Goal: Task Accomplishment & Management: Manage account settings

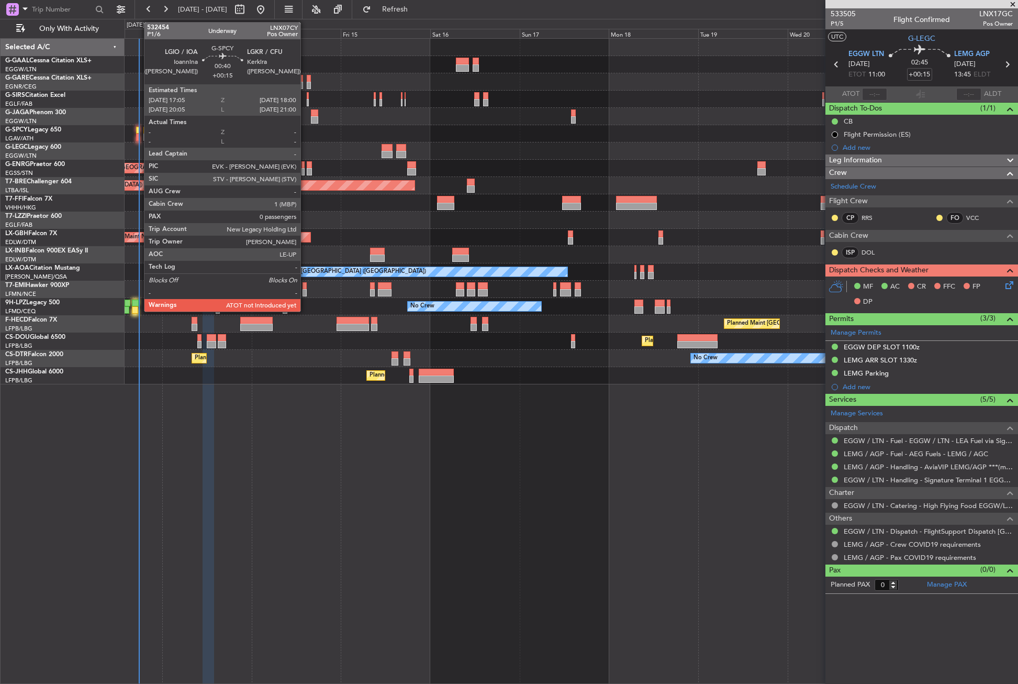
click at [139, 130] on div at bounding box center [138, 130] width 4 height 7
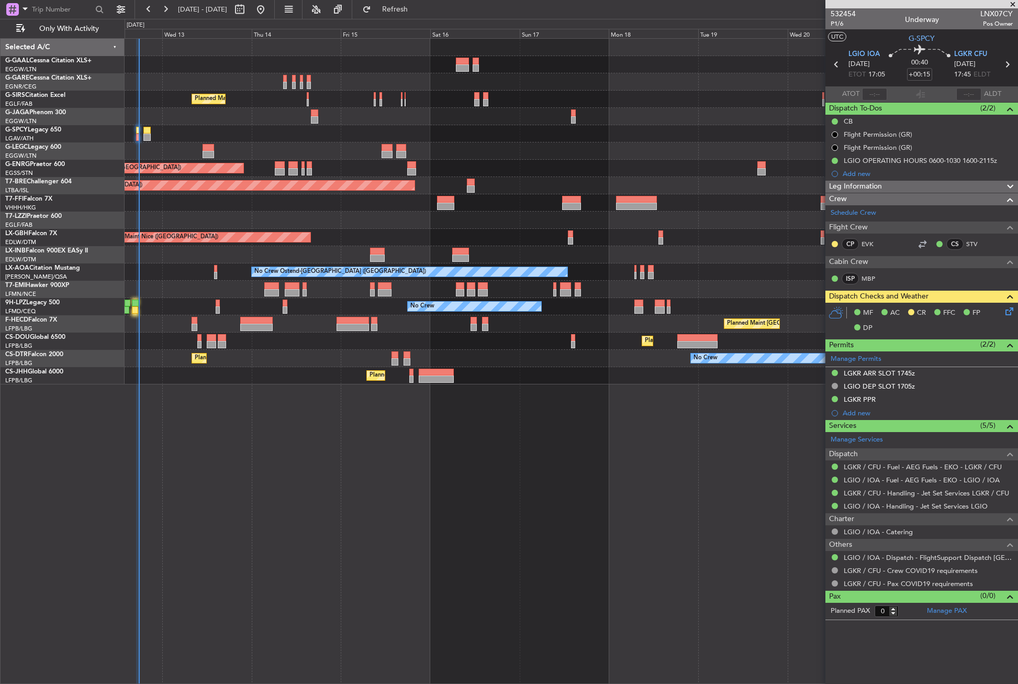
click at [873, 87] on section "ATOT ALDT" at bounding box center [922, 94] width 193 height 16
click at [493, 586] on div "Planned Maint [GEOGRAPHIC_DATA] ([GEOGRAPHIC_DATA]) A/C Unavailable [GEOGRAPHIC…" at bounding box center [572, 361] width 894 height 646
click at [867, 96] on input "text" at bounding box center [874, 94] width 25 height 13
click at [592, 448] on div "Planned Maint [GEOGRAPHIC_DATA] ([GEOGRAPHIC_DATA]) A/C Unavailable [GEOGRAPHIC…" at bounding box center [572, 361] width 894 height 646
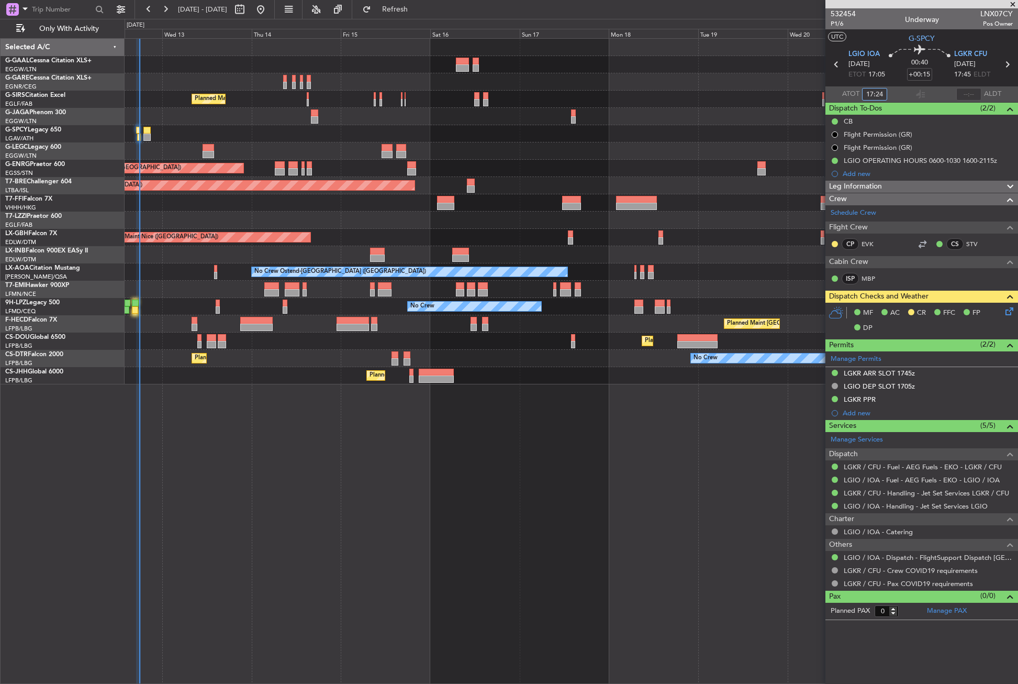
type input "17:24"
click at [968, 94] on input "text" at bounding box center [969, 94] width 25 height 13
click at [671, 499] on div "Planned Maint [GEOGRAPHIC_DATA] ([GEOGRAPHIC_DATA]) A/C Unavailable [GEOGRAPHIC…" at bounding box center [572, 361] width 894 height 646
type input "17:44"
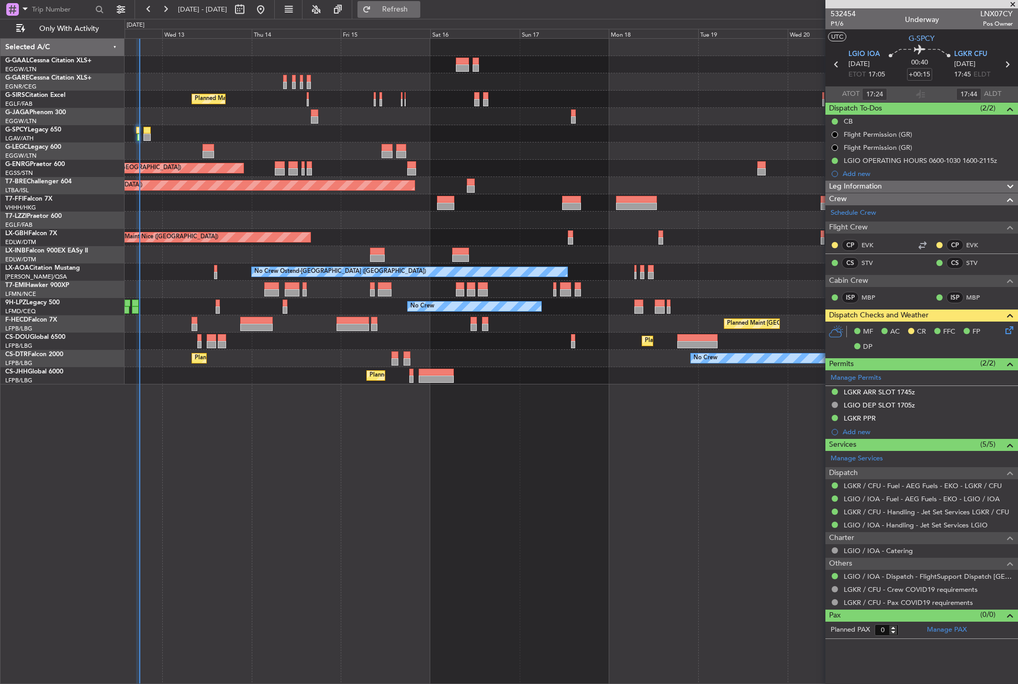
click at [412, 12] on span "Refresh" at bounding box center [395, 9] width 44 height 7
click at [410, 16] on button "Refresh" at bounding box center [389, 9] width 63 height 17
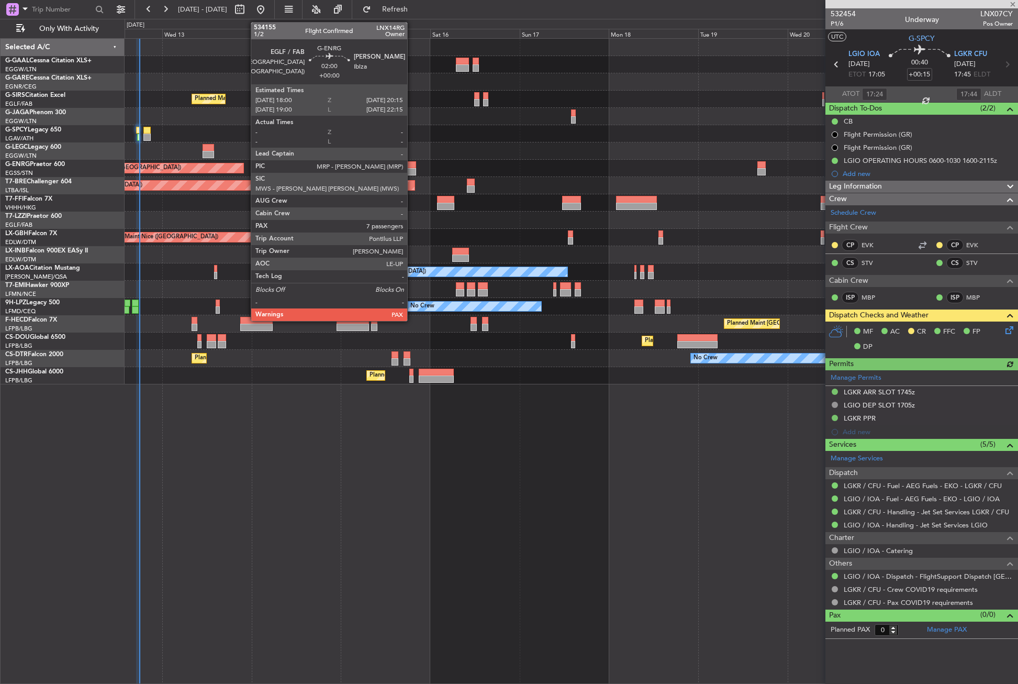
click at [412, 167] on div at bounding box center [411, 164] width 8 height 7
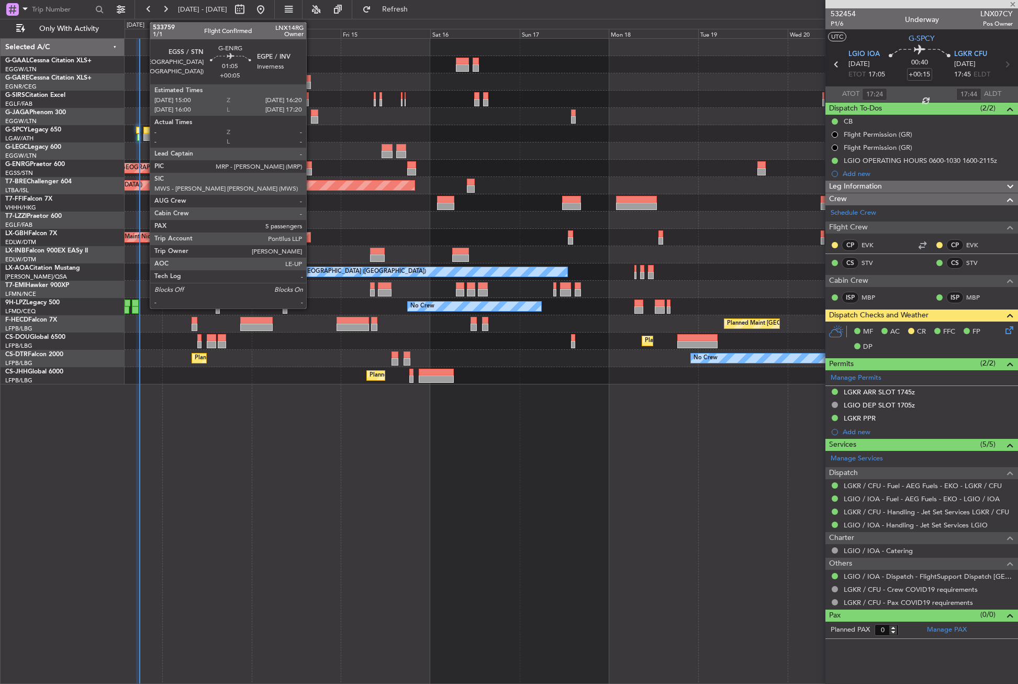
type input "7"
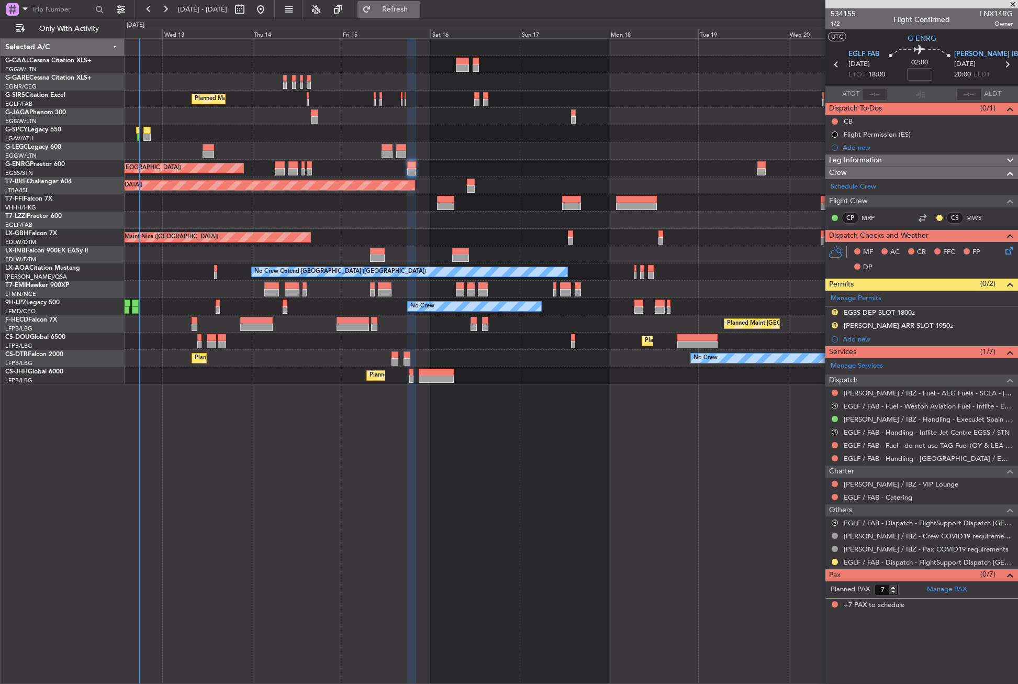
click at [420, 17] on button "Refresh" at bounding box center [389, 9] width 63 height 17
click at [405, 10] on button "Refresh" at bounding box center [389, 9] width 63 height 17
click at [209, 506] on div "Planned Maint [GEOGRAPHIC_DATA] ([GEOGRAPHIC_DATA]) A/C Unavailable [GEOGRAPHIC…" at bounding box center [572, 361] width 894 height 646
click at [304, 497] on div "Planned Maint [GEOGRAPHIC_DATA] ([GEOGRAPHIC_DATA]) A/C Unavailable [GEOGRAPHIC…" at bounding box center [572, 361] width 894 height 646
click at [397, 11] on button "Refresh" at bounding box center [389, 9] width 63 height 17
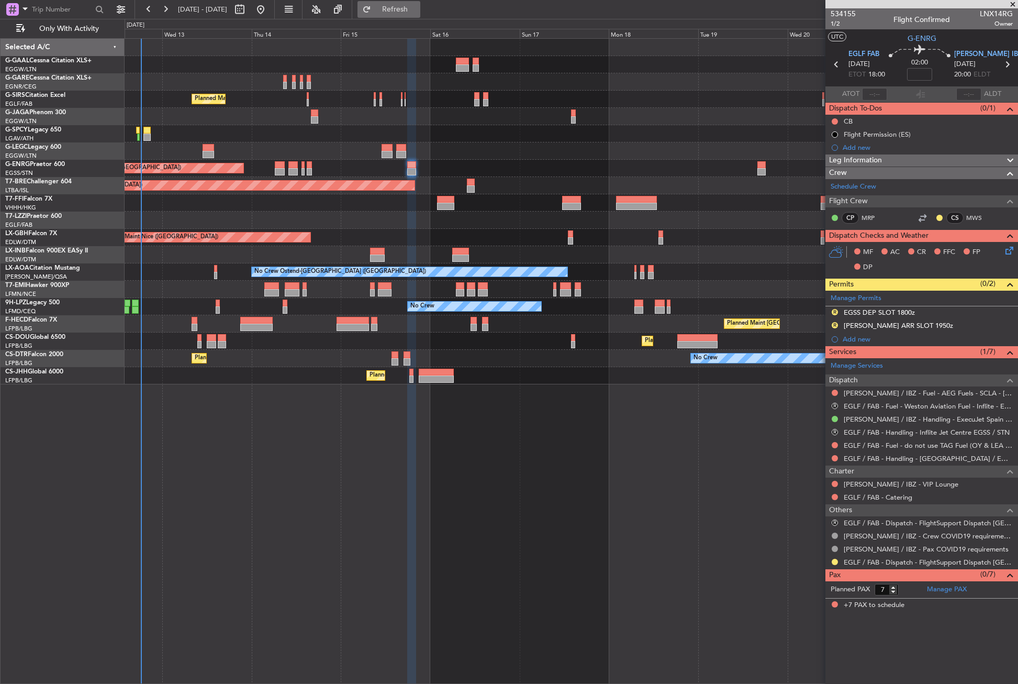
click at [417, 10] on span "Refresh" at bounding box center [395, 9] width 44 height 7
click at [405, 12] on button "Refresh" at bounding box center [389, 9] width 63 height 17
click at [415, 11] on span "Refresh" at bounding box center [395, 9] width 44 height 7
click at [259, 482] on div "Planned Maint [GEOGRAPHIC_DATA] ([GEOGRAPHIC_DATA]) A/C Unavailable [GEOGRAPHIC…" at bounding box center [572, 361] width 894 height 646
click at [404, 9] on button "Refresh" at bounding box center [389, 9] width 63 height 17
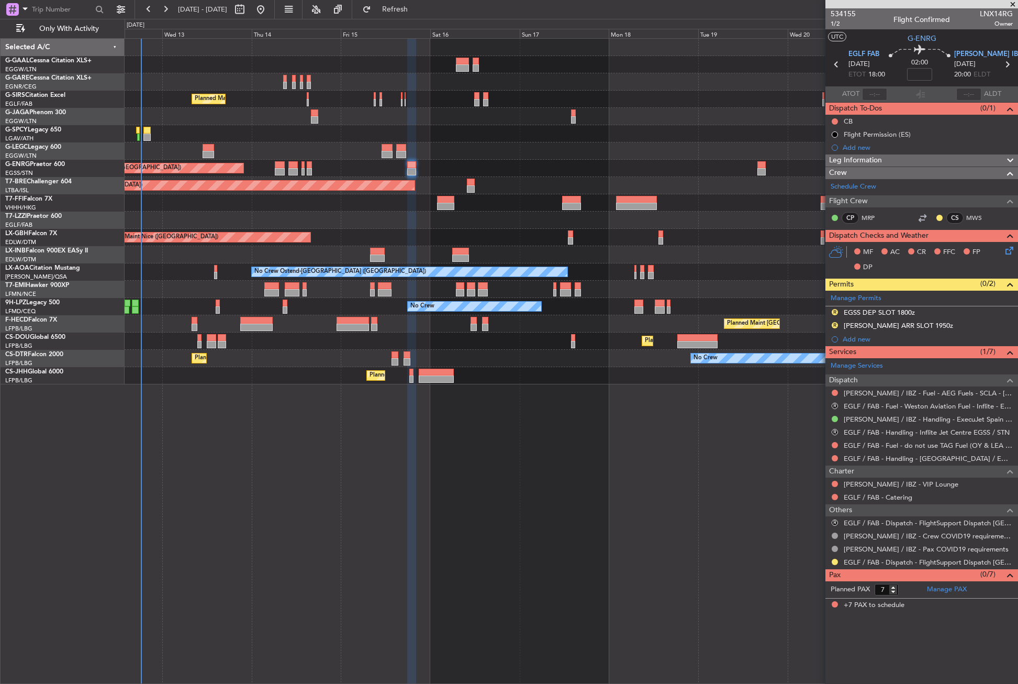
click at [445, 495] on div "Planned Maint [GEOGRAPHIC_DATA] ([GEOGRAPHIC_DATA]) A/C Unavailable [GEOGRAPHIC…" at bounding box center [572, 361] width 894 height 646
click at [403, 5] on button "Refresh" at bounding box center [389, 9] width 63 height 17
click at [421, 530] on div "Planned Maint [GEOGRAPHIC_DATA] ([GEOGRAPHIC_DATA]) A/C Unavailable [GEOGRAPHIC…" at bounding box center [572, 361] width 894 height 646
click at [416, 16] on button "Refresh" at bounding box center [389, 9] width 63 height 17
click at [420, 498] on div "Planned Maint [GEOGRAPHIC_DATA] ([GEOGRAPHIC_DATA]) A/C Unavailable [GEOGRAPHIC…" at bounding box center [572, 361] width 894 height 646
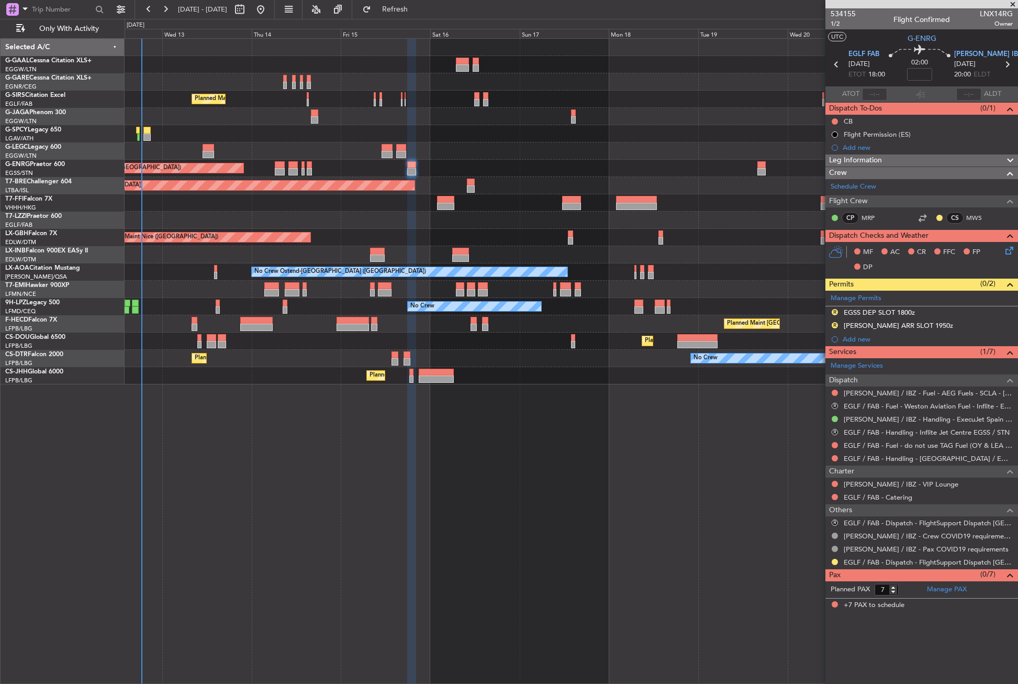
click at [420, 498] on div "Planned Maint [GEOGRAPHIC_DATA] ([GEOGRAPHIC_DATA]) A/C Unavailable [GEOGRAPHIC…" at bounding box center [572, 361] width 894 height 646
click at [264, 469] on div "Planned Maint [GEOGRAPHIC_DATA] ([GEOGRAPHIC_DATA]) A/C Unavailable [GEOGRAPHIC…" at bounding box center [572, 361] width 894 height 646
click at [329, 512] on div "Planned Maint [GEOGRAPHIC_DATA] ([GEOGRAPHIC_DATA]) A/C Unavailable [GEOGRAPHIC…" at bounding box center [572, 361] width 894 height 646
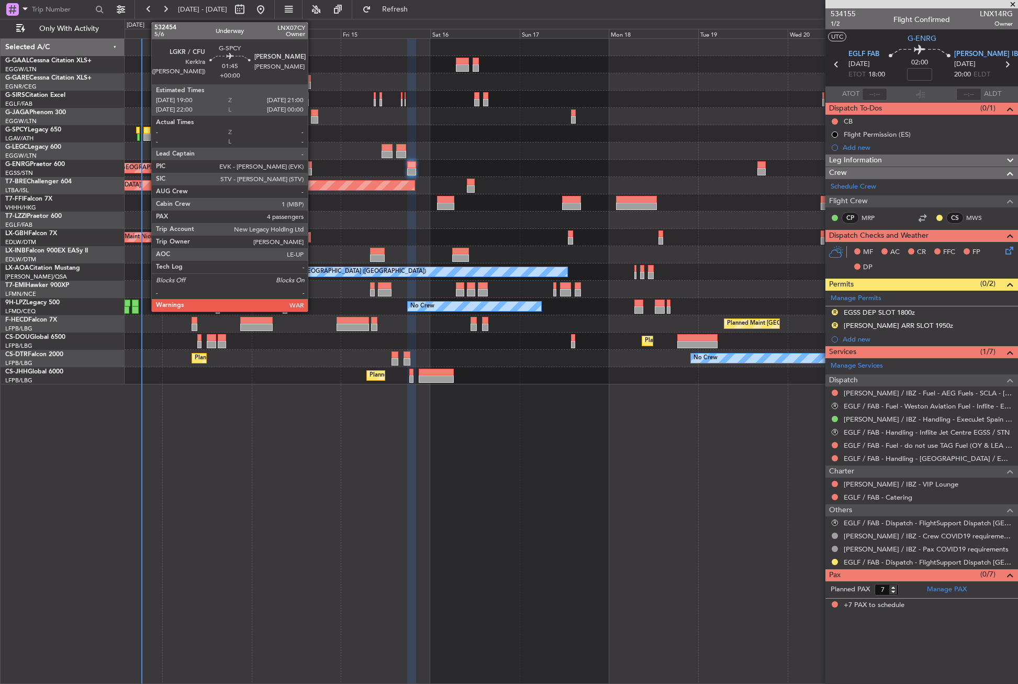
click at [146, 132] on div at bounding box center [147, 130] width 8 height 7
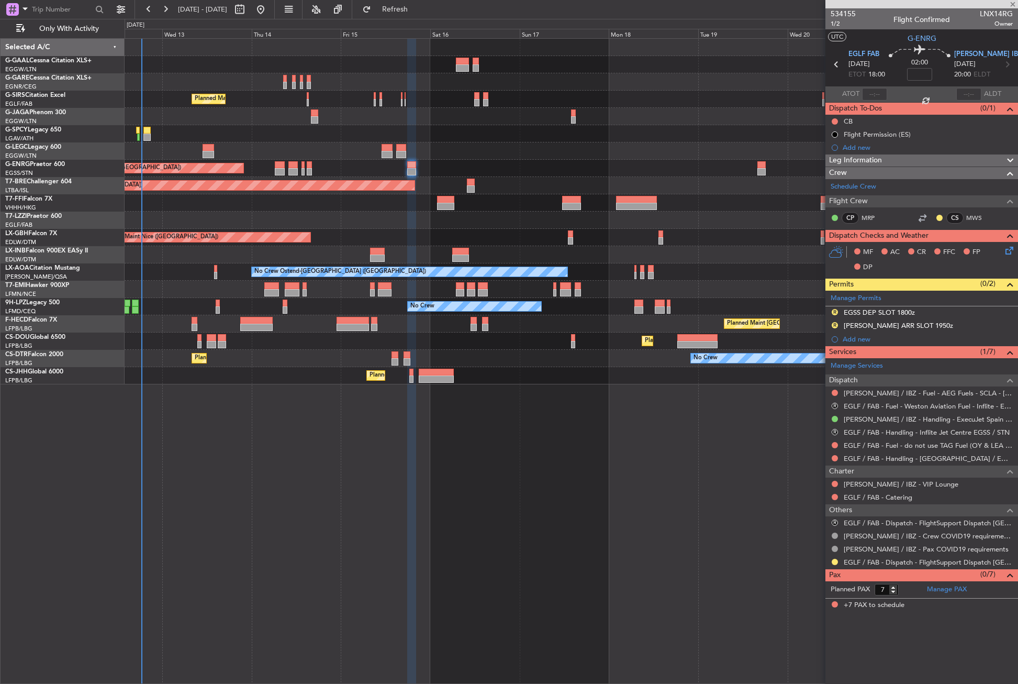
type input "4"
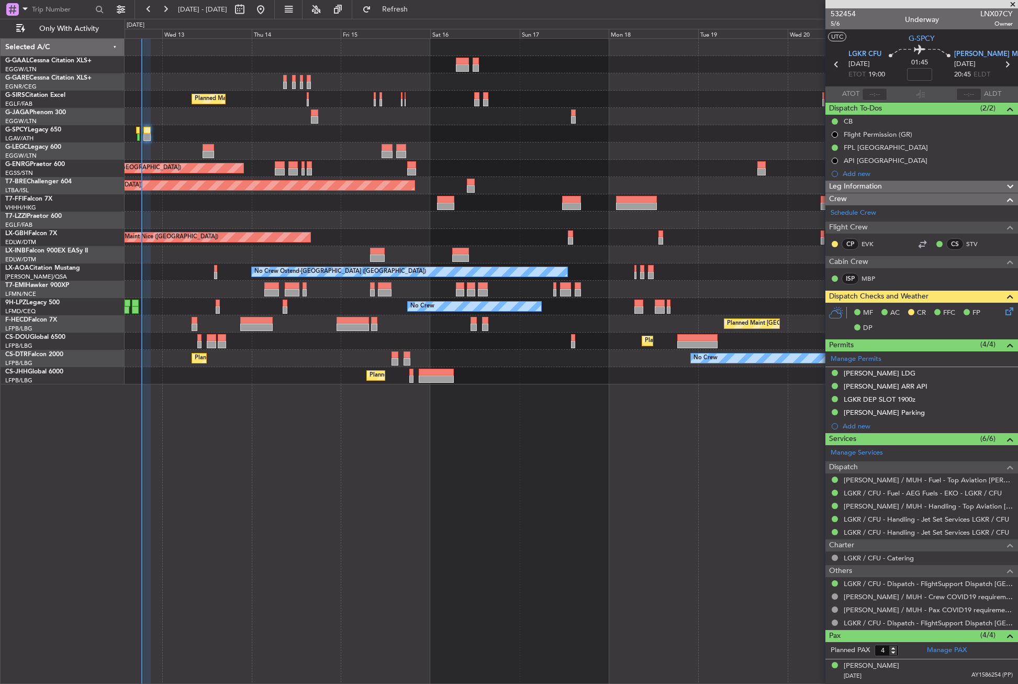
click at [241, 467] on div "Planned Maint [GEOGRAPHIC_DATA] ([GEOGRAPHIC_DATA]) A/C Unavailable [GEOGRAPHIC…" at bounding box center [572, 361] width 894 height 646
click at [268, 472] on div "Planned Maint [GEOGRAPHIC_DATA] ([GEOGRAPHIC_DATA]) A/C Unavailable [GEOGRAPHIC…" at bounding box center [572, 361] width 894 height 646
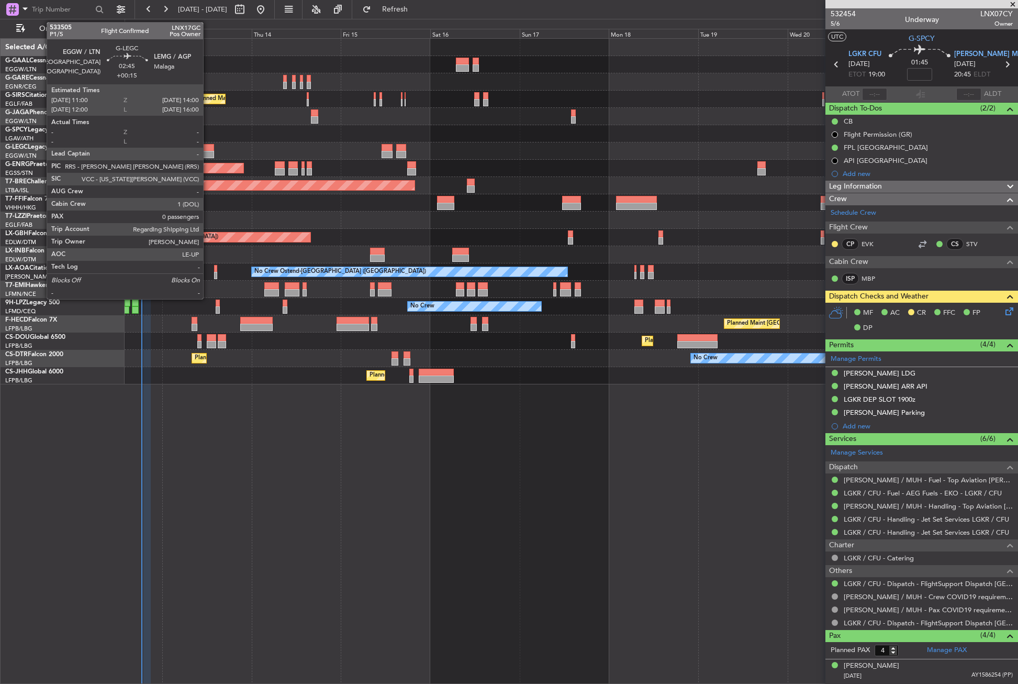
click at [208, 152] on div at bounding box center [209, 154] width 12 height 7
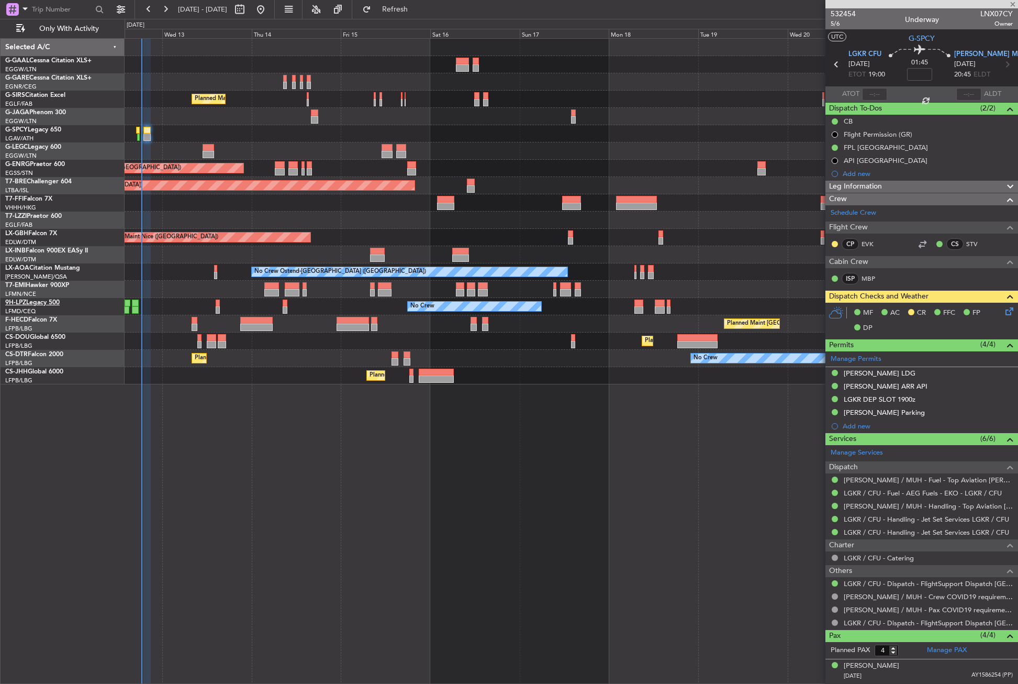
type input "+00:15"
type input "0"
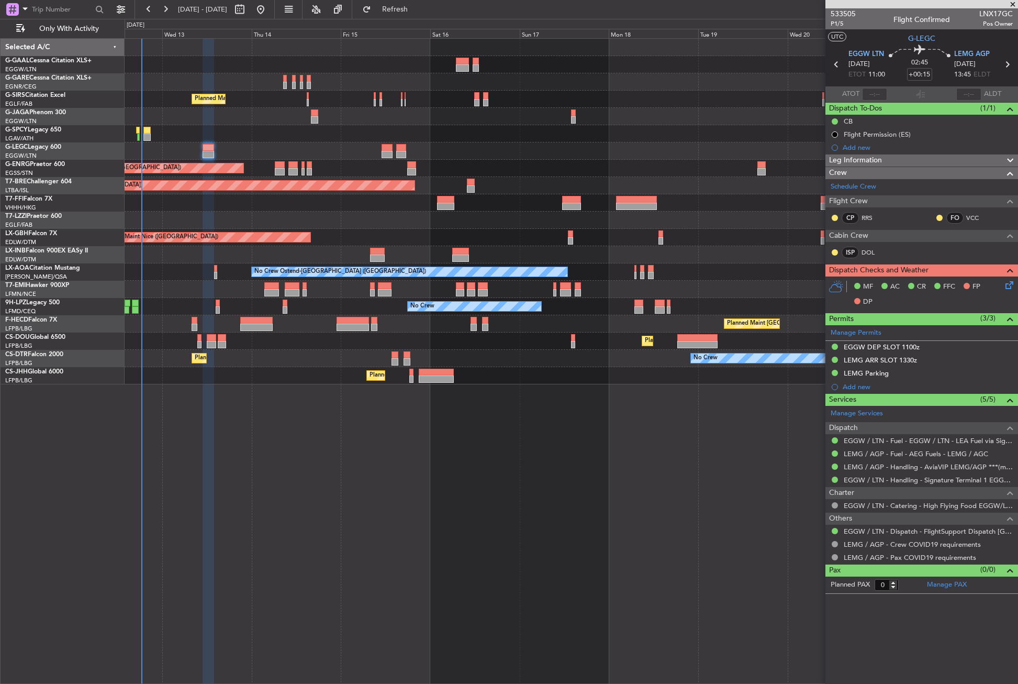
click at [861, 159] on mat-tooltip-component "Flight Permission (ES)" at bounding box center [878, 152] width 76 height 28
drag, startPoint x: 876, startPoint y: 155, endPoint x: 876, endPoint y: 161, distance: 5.8
click at [876, 158] on span "Leg Information" at bounding box center [855, 160] width 53 height 12
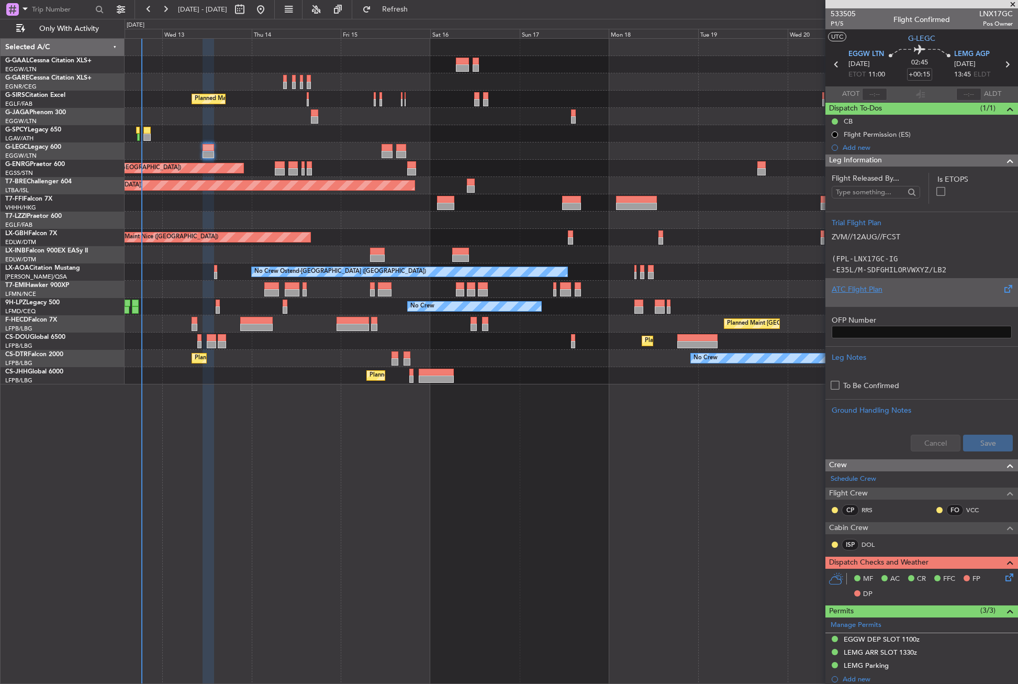
click at [862, 287] on div "ATC Flight Plan" at bounding box center [922, 289] width 180 height 11
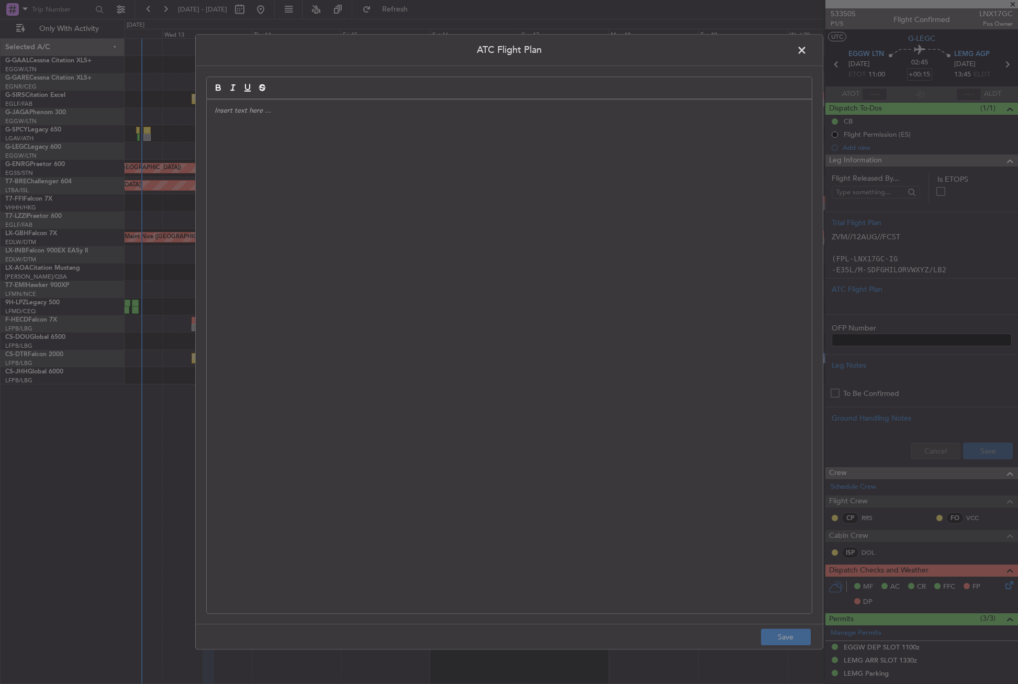
click at [506, 236] on div at bounding box center [509, 356] width 605 height 514
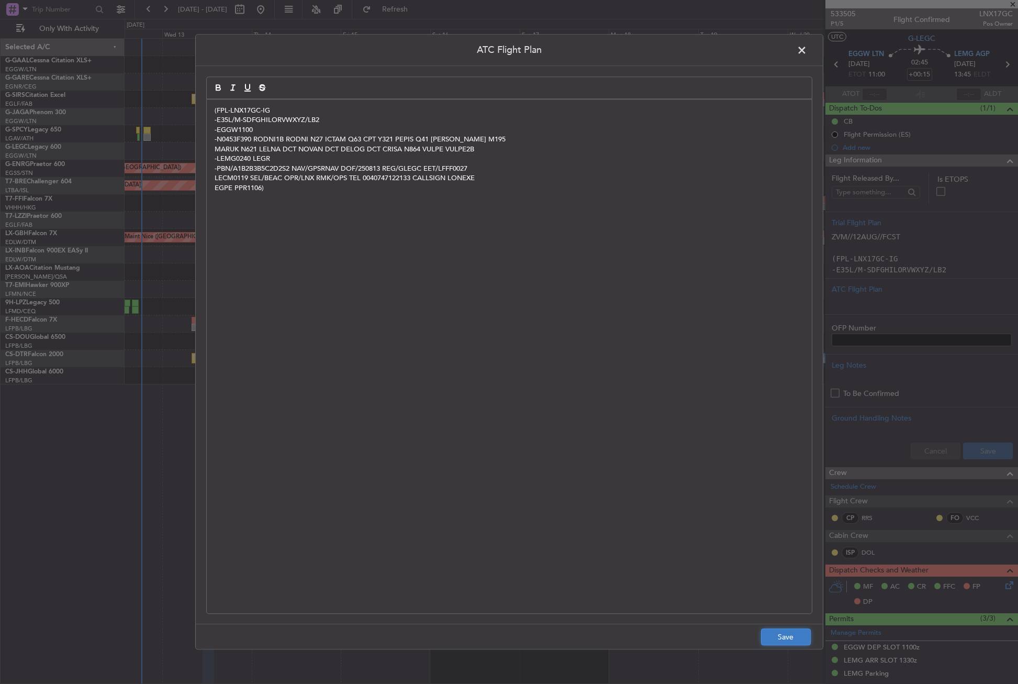
click at [780, 641] on button "Save" at bounding box center [786, 637] width 50 height 17
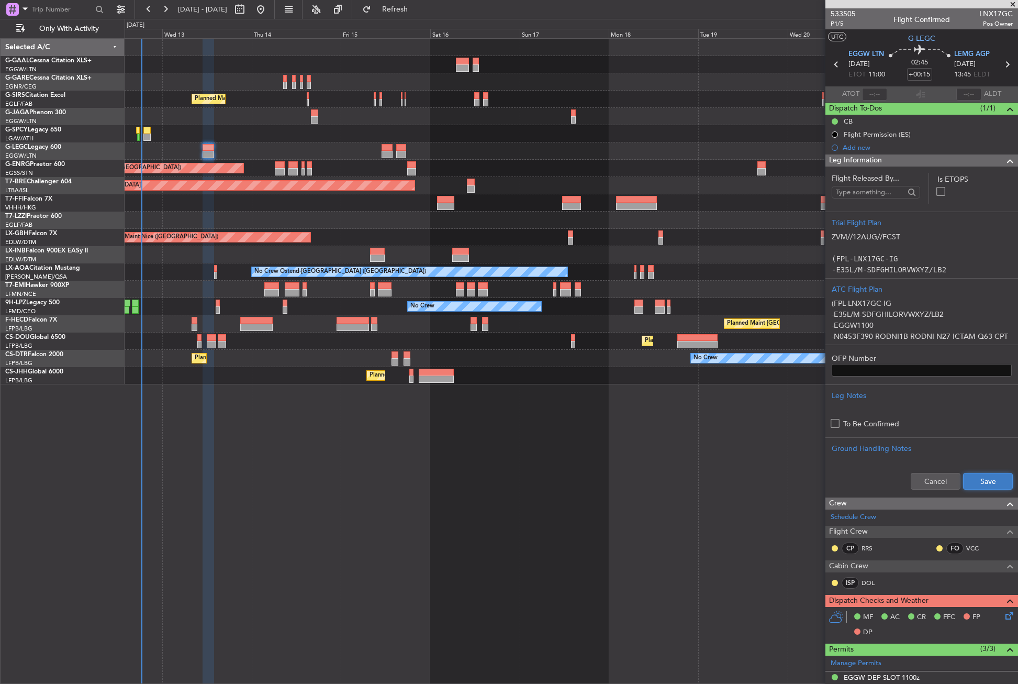
click at [975, 484] on button "Save" at bounding box center [988, 481] width 50 height 17
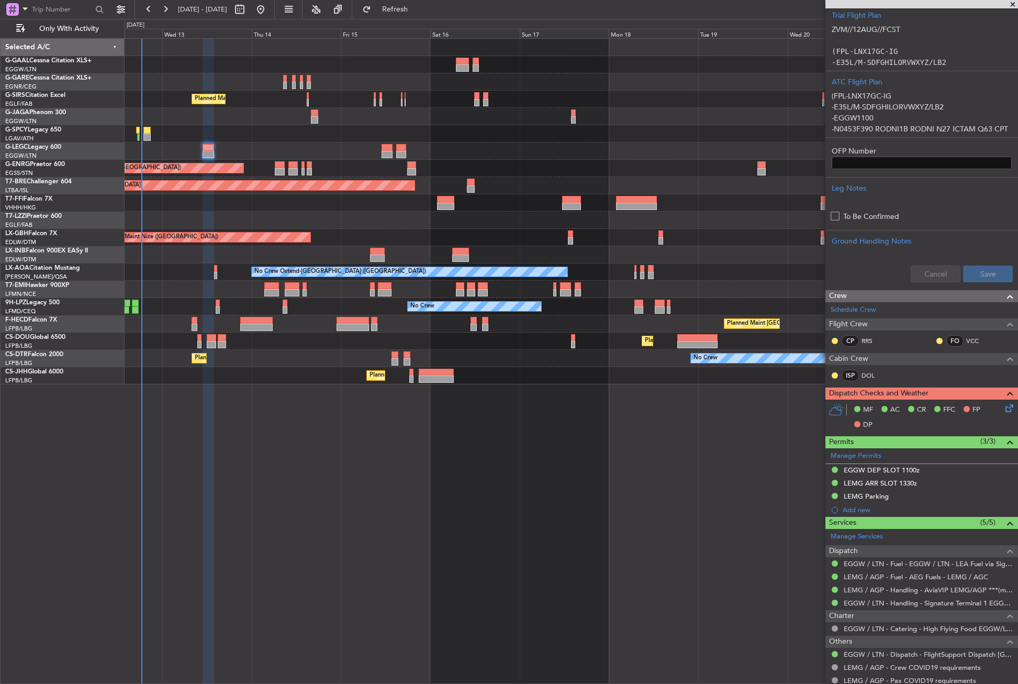
scroll to position [240, 0]
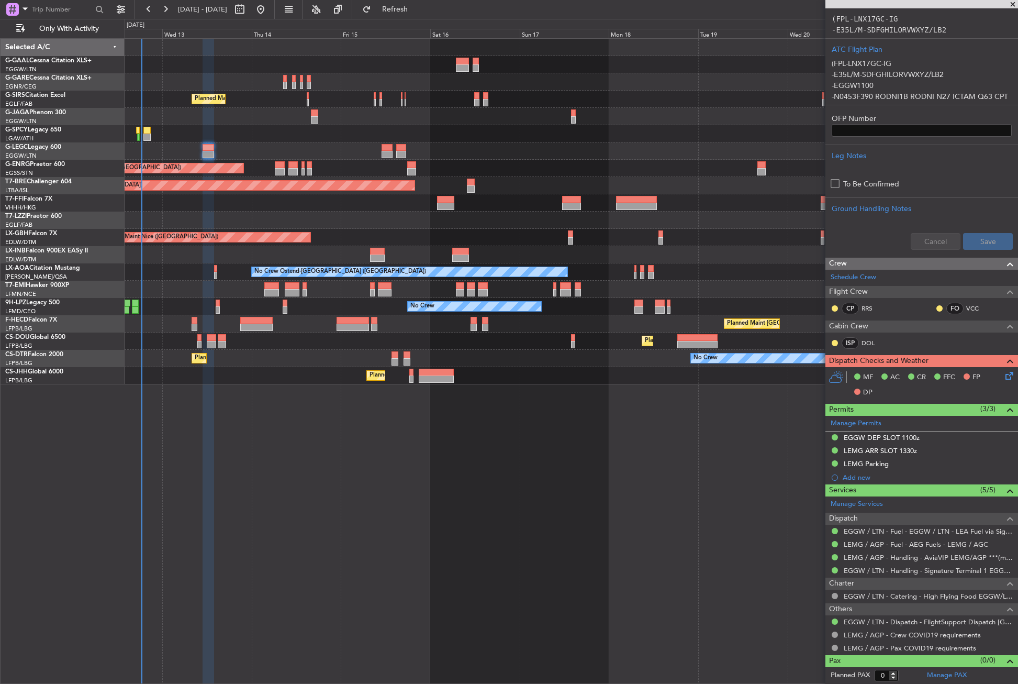
click at [1004, 374] on icon at bounding box center [1008, 374] width 8 height 8
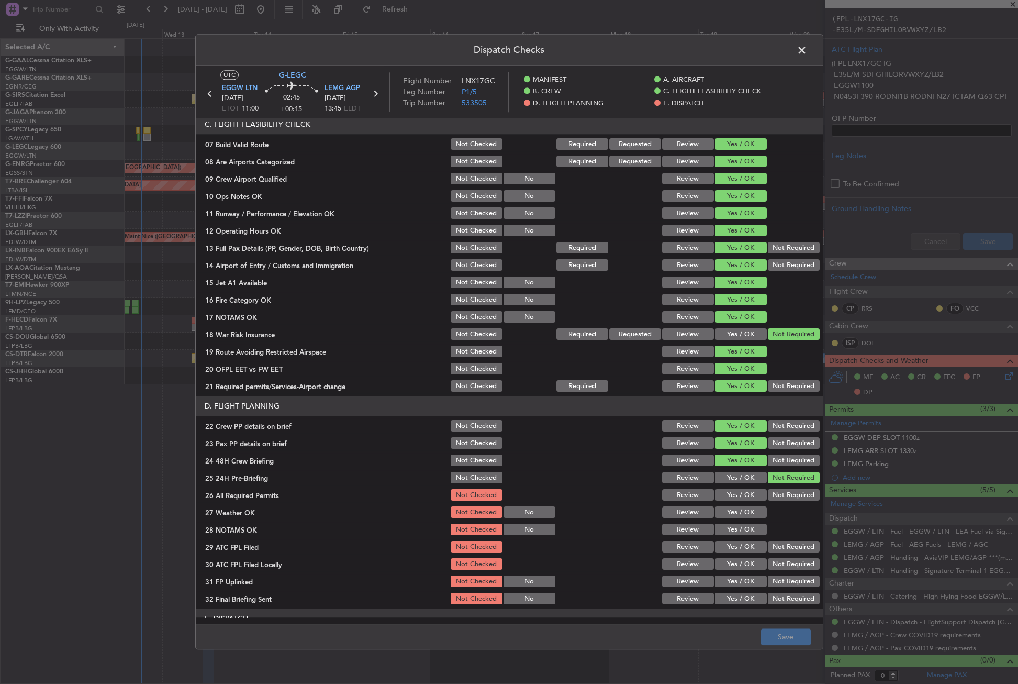
scroll to position [430, 0]
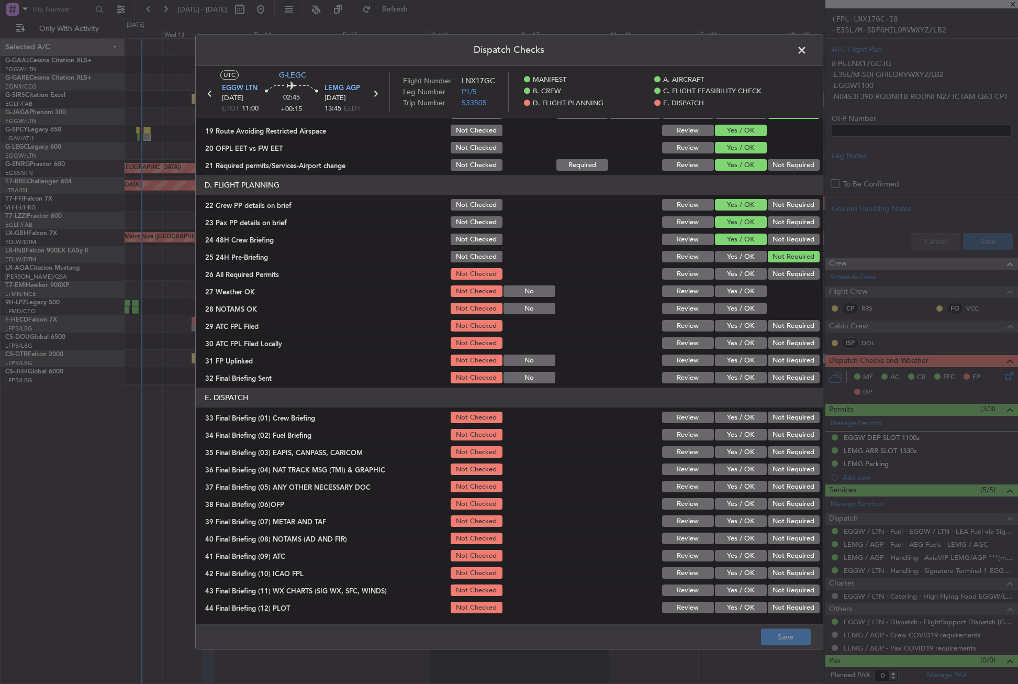
click at [721, 271] on button "Yes / OK" at bounding box center [741, 275] width 52 height 12
click at [727, 294] on button "Yes / OK" at bounding box center [741, 292] width 52 height 12
click at [725, 313] on button "Yes / OK" at bounding box center [741, 309] width 52 height 12
click at [723, 329] on button "Yes / OK" at bounding box center [741, 326] width 52 height 12
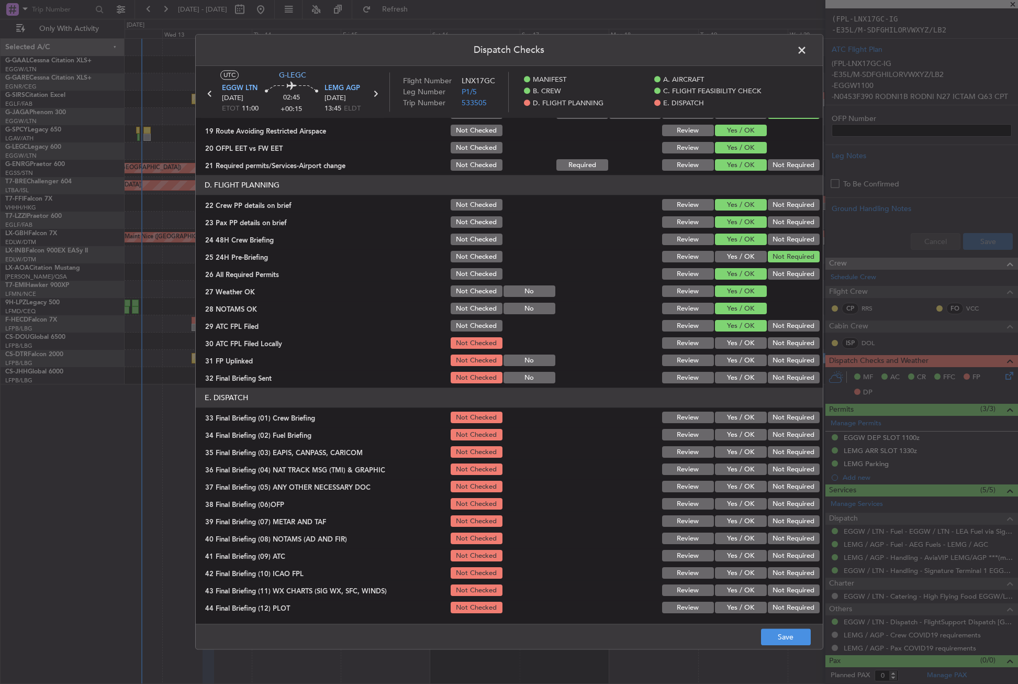
click at [780, 345] on button "Not Required" at bounding box center [794, 344] width 52 height 12
drag, startPoint x: 736, startPoint y: 360, endPoint x: 743, endPoint y: 367, distance: 9.7
click at [736, 361] on button "Yes / OK" at bounding box center [741, 361] width 52 height 12
drag, startPoint x: 755, startPoint y: 372, endPoint x: 765, endPoint y: 379, distance: 12.1
click at [759, 374] on button "Yes / OK" at bounding box center [741, 378] width 52 height 12
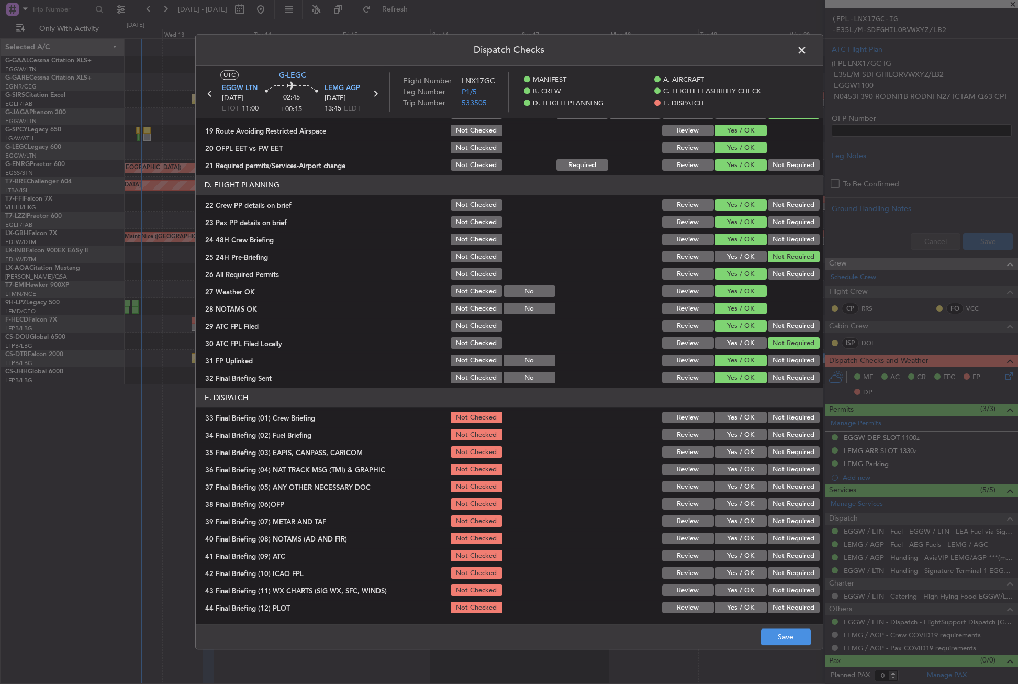
click at [768, 379] on button "Not Required" at bounding box center [794, 378] width 52 height 12
click at [735, 418] on button "Yes / OK" at bounding box center [741, 418] width 52 height 12
click at [732, 440] on button "Yes / OK" at bounding box center [741, 435] width 52 height 12
click at [774, 452] on button "Not Required" at bounding box center [794, 453] width 52 height 12
click at [771, 474] on button "Not Required" at bounding box center [794, 470] width 52 height 12
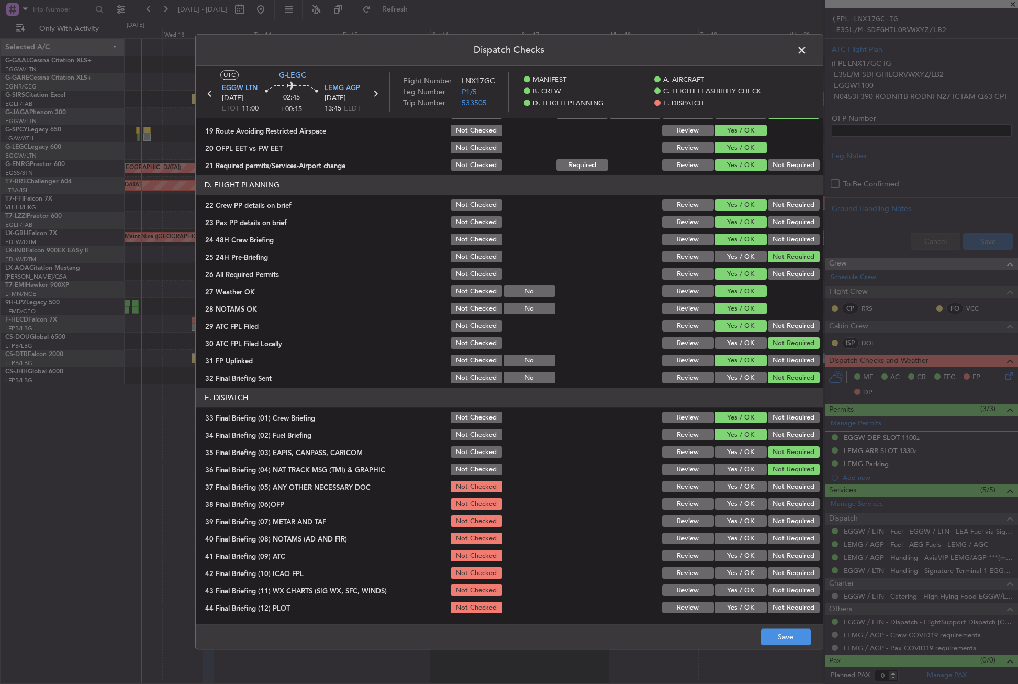
click at [739, 485] on button "Yes / OK" at bounding box center [741, 487] width 52 height 12
click at [735, 510] on div "Yes / OK" at bounding box center [740, 504] width 53 height 15
click at [734, 503] on button "Yes / OK" at bounding box center [741, 504] width 52 height 12
click at [732, 530] on section "E. DISPATCH 33 Final Briefing (01) Crew Briefing Not Checked Review Yes / OK No…" at bounding box center [509, 501] width 627 height 227
click at [731, 517] on button "Yes / OK" at bounding box center [741, 522] width 52 height 12
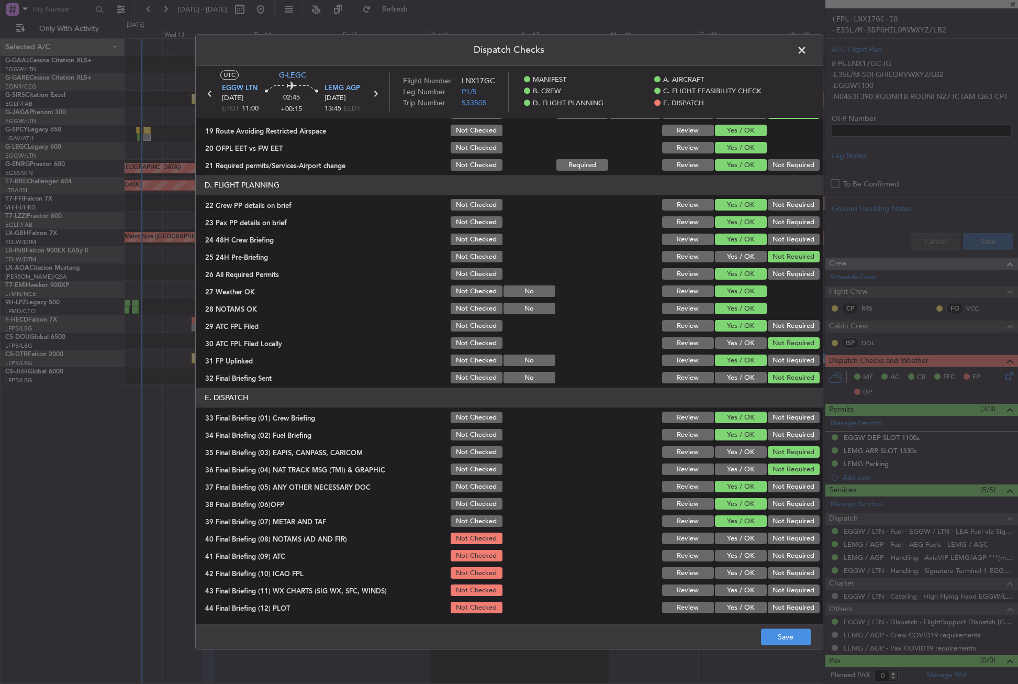
click at [730, 539] on button "Yes / OK" at bounding box center [741, 539] width 52 height 12
click at [732, 557] on button "Yes / OK" at bounding box center [741, 556] width 52 height 12
drag, startPoint x: 766, startPoint y: 573, endPoint x: 749, endPoint y: 584, distance: 20.0
click at [768, 575] on button "Not Required" at bounding box center [794, 574] width 52 height 12
click at [745, 588] on button "Yes / OK" at bounding box center [741, 591] width 52 height 12
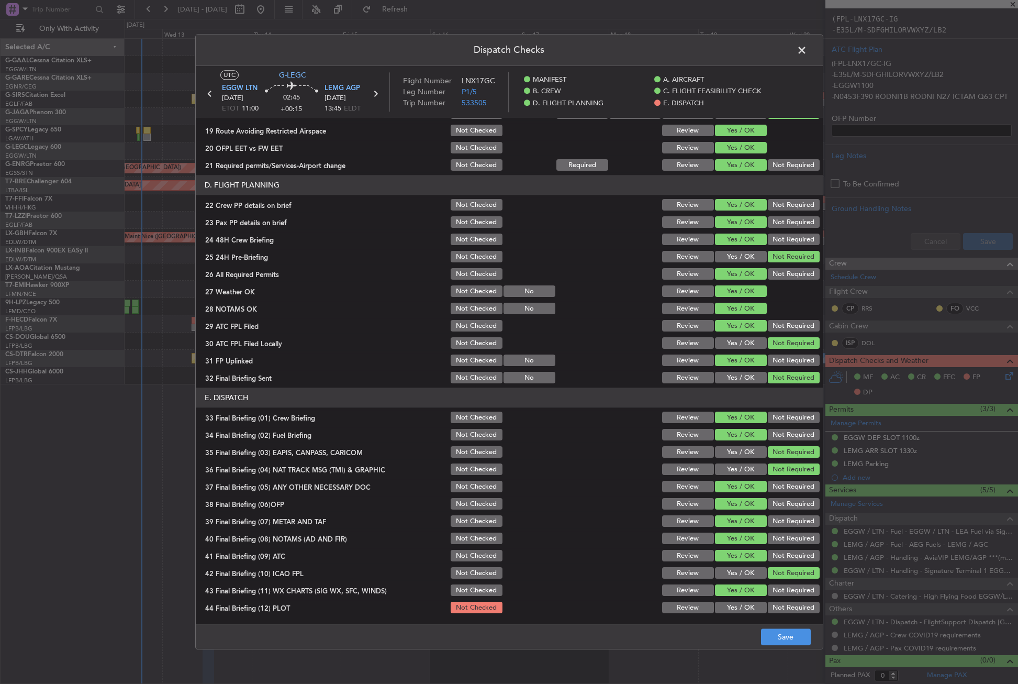
click at [772, 603] on button "Not Required" at bounding box center [794, 608] width 52 height 12
click at [775, 631] on button "Save" at bounding box center [786, 637] width 50 height 17
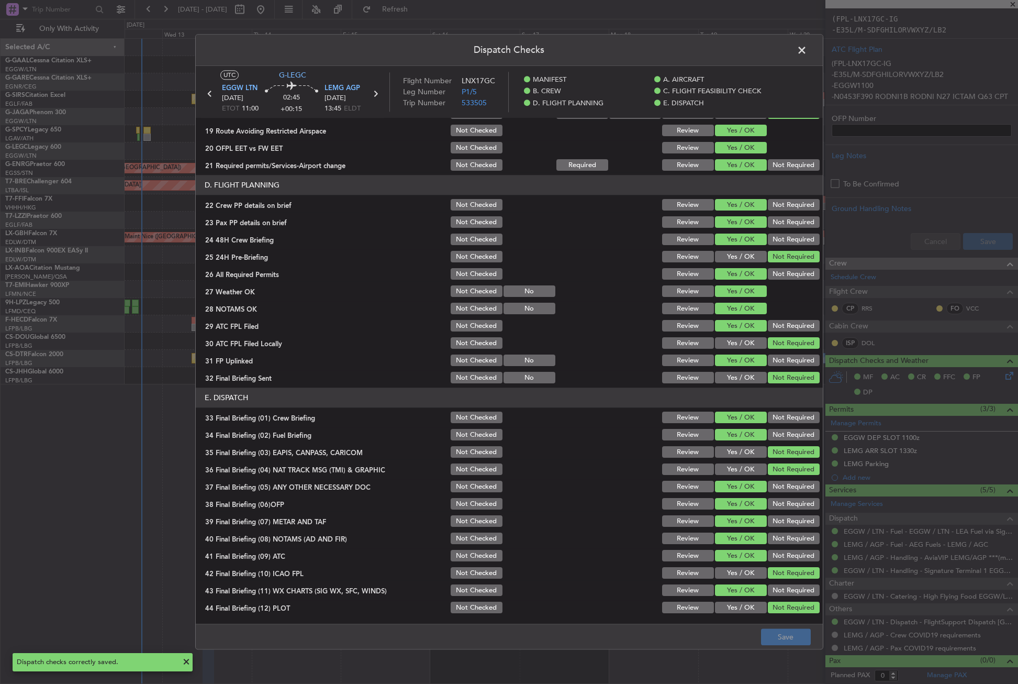
click at [807, 46] on span at bounding box center [807, 52] width 0 height 21
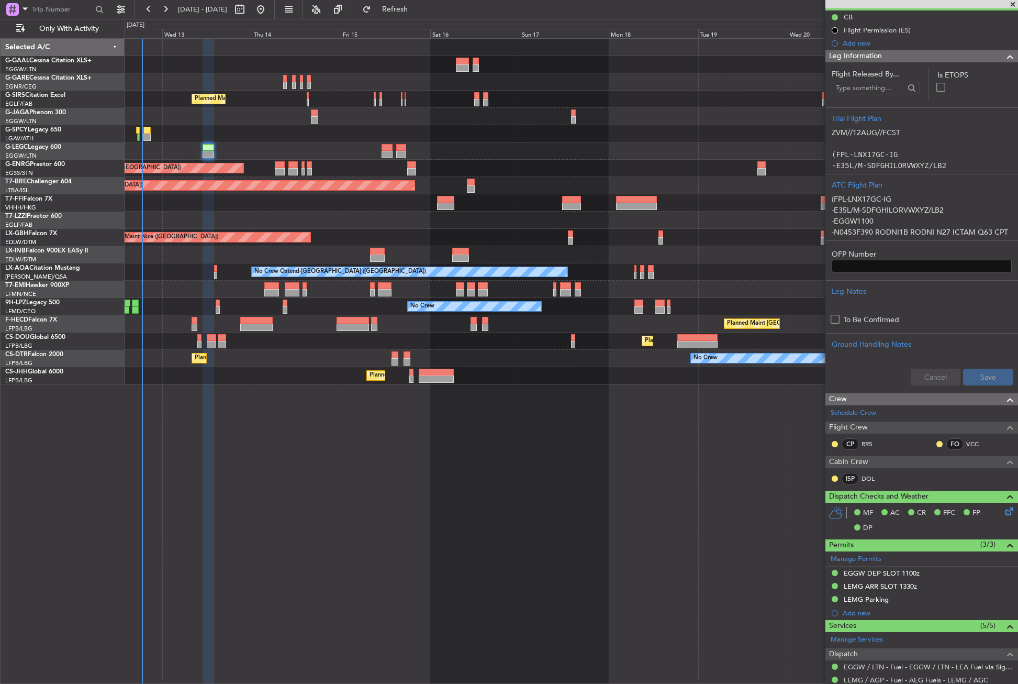
scroll to position [0, 0]
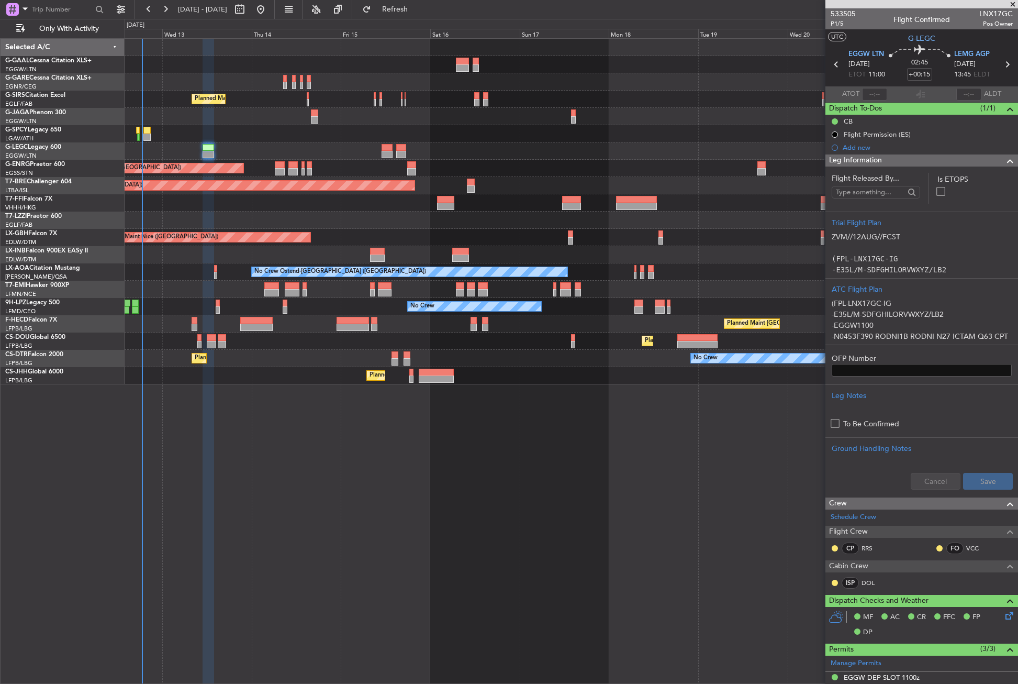
click at [858, 165] on span "Leg Information" at bounding box center [855, 160] width 53 height 12
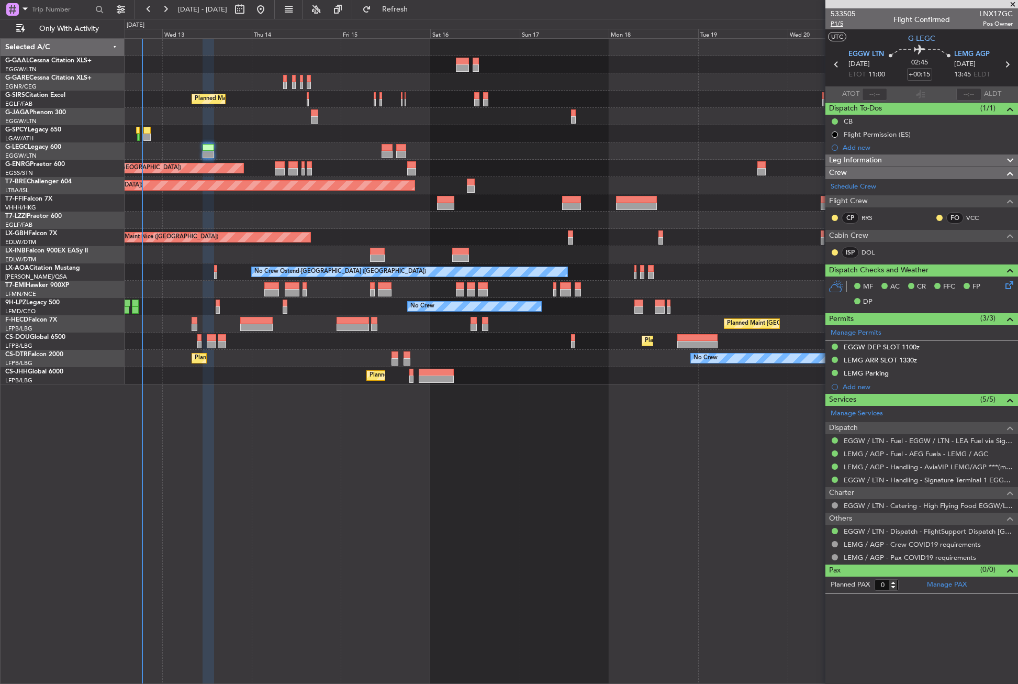
click at [837, 23] on span "P1/5" at bounding box center [843, 23] width 25 height 9
click at [410, 12] on span "Refresh" at bounding box center [395, 9] width 44 height 7
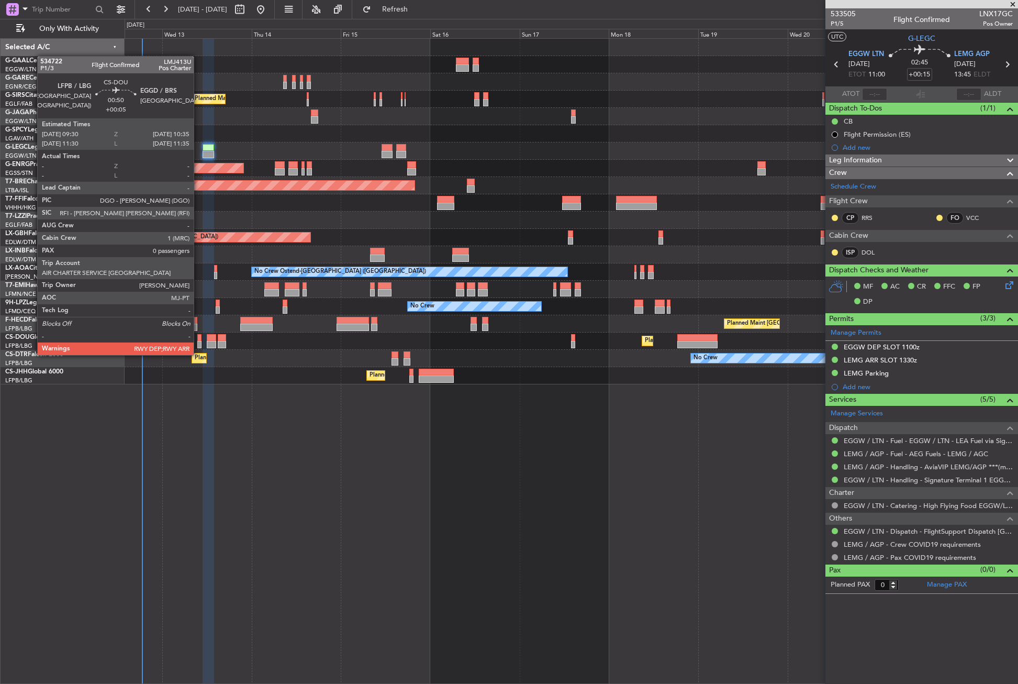
click at [198, 345] on div at bounding box center [199, 344] width 4 height 7
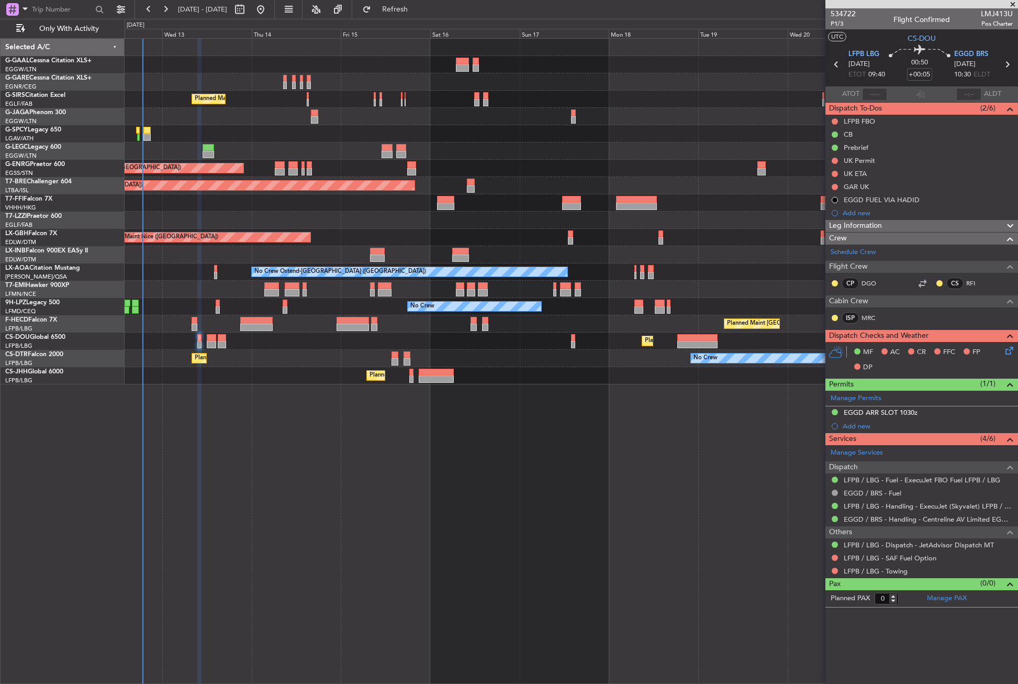
click at [443, 611] on div "Planned Maint [GEOGRAPHIC_DATA] ([GEOGRAPHIC_DATA]) A/C Unavailable [GEOGRAPHIC…" at bounding box center [572, 361] width 894 height 646
click at [235, 489] on div "Planned Maint [GEOGRAPHIC_DATA] ([GEOGRAPHIC_DATA]) A/C Unavailable [GEOGRAPHIC…" at bounding box center [572, 361] width 894 height 646
click at [837, 159] on button at bounding box center [835, 161] width 6 height 6
click at [830, 223] on span "Cancelled" at bounding box center [838, 222] width 30 height 10
click at [836, 173] on button at bounding box center [835, 174] width 6 height 6
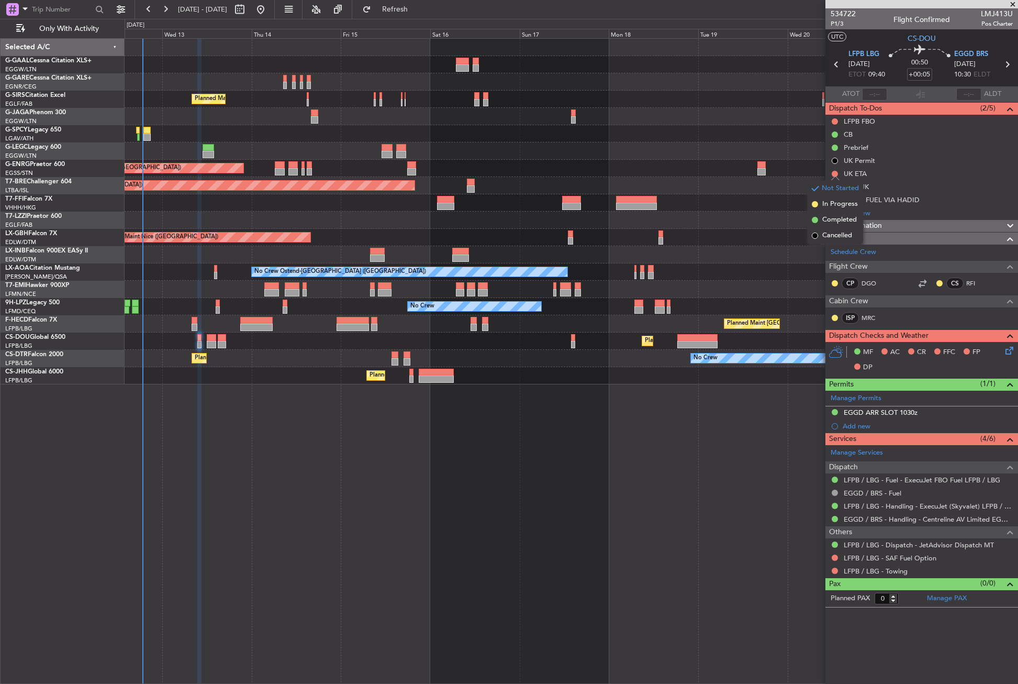
click at [773, 207] on div at bounding box center [571, 202] width 893 height 17
click at [824, 205] on span "In Progress" at bounding box center [841, 204] width 36 height 10
click at [834, 187] on button at bounding box center [835, 187] width 6 height 6
click at [824, 236] on span "Completed" at bounding box center [840, 233] width 35 height 10
click at [834, 121] on button at bounding box center [835, 121] width 6 height 6
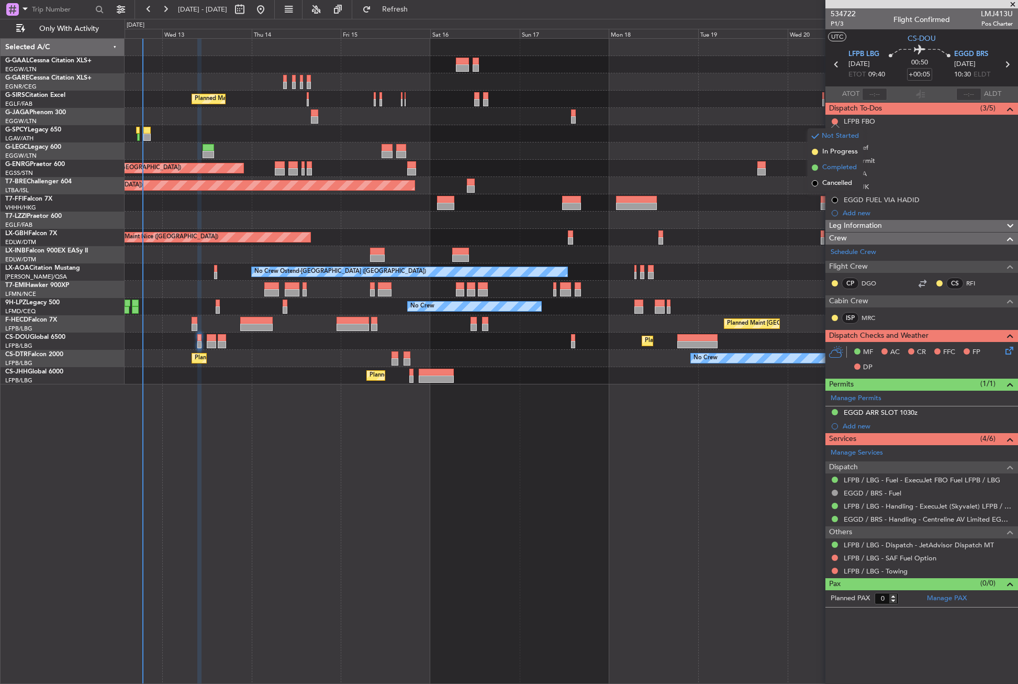
click at [825, 166] on span "Completed" at bounding box center [840, 167] width 35 height 10
click at [420, 14] on button "Refresh" at bounding box center [389, 9] width 63 height 17
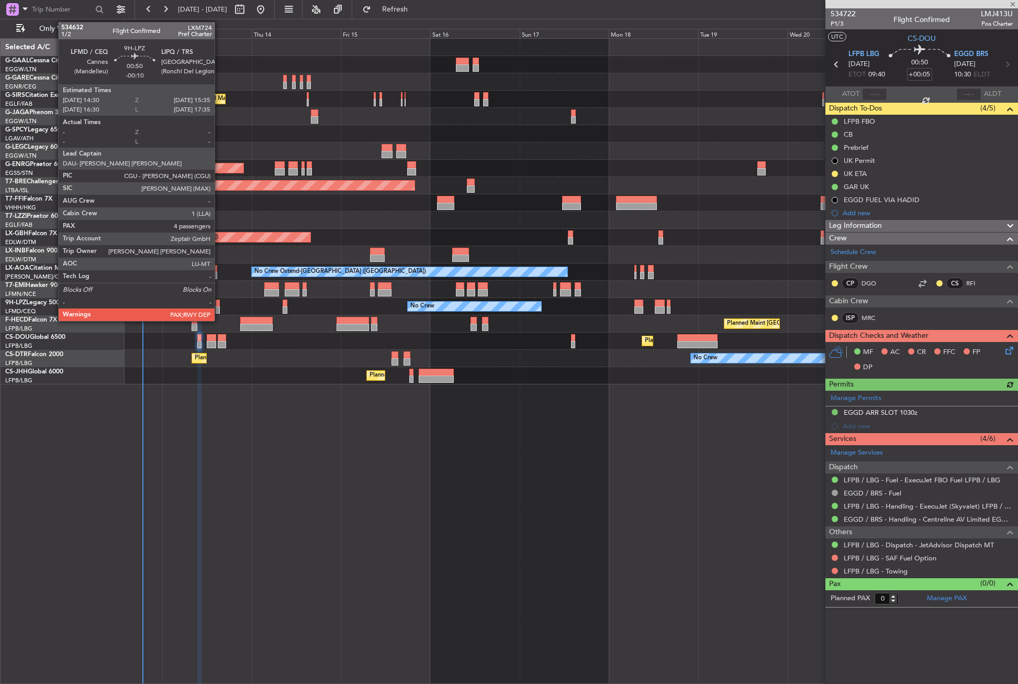
click at [219, 306] on div at bounding box center [218, 302] width 4 height 7
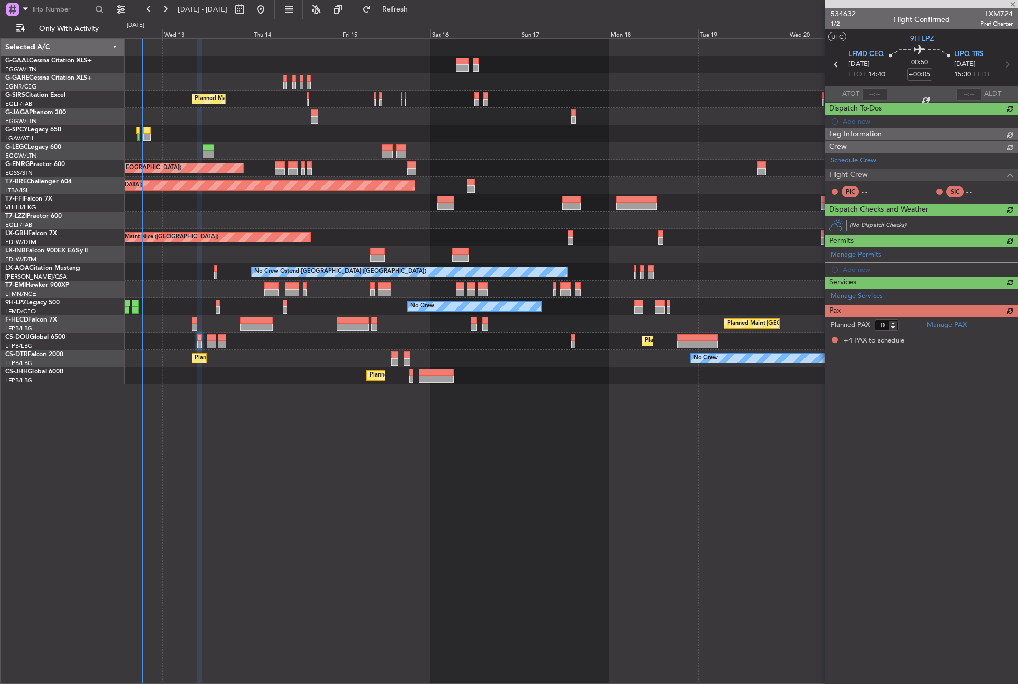
type input "-00:10"
type input "4"
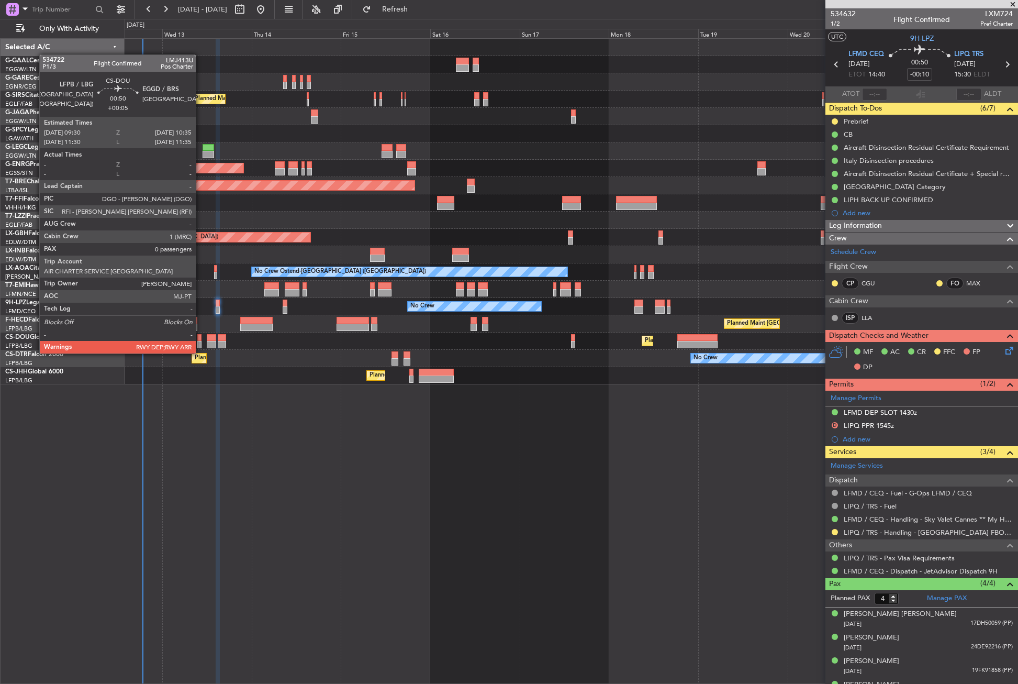
click at [201, 343] on div at bounding box center [199, 344] width 4 height 7
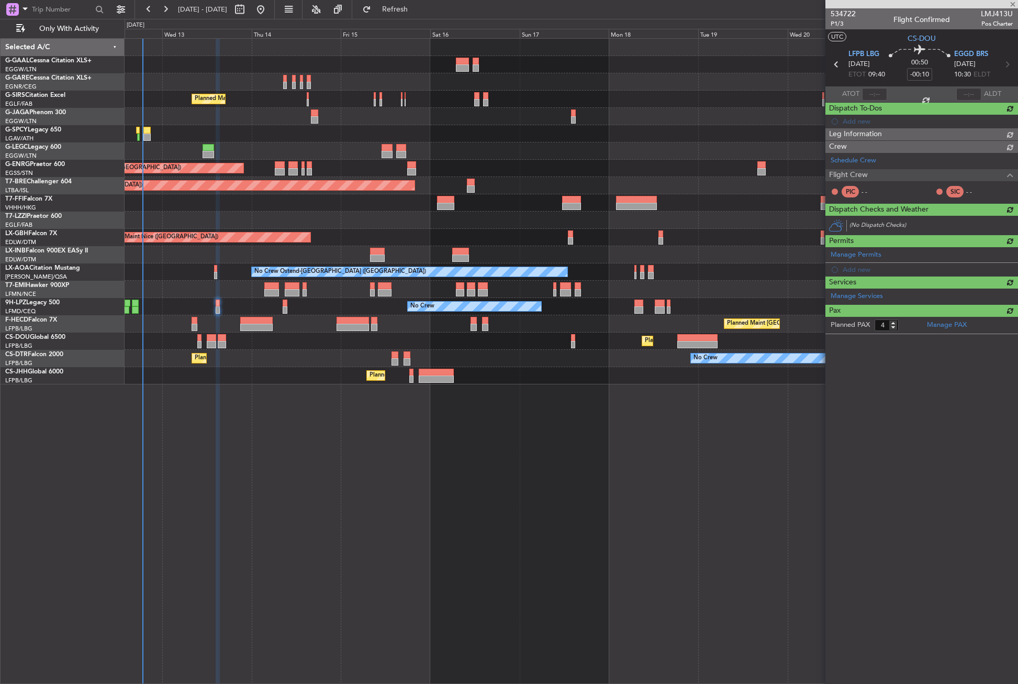
type input "+00:05"
type input "0"
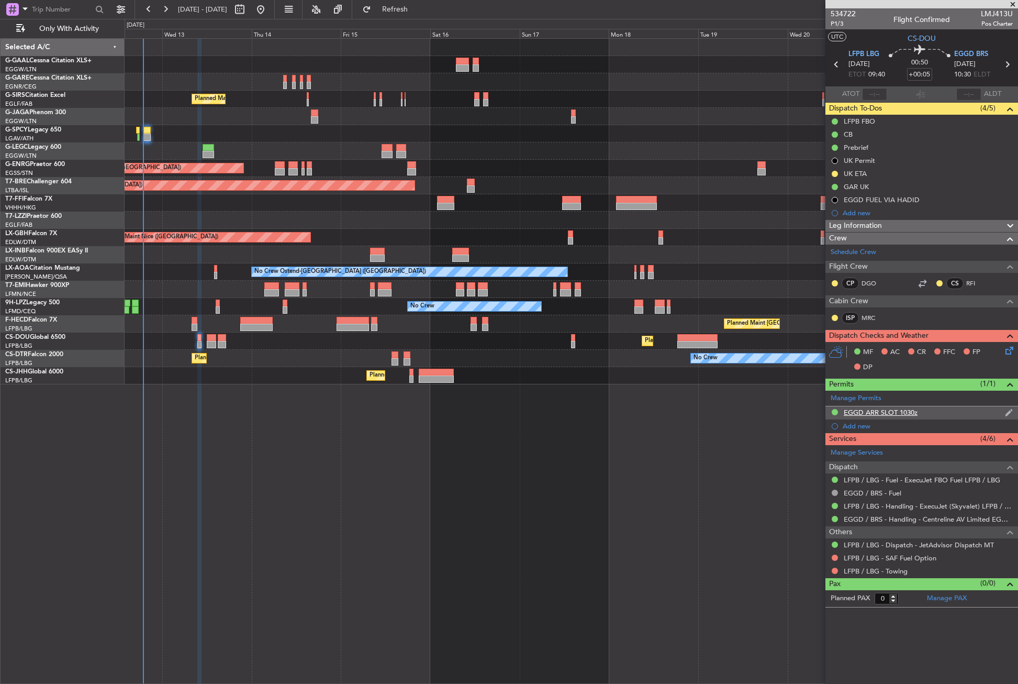
click at [864, 414] on div "EGGD ARR SLOT 1030z" at bounding box center [881, 412] width 74 height 9
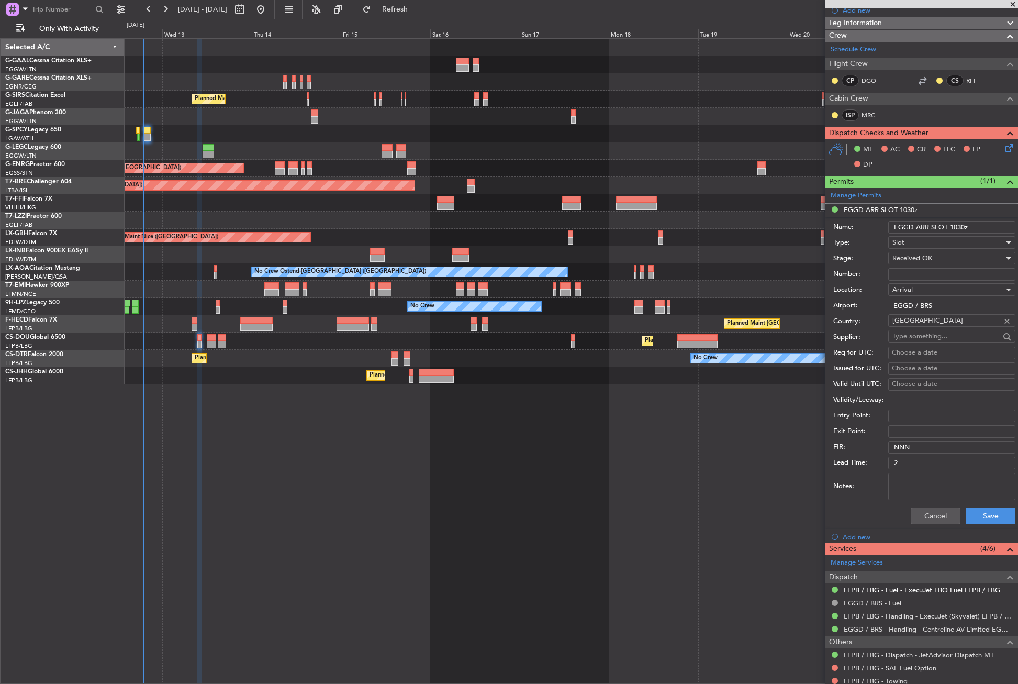
scroll to position [209, 0]
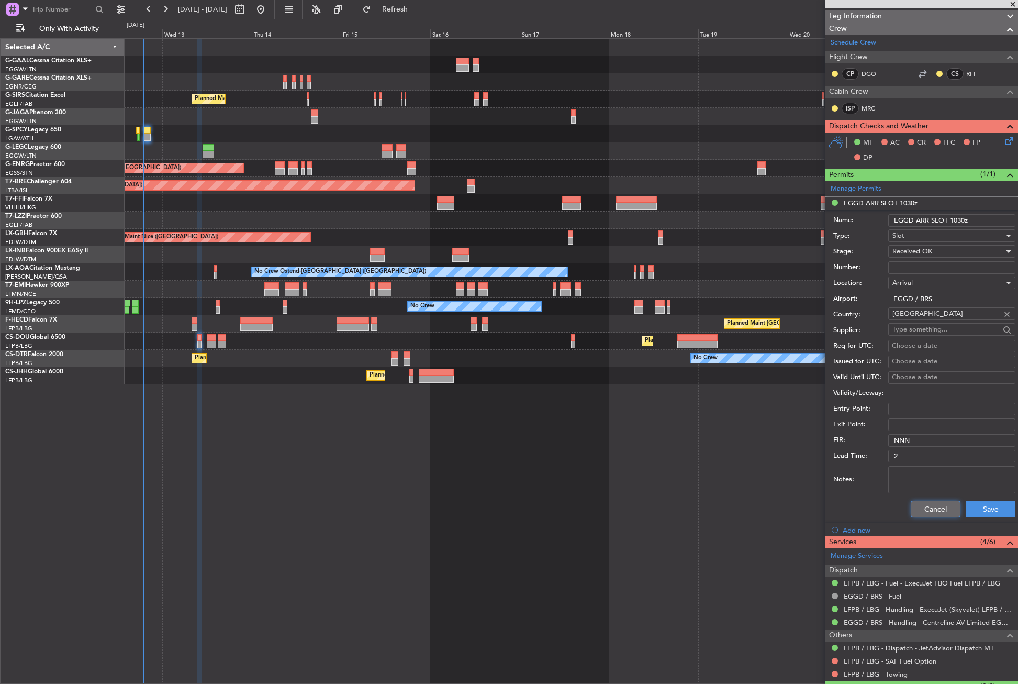
click at [922, 509] on button "Cancel" at bounding box center [936, 509] width 50 height 17
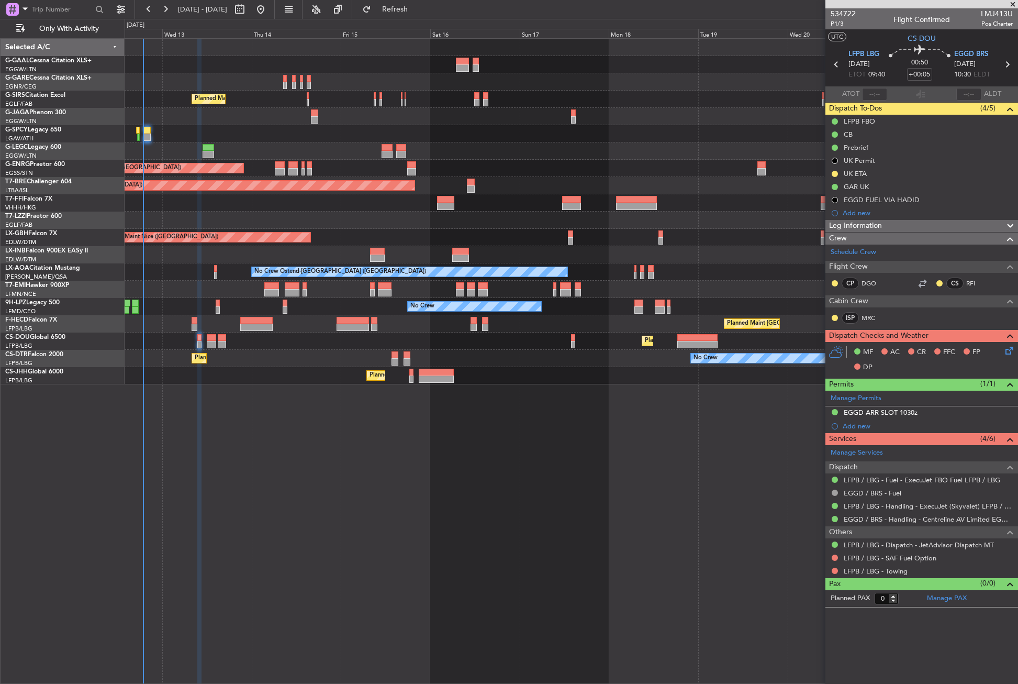
click at [867, 226] on span "Leg Information" at bounding box center [855, 226] width 53 height 12
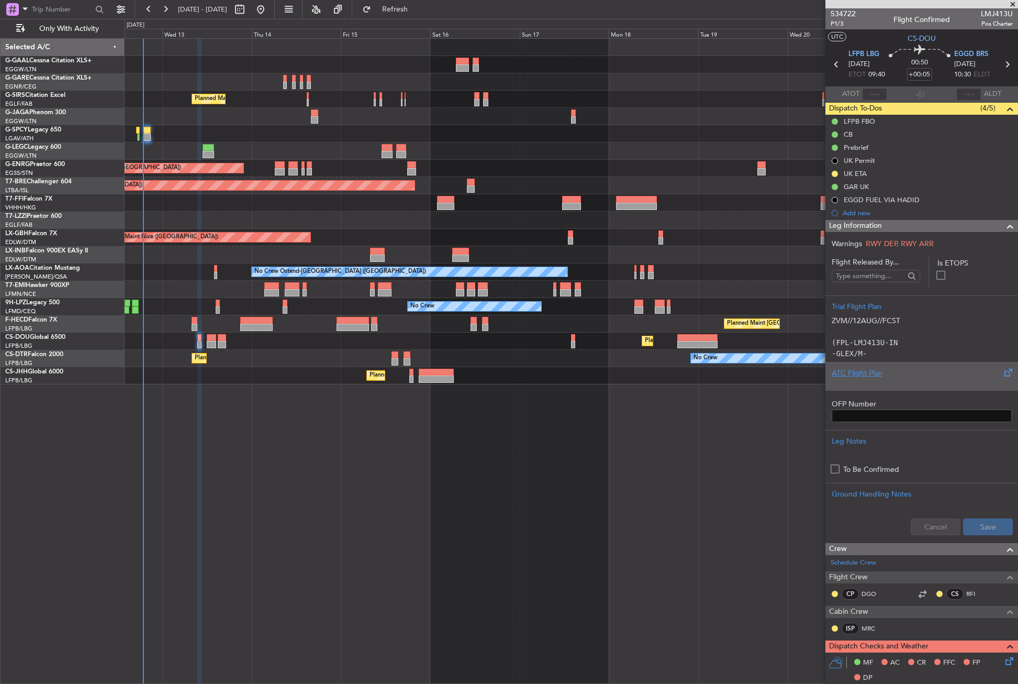
click at [872, 383] on div at bounding box center [922, 382] width 180 height 6
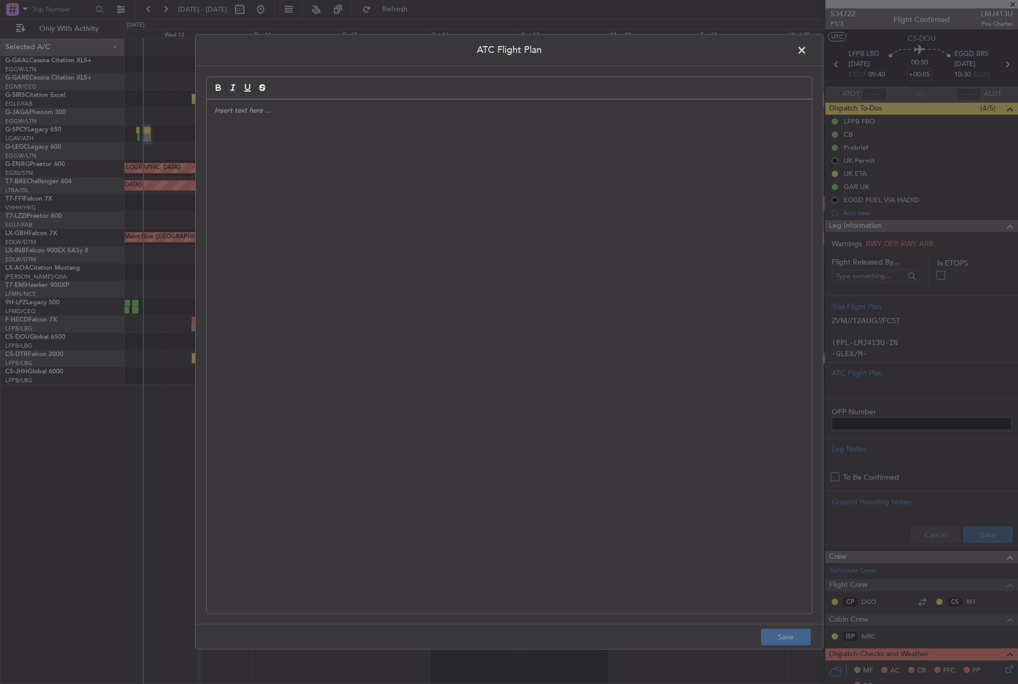
click at [582, 304] on div at bounding box center [509, 356] width 605 height 514
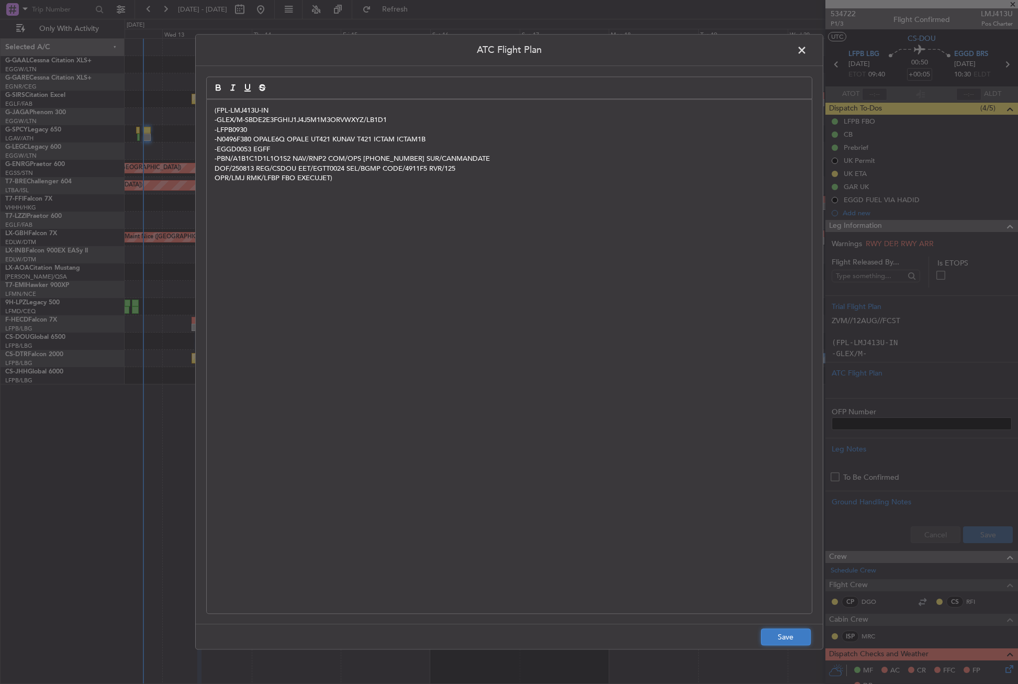
click at [787, 632] on button "Save" at bounding box center [786, 637] width 50 height 17
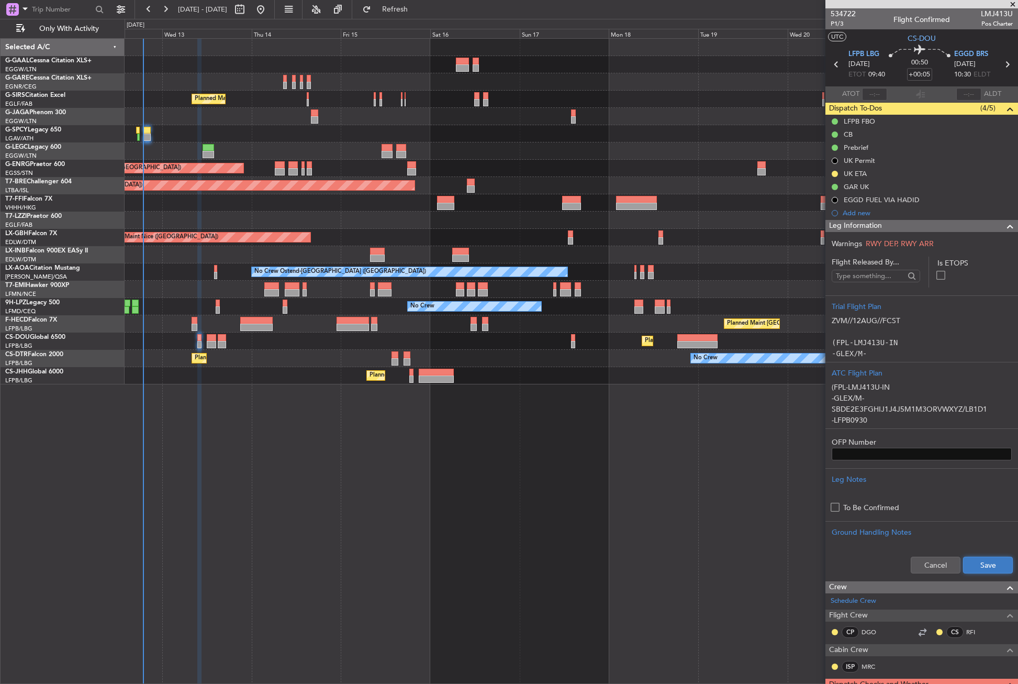
click at [981, 565] on button "Save" at bounding box center [988, 565] width 50 height 17
click at [888, 229] on div "Leg Information" at bounding box center [922, 226] width 193 height 12
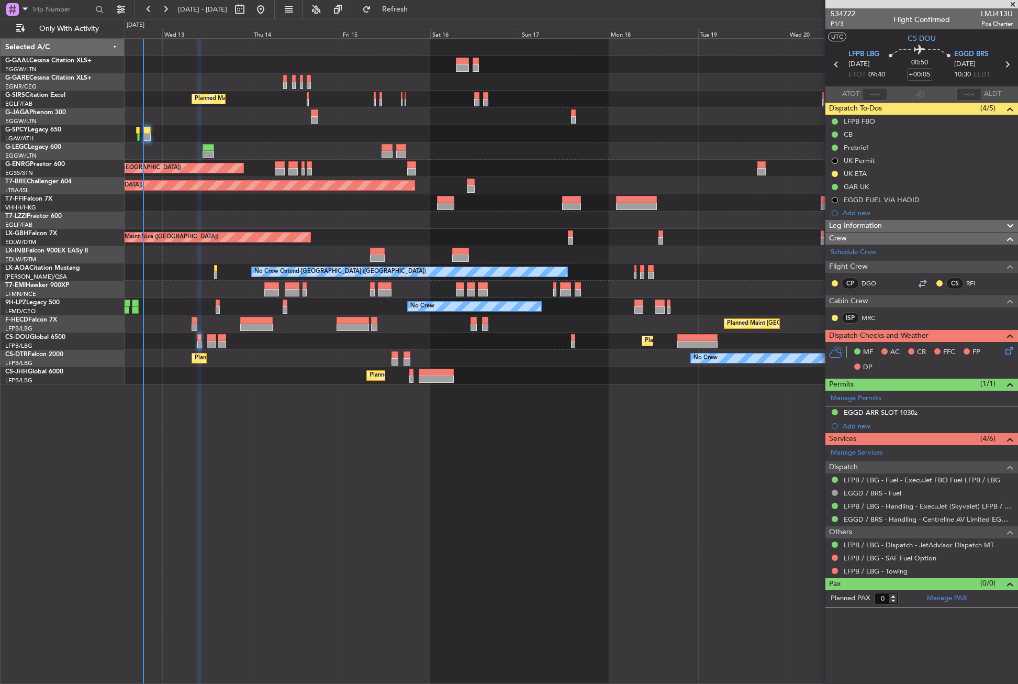
click at [1006, 352] on icon at bounding box center [1008, 349] width 8 height 8
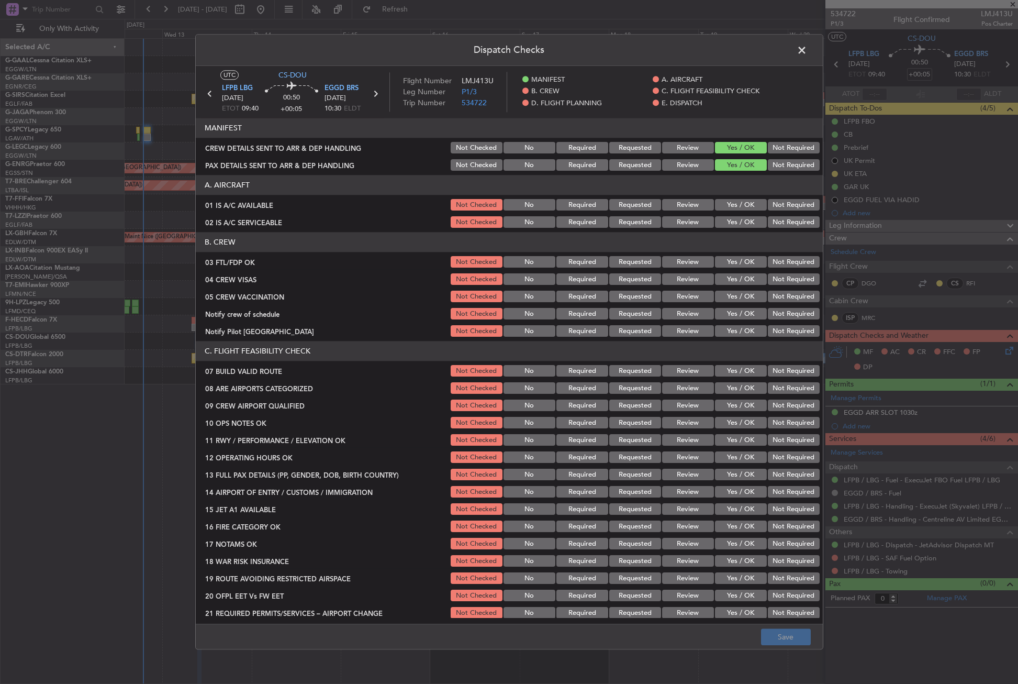
click at [742, 199] on button "Yes / OK" at bounding box center [741, 205] width 52 height 12
click at [738, 216] on div "Yes / OK" at bounding box center [740, 222] width 53 height 15
click at [738, 220] on button "Yes / OK" at bounding box center [741, 223] width 52 height 12
click at [731, 259] on button "Yes / OK" at bounding box center [741, 263] width 52 height 12
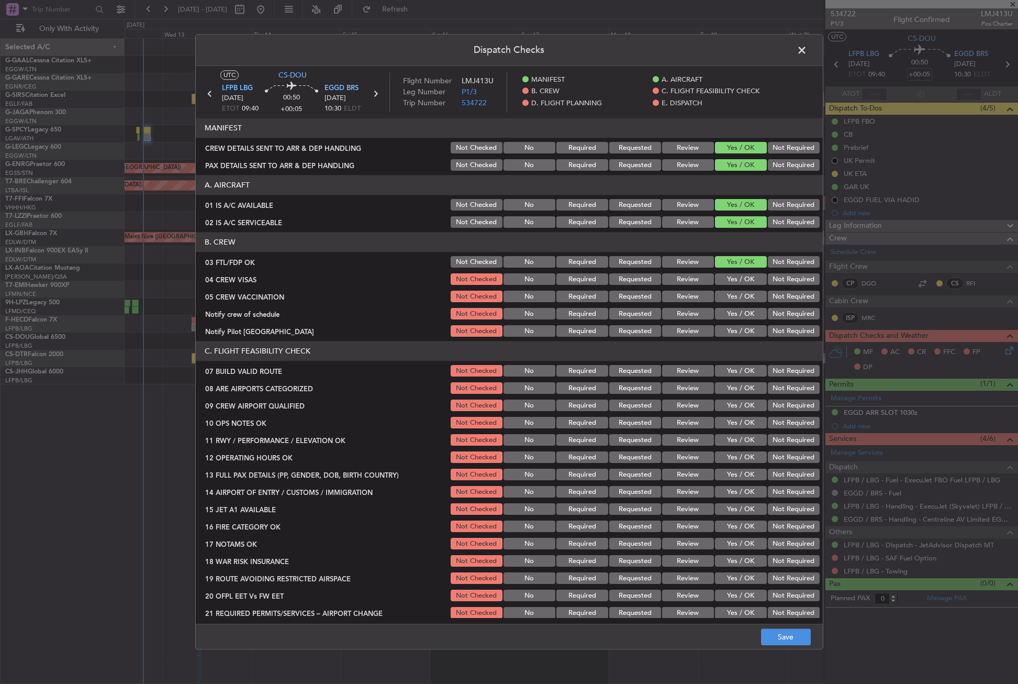
drag, startPoint x: 775, startPoint y: 274, endPoint x: 775, endPoint y: 288, distance: 14.7
click at [775, 277] on button "Not Required" at bounding box center [794, 280] width 52 height 12
click at [774, 294] on button "Not Required" at bounding box center [794, 297] width 52 height 12
click at [744, 310] on button "Yes / OK" at bounding box center [741, 314] width 52 height 12
click at [743, 326] on button "Yes / OK" at bounding box center [741, 332] width 52 height 12
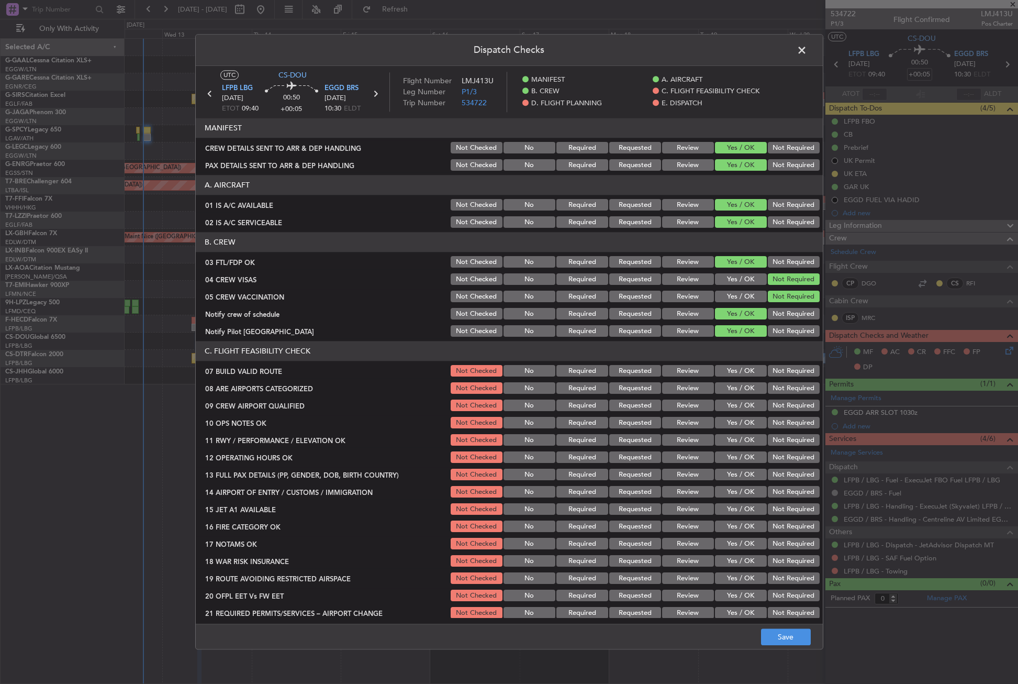
click at [741, 371] on button "Yes / OK" at bounding box center [741, 371] width 52 height 12
click at [734, 396] on section "C. FLIGHT FEASIBILITY CHECK 07 BUILD VALID ROUTE Not Checked No Required Reques…" at bounding box center [509, 480] width 627 height 279
click at [730, 392] on button "Yes / OK" at bounding box center [741, 389] width 52 height 12
click at [730, 400] on button "Yes / OK" at bounding box center [741, 406] width 52 height 12
click at [730, 422] on button "Yes / OK" at bounding box center [741, 423] width 52 height 12
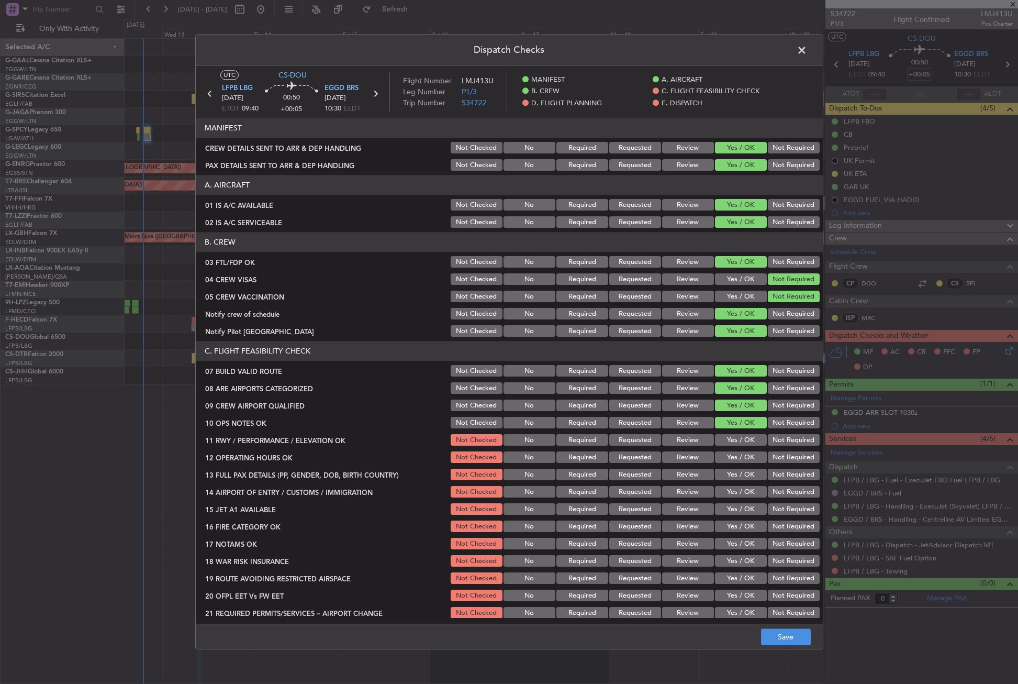
click at [728, 435] on button "Yes / OK" at bounding box center [741, 441] width 52 height 12
click at [729, 445] on button "Yes / OK" at bounding box center [741, 441] width 52 height 12
click at [729, 459] on button "Yes / OK" at bounding box center [741, 458] width 52 height 12
click at [728, 473] on button "Yes / OK" at bounding box center [741, 475] width 52 height 12
click at [727, 489] on button "Yes / OK" at bounding box center [741, 492] width 52 height 12
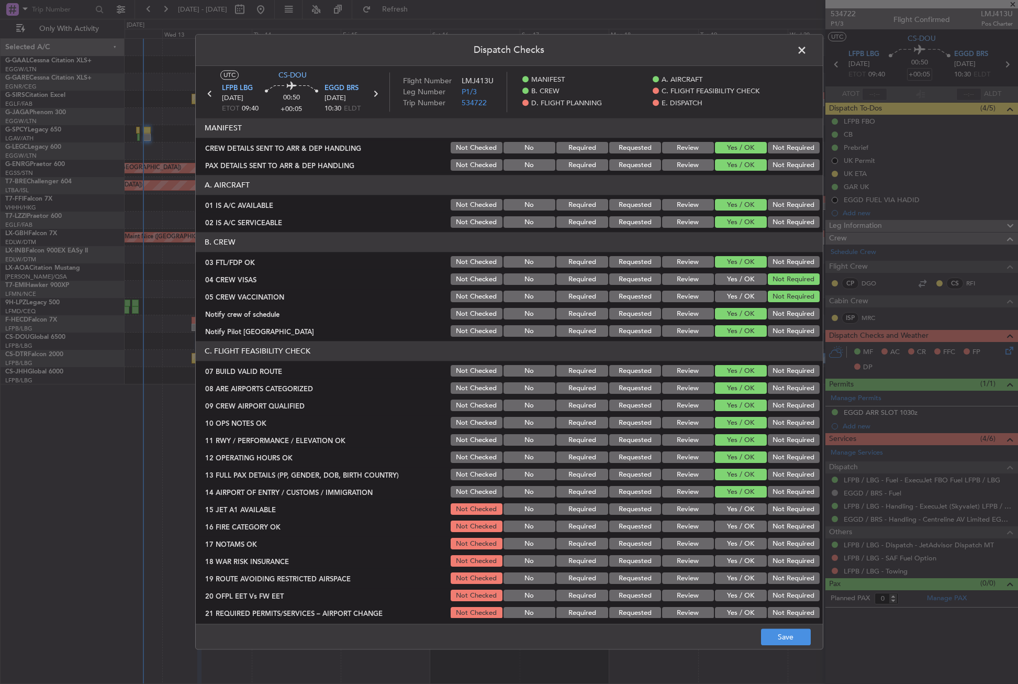
click at [790, 474] on button "Not Required" at bounding box center [794, 475] width 52 height 12
click at [727, 513] on button "Yes / OK" at bounding box center [741, 510] width 52 height 12
click at [726, 526] on button "Yes / OK" at bounding box center [741, 527] width 52 height 12
click at [729, 540] on button "Yes / OK" at bounding box center [741, 544] width 52 height 12
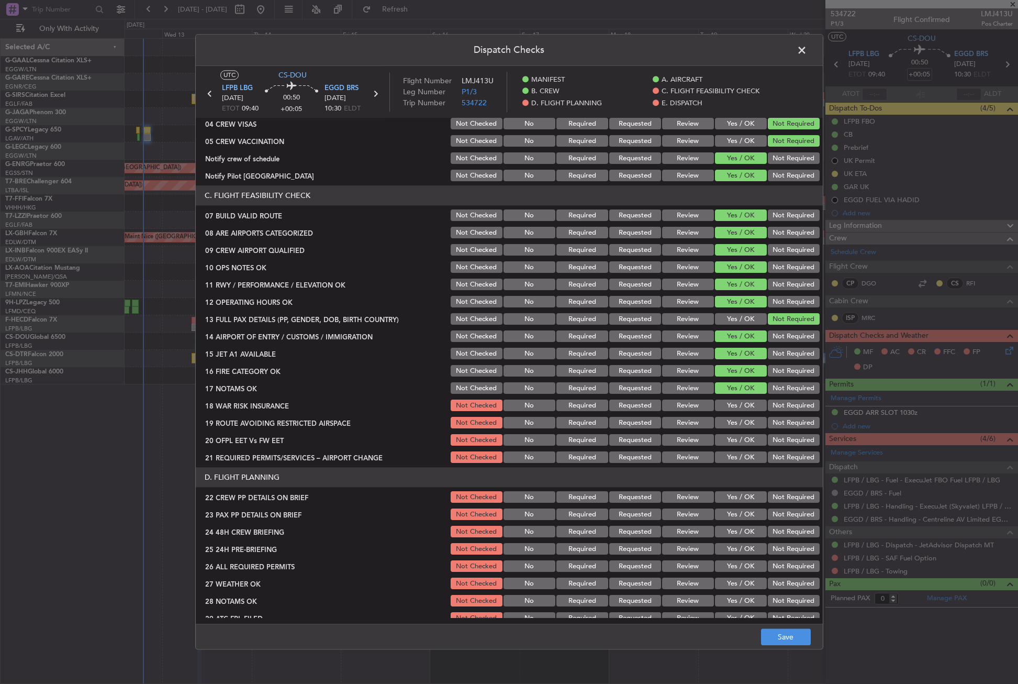
scroll to position [157, 0]
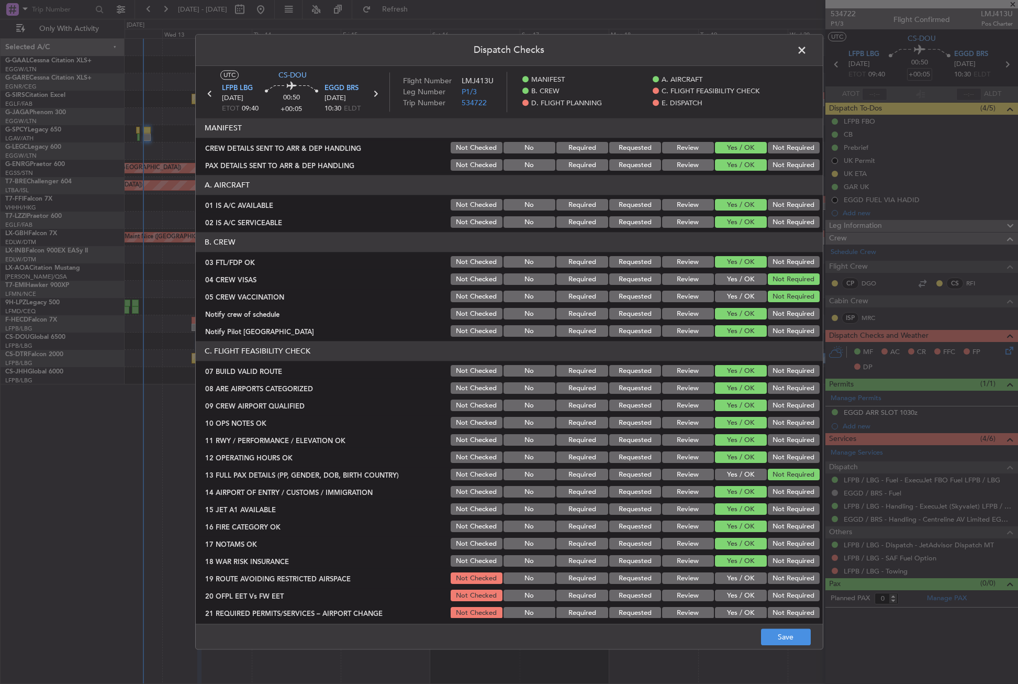
click at [740, 573] on button "Yes / OK" at bounding box center [741, 579] width 52 height 12
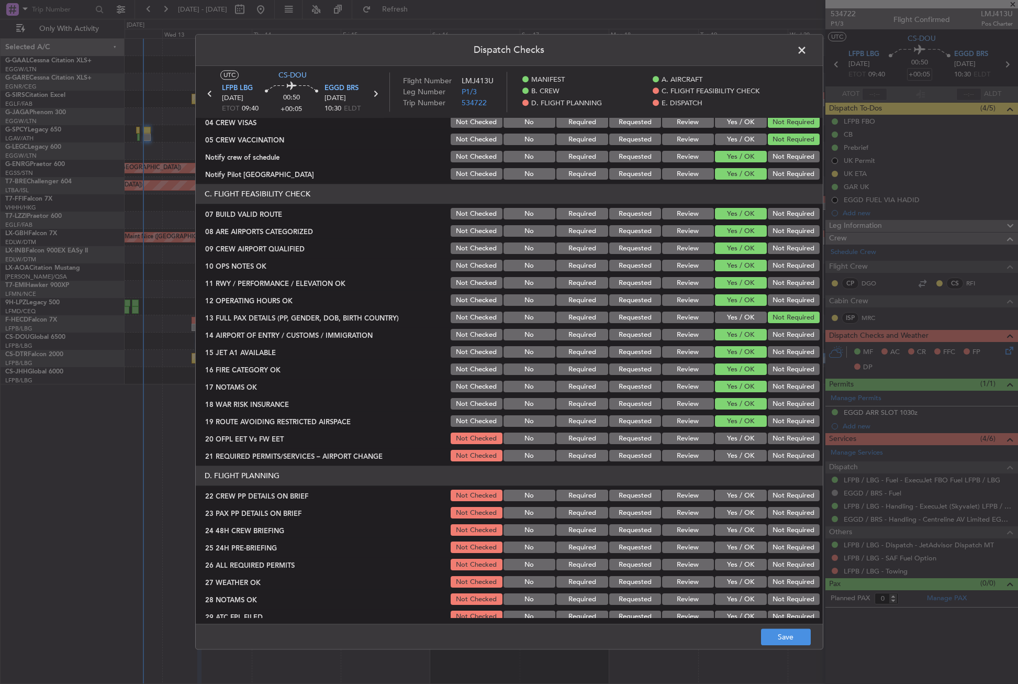
drag, startPoint x: 744, startPoint y: 437, endPoint x: 741, endPoint y: 448, distance: 11.3
click at [744, 438] on button "Yes / OK" at bounding box center [741, 439] width 52 height 12
click at [736, 457] on button "Yes / OK" at bounding box center [741, 456] width 52 height 12
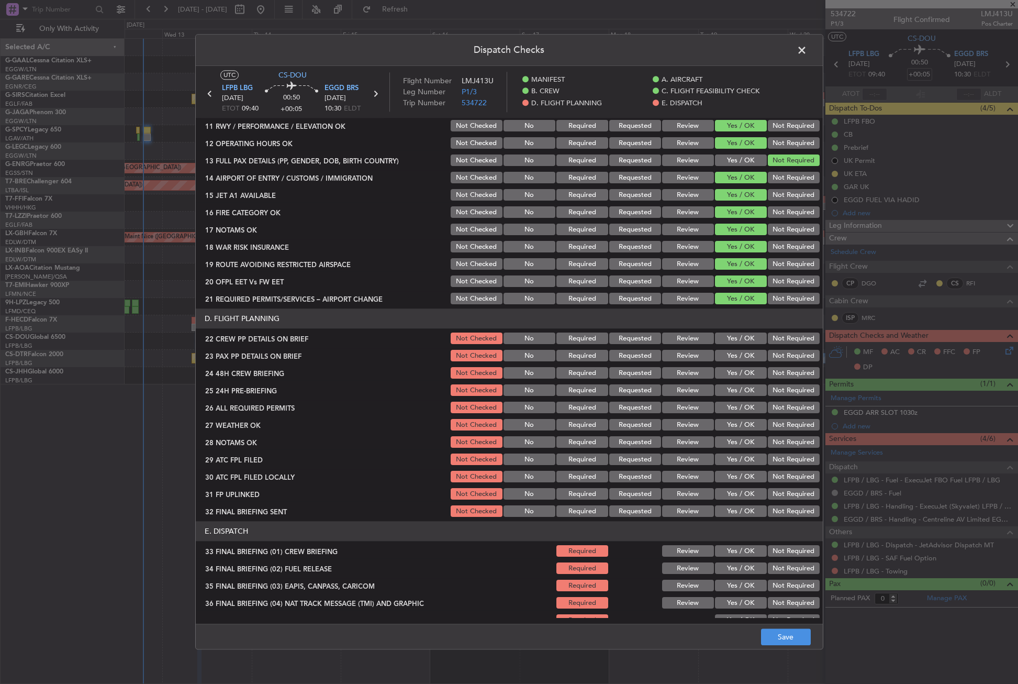
click at [731, 340] on button "Yes / OK" at bounding box center [741, 339] width 52 height 12
click at [729, 351] on button "Yes / OK" at bounding box center [741, 356] width 52 height 12
click at [726, 375] on button "Yes / OK" at bounding box center [741, 374] width 52 height 12
click at [778, 394] on button "Not Required" at bounding box center [794, 391] width 52 height 12
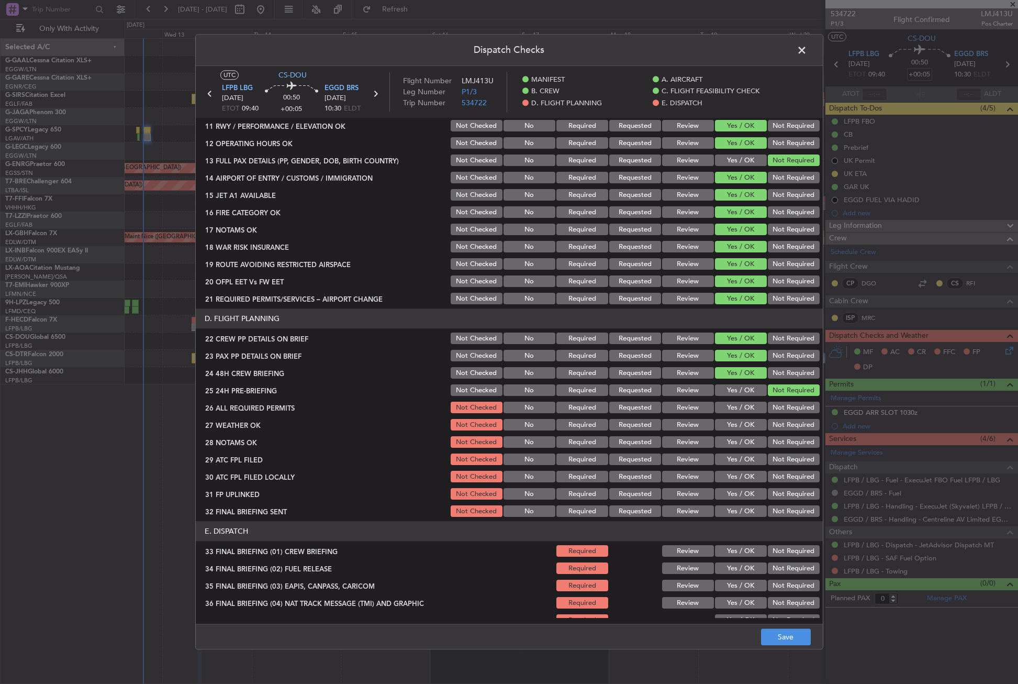
click at [737, 408] on button "Yes / OK" at bounding box center [741, 408] width 52 height 12
click at [737, 428] on button "Yes / OK" at bounding box center [741, 425] width 52 height 12
click at [736, 441] on button "Yes / OK" at bounding box center [741, 443] width 52 height 12
click at [680, 428] on button "Review" at bounding box center [688, 425] width 52 height 12
click at [681, 442] on button "Review" at bounding box center [688, 443] width 52 height 12
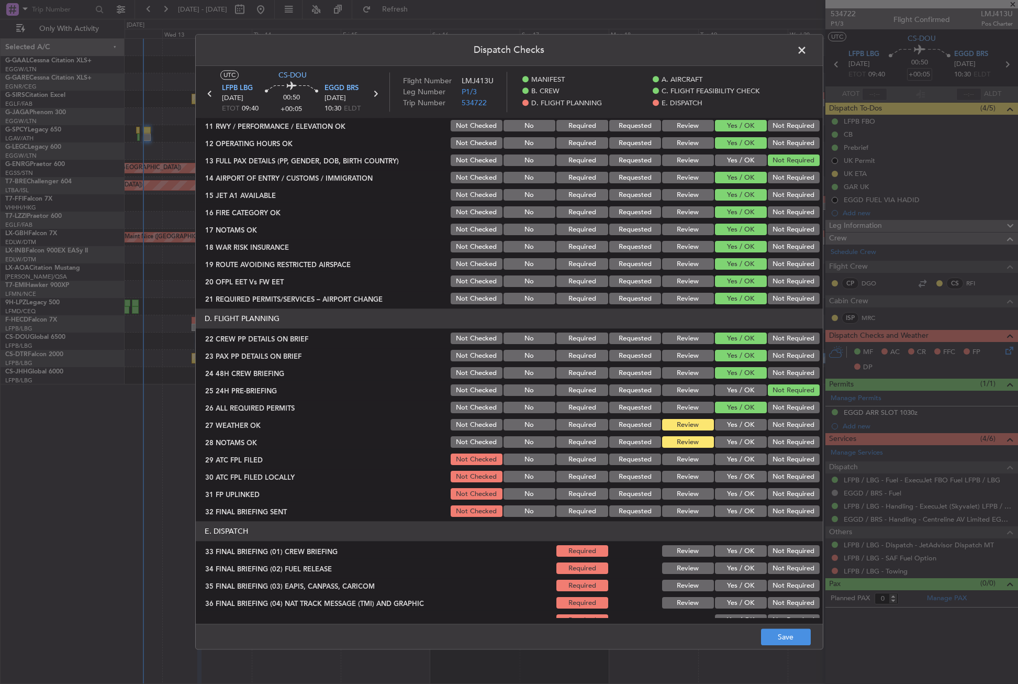
click at [729, 456] on button "Yes / OK" at bounding box center [741, 460] width 52 height 12
click at [728, 476] on button "Yes / OK" at bounding box center [741, 477] width 52 height 12
click at [728, 495] on button "Yes / OK" at bounding box center [741, 494] width 52 height 12
click at [784, 482] on button "Not Required" at bounding box center [794, 477] width 52 height 12
click at [783, 506] on button "Not Required" at bounding box center [794, 512] width 52 height 12
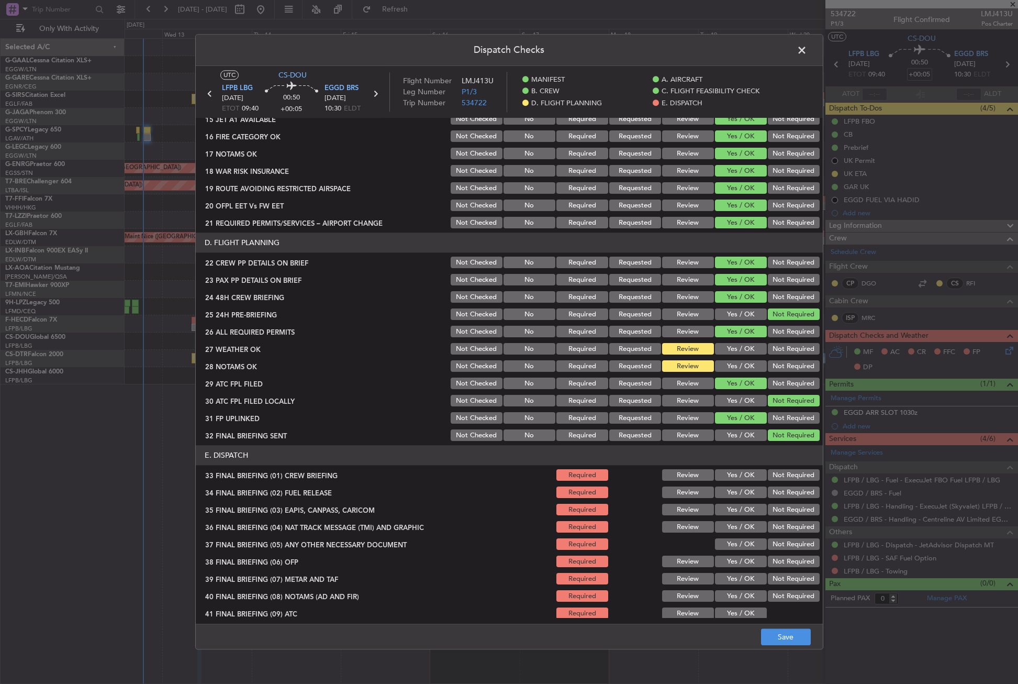
scroll to position [448, 0]
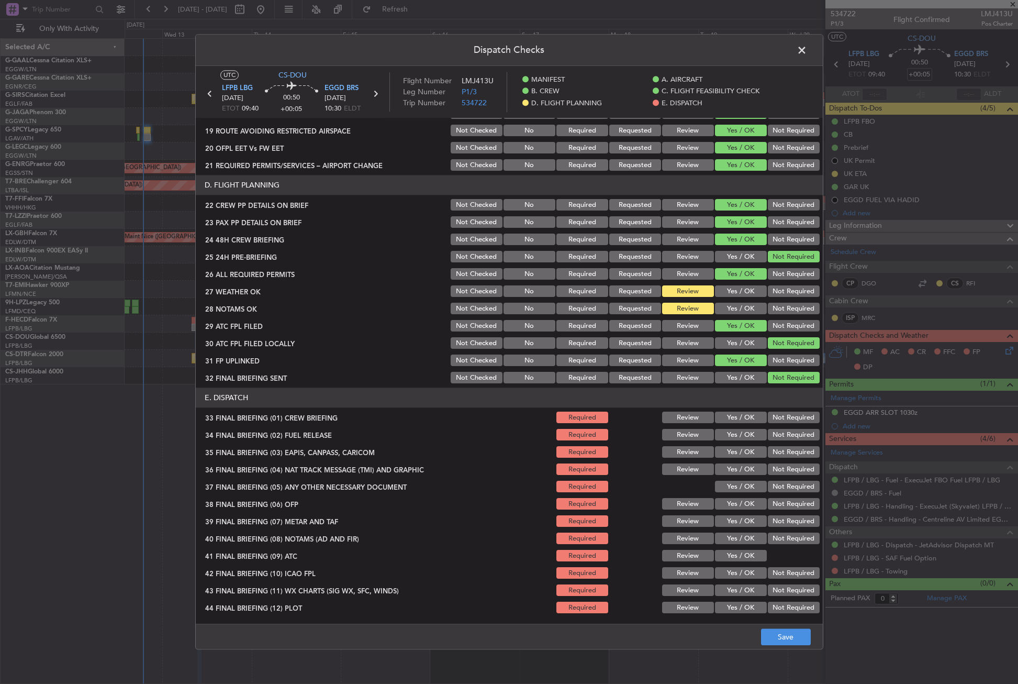
click at [741, 424] on div "Yes / OK" at bounding box center [740, 417] width 53 height 15
click at [731, 422] on button "Yes / OK" at bounding box center [741, 418] width 52 height 12
click at [732, 435] on button "Yes / OK" at bounding box center [741, 435] width 52 height 12
click at [770, 449] on button "Not Required" at bounding box center [794, 453] width 52 height 12
click at [770, 461] on section "E. DISPATCH 33 FINAL BRIEFING (01) CREW BRIEFING Required Review Yes / OK Not R…" at bounding box center [509, 501] width 627 height 227
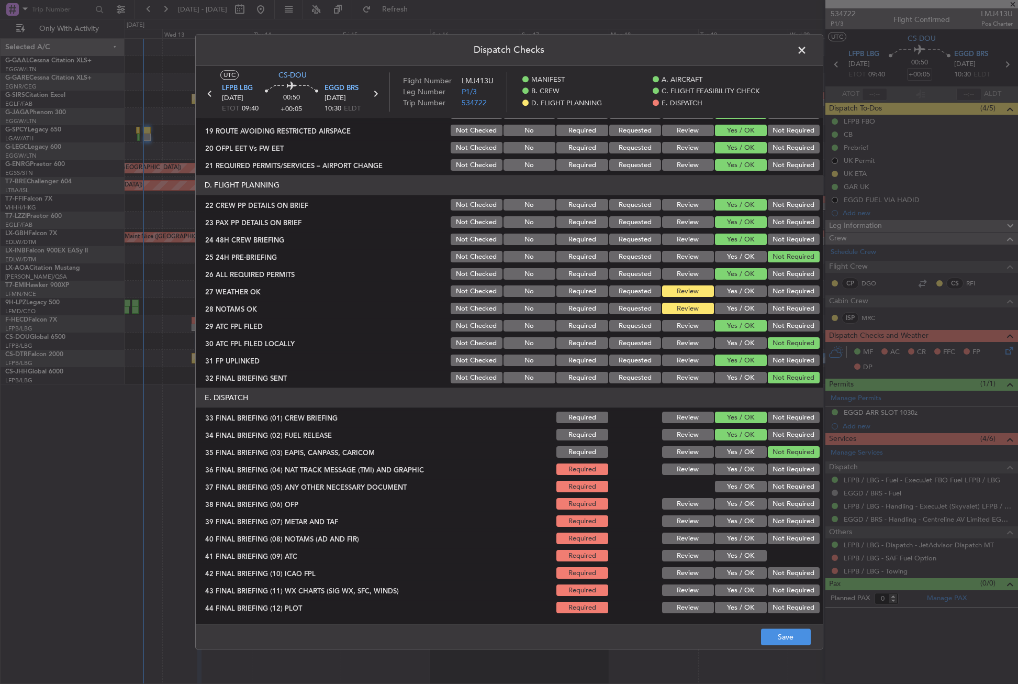
click at [768, 469] on button "Not Required" at bounding box center [794, 470] width 52 height 12
click at [743, 481] on button "Yes / OK" at bounding box center [741, 487] width 52 height 12
click at [738, 499] on button "Yes / OK" at bounding box center [741, 504] width 52 height 12
click at [733, 517] on button "Yes / OK" at bounding box center [741, 522] width 52 height 12
click at [734, 533] on button "Yes / OK" at bounding box center [741, 539] width 52 height 12
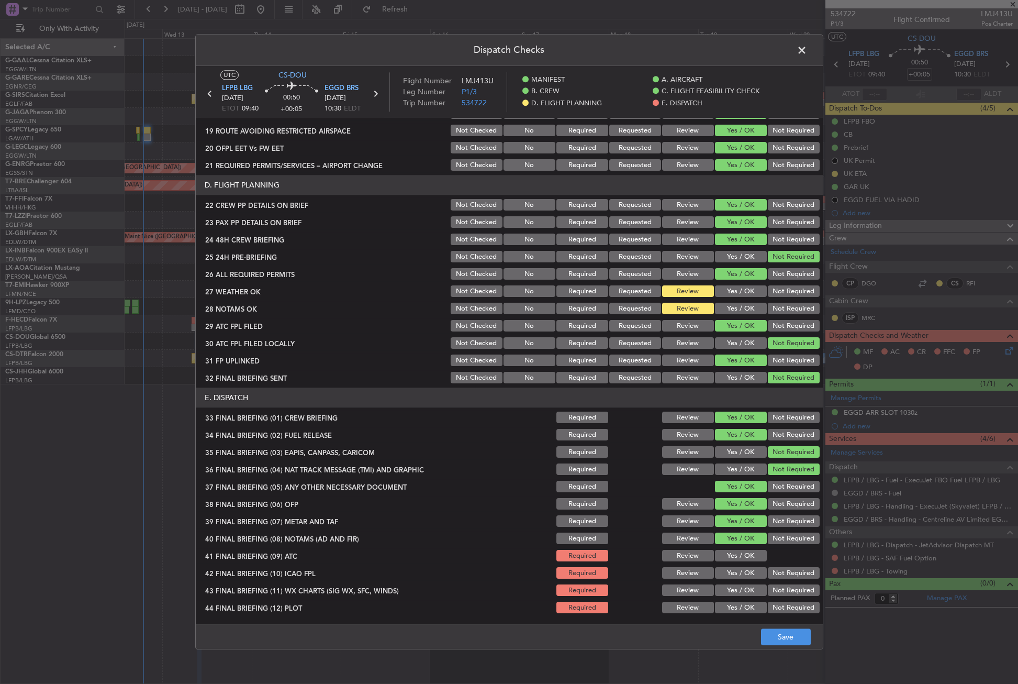
click at [732, 554] on button "Yes / OK" at bounding box center [741, 556] width 52 height 12
click at [775, 573] on button "Not Required" at bounding box center [794, 574] width 52 height 12
click at [750, 587] on button "Yes / OK" at bounding box center [741, 591] width 52 height 12
click at [769, 598] on section "E. DISPATCH 33 FINAL BRIEFING (01) CREW BRIEFING Required Review Yes / OK Not R…" at bounding box center [509, 501] width 627 height 227
click at [775, 606] on button "Not Required" at bounding box center [794, 608] width 52 height 12
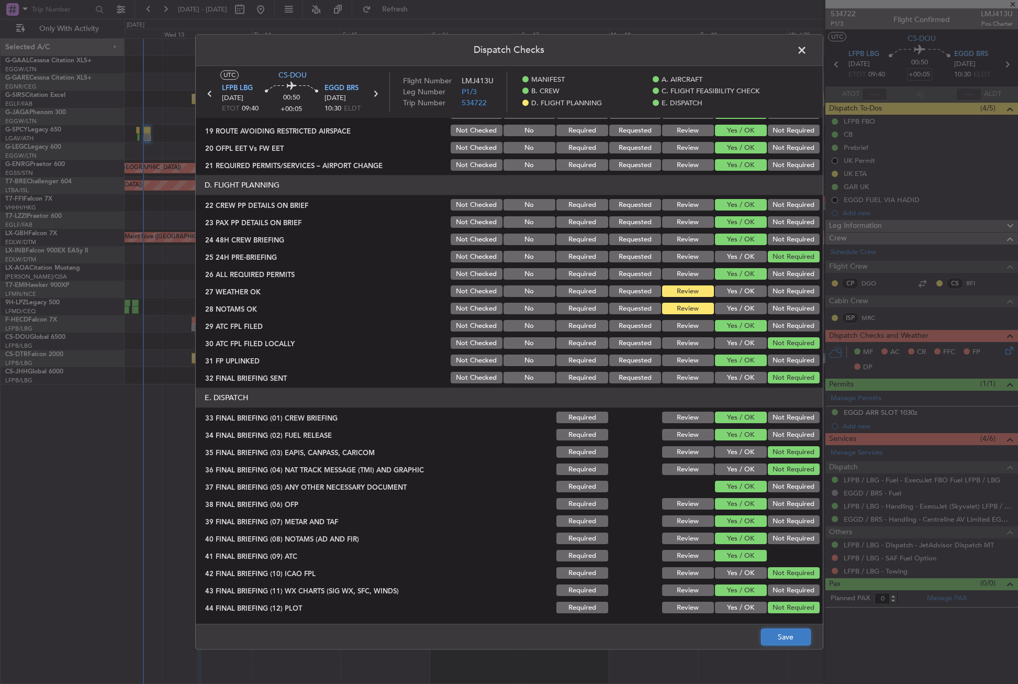
click at [779, 638] on button "Save" at bounding box center [786, 637] width 50 height 17
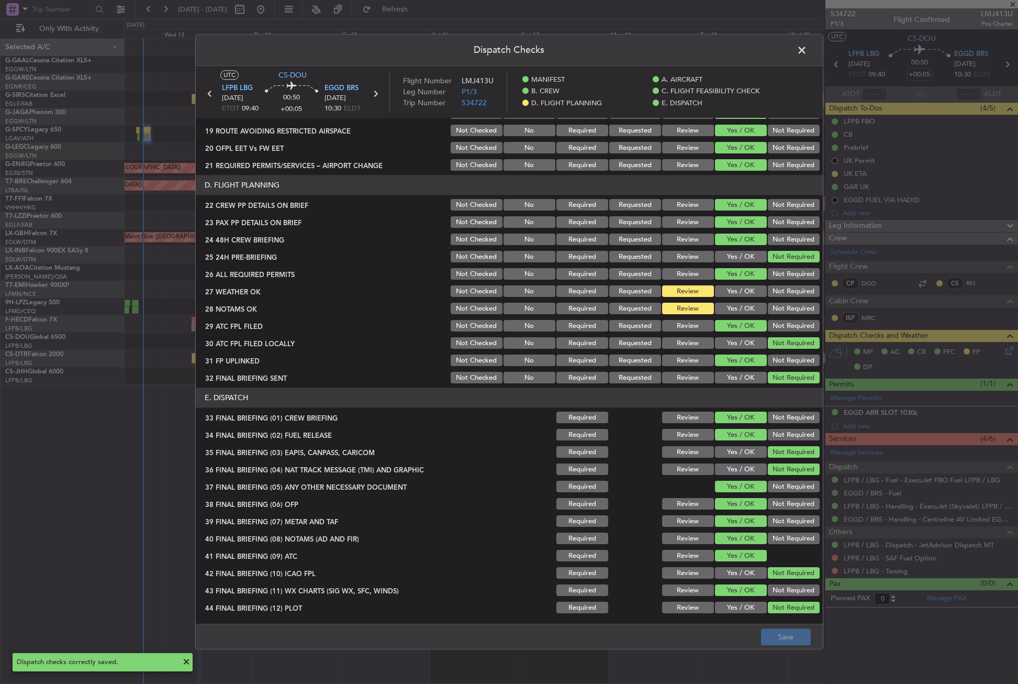
click at [807, 55] on span at bounding box center [807, 52] width 0 height 21
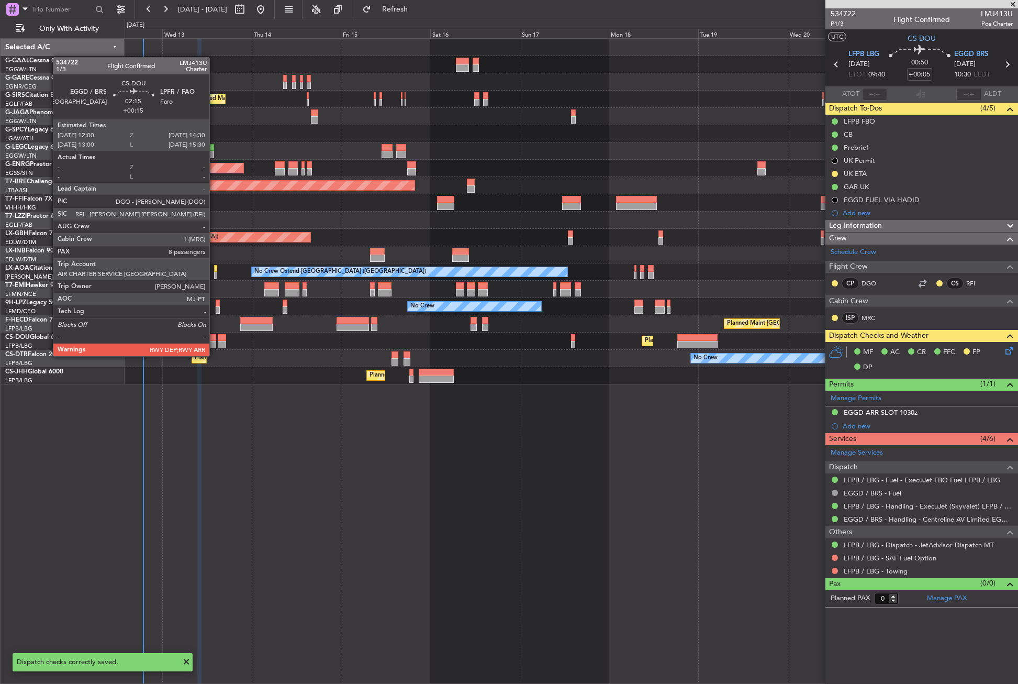
click at [214, 346] on div at bounding box center [211, 344] width 9 height 7
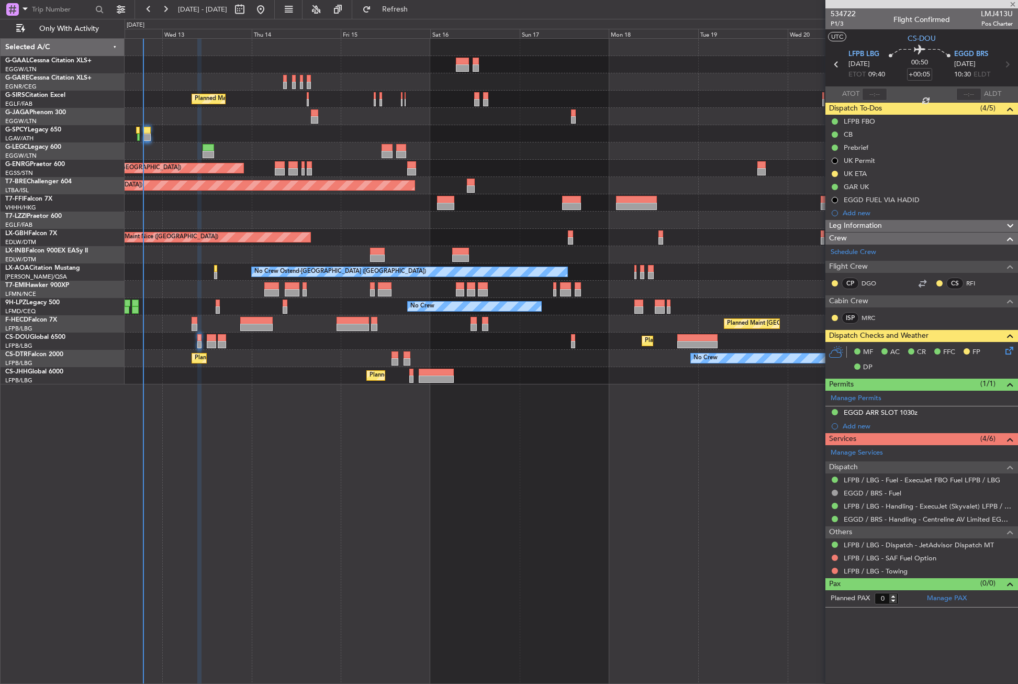
type input "+00:15"
type input "8"
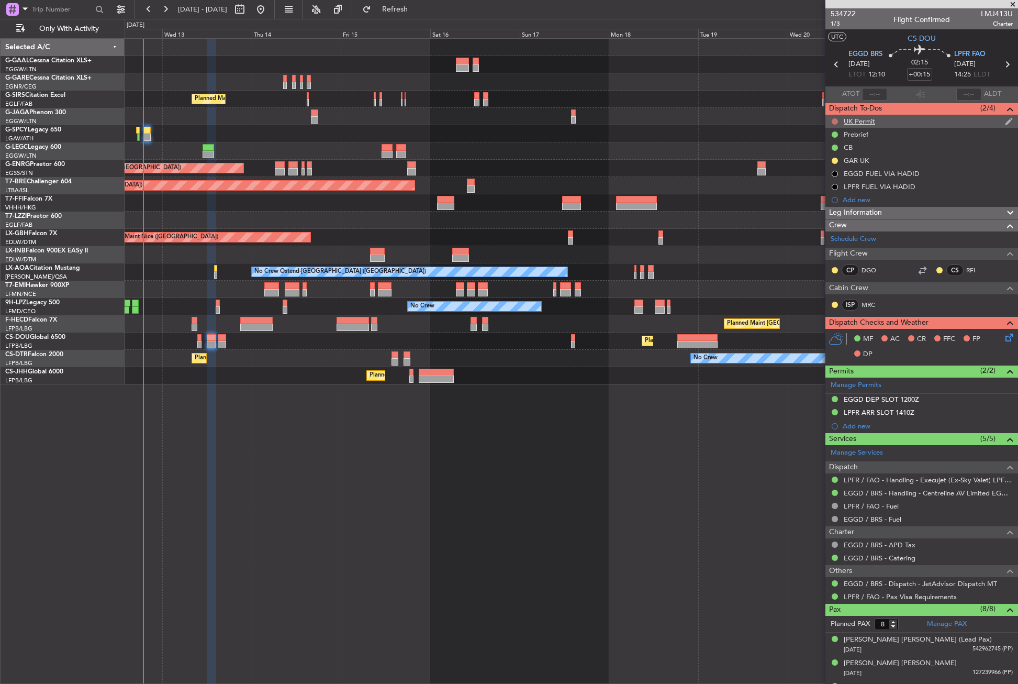
click at [834, 122] on button at bounding box center [835, 121] width 6 height 6
click at [816, 179] on li "Cancelled" at bounding box center [835, 183] width 55 height 16
click at [860, 215] on span "Leg Information" at bounding box center [855, 213] width 53 height 12
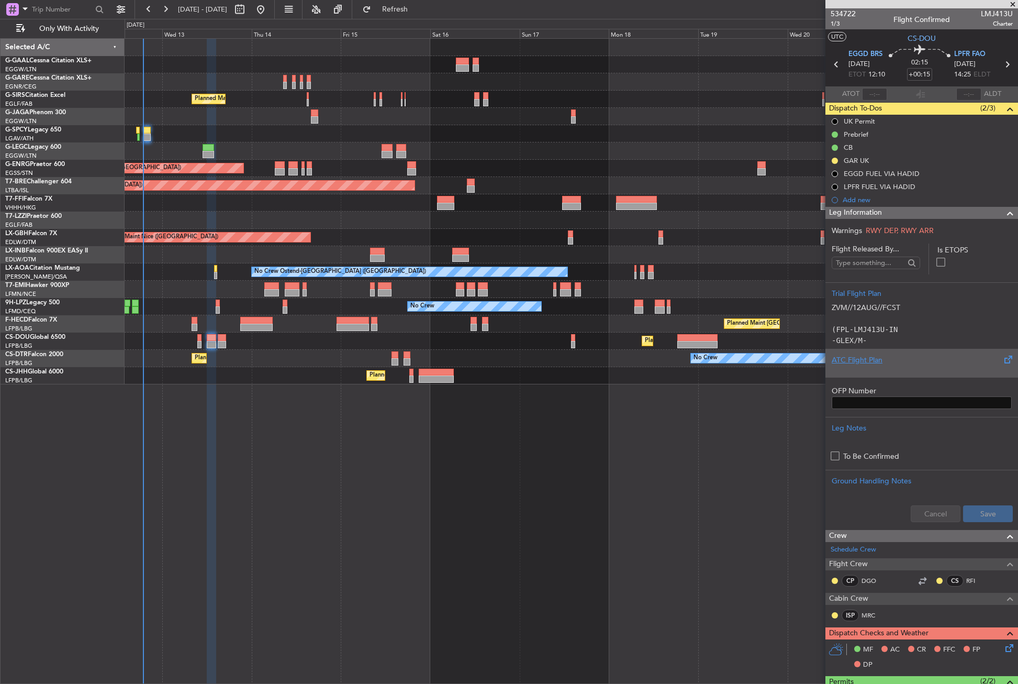
click at [855, 361] on div "ATC Flight Plan" at bounding box center [922, 359] width 180 height 11
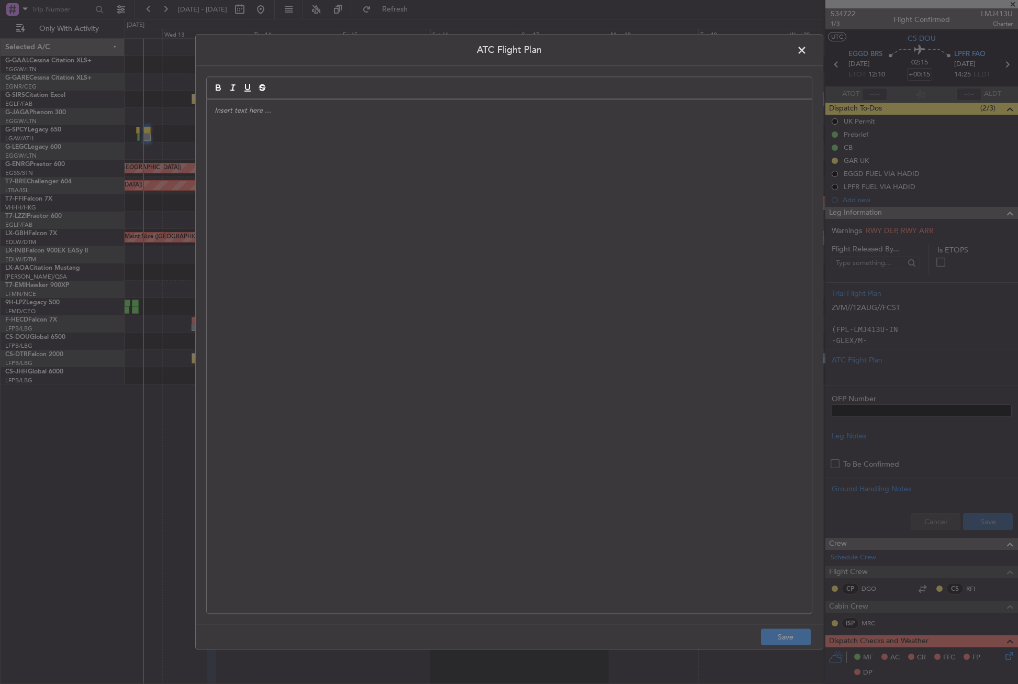
click at [680, 305] on div at bounding box center [509, 356] width 605 height 514
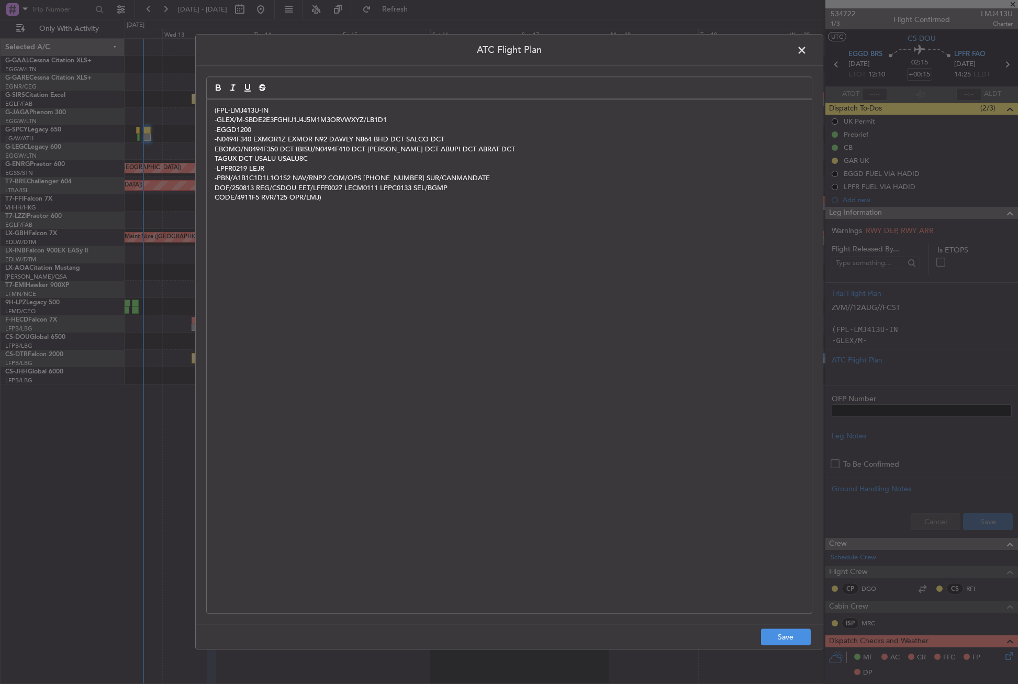
scroll to position [0, 0]
click at [794, 632] on button "Save" at bounding box center [786, 637] width 50 height 17
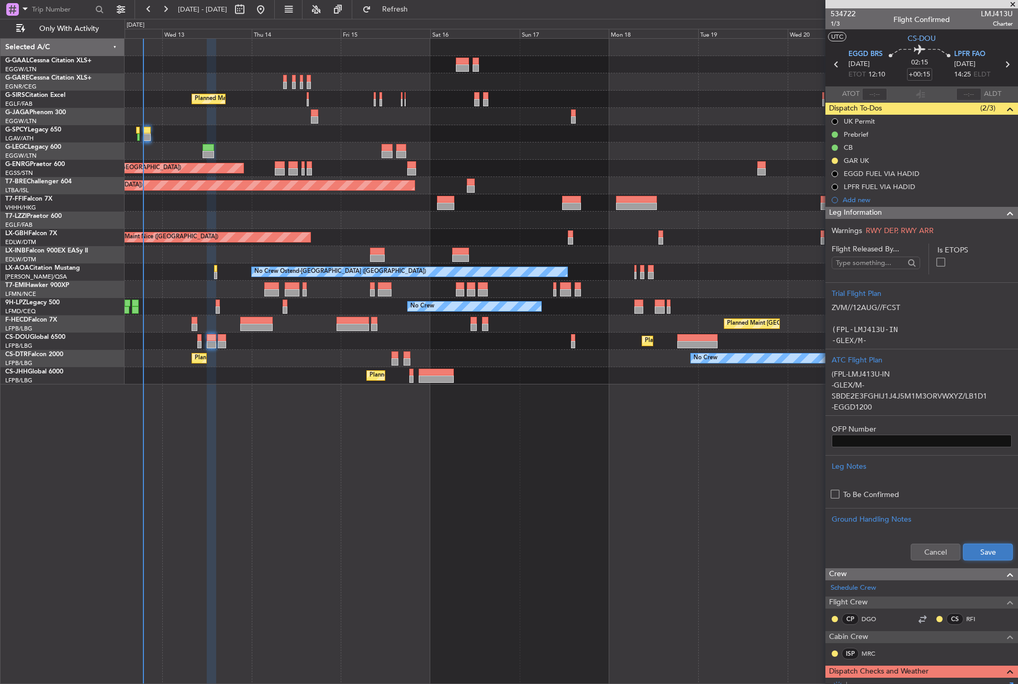
click at [977, 553] on button "Save" at bounding box center [988, 551] width 50 height 17
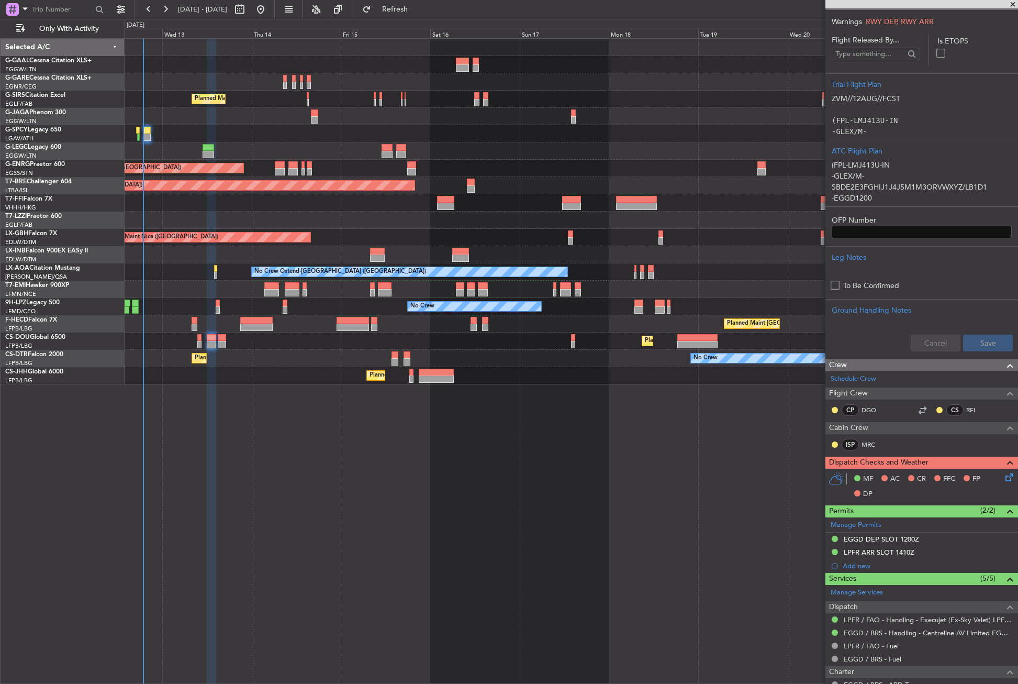
scroll to position [209, 0]
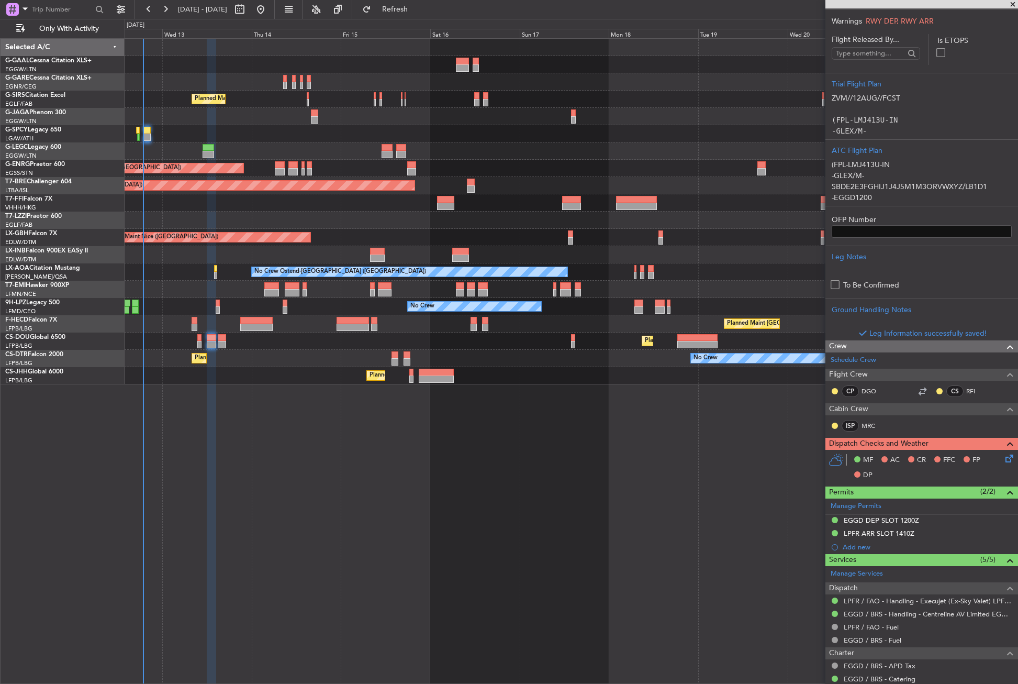
click at [996, 478] on div "MF AC CR FFC FP DP" at bounding box center [927, 467] width 154 height 31
click at [1004, 461] on icon at bounding box center [1008, 456] width 8 height 8
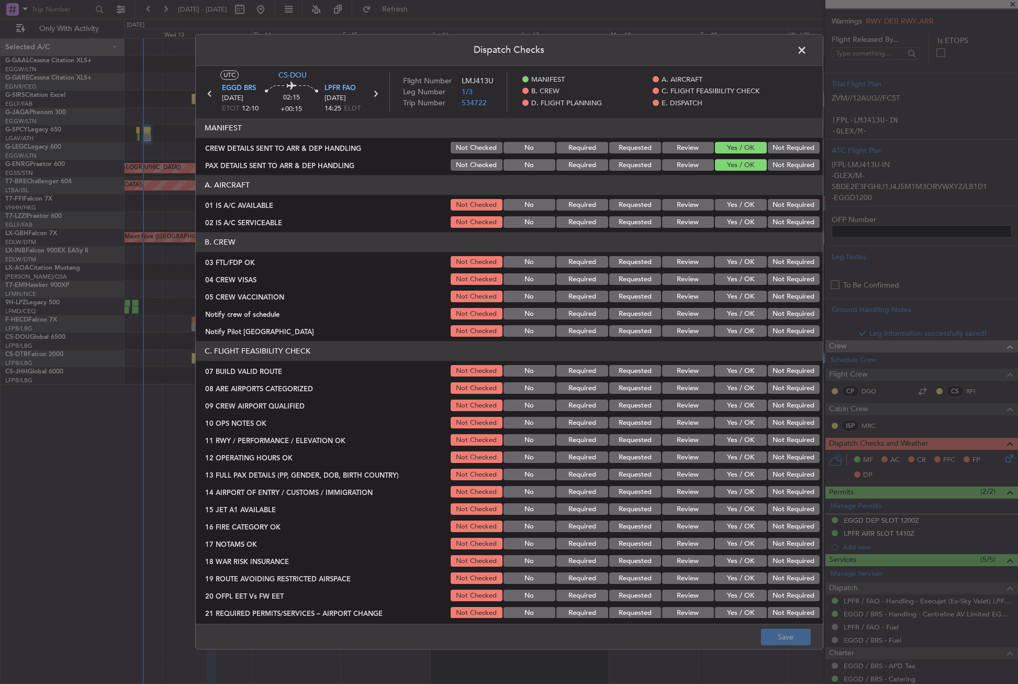
click at [717, 203] on button "Yes / OK" at bounding box center [741, 205] width 52 height 12
click at [716, 226] on button "Yes / OK" at bounding box center [741, 223] width 52 height 12
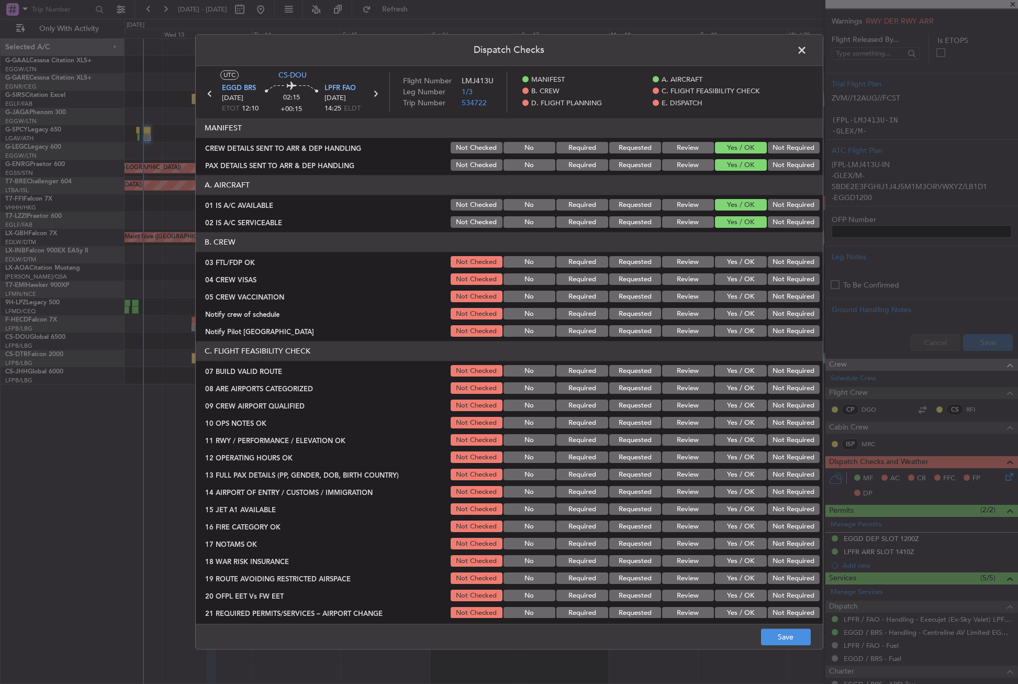
click at [731, 259] on button "Yes / OK" at bounding box center [741, 263] width 52 height 12
click at [775, 276] on button "Not Required" at bounding box center [794, 280] width 52 height 12
click at [771, 291] on button "Not Required" at bounding box center [794, 297] width 52 height 12
click at [744, 315] on button "Yes / OK" at bounding box center [741, 314] width 52 height 12
click at [742, 328] on button "Yes / OK" at bounding box center [741, 332] width 52 height 12
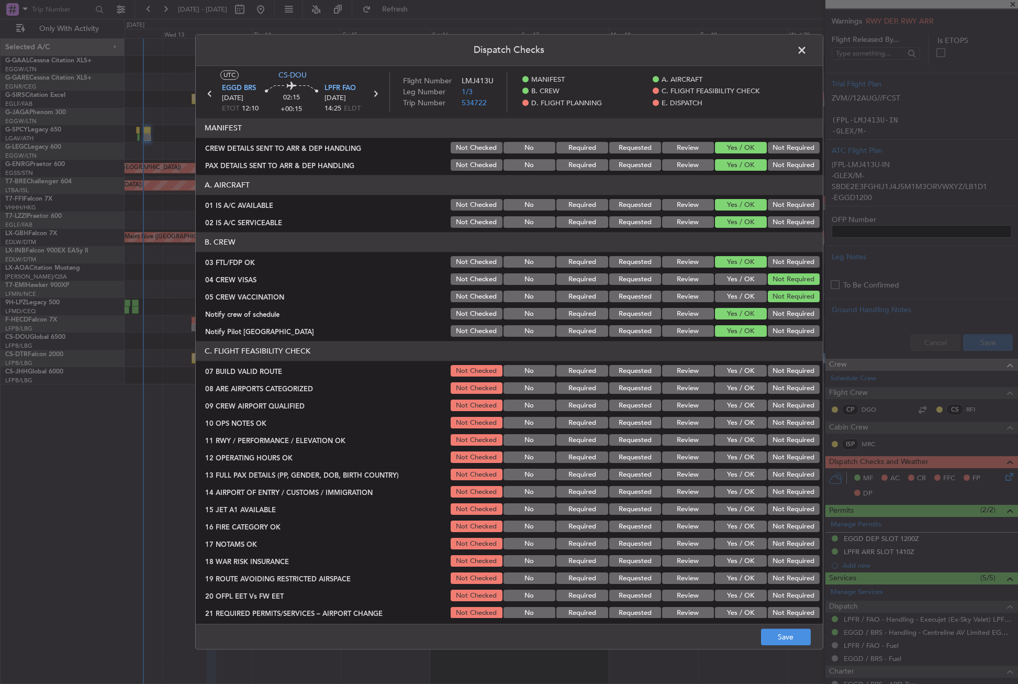
click at [734, 365] on button "Yes / OK" at bounding box center [741, 371] width 52 height 12
click at [731, 385] on button "Yes / OK" at bounding box center [741, 389] width 52 height 12
click at [729, 403] on button "Yes / OK" at bounding box center [741, 406] width 52 height 12
click at [727, 419] on button "Yes / OK" at bounding box center [741, 423] width 52 height 12
click at [721, 436] on button "Yes / OK" at bounding box center [741, 441] width 52 height 12
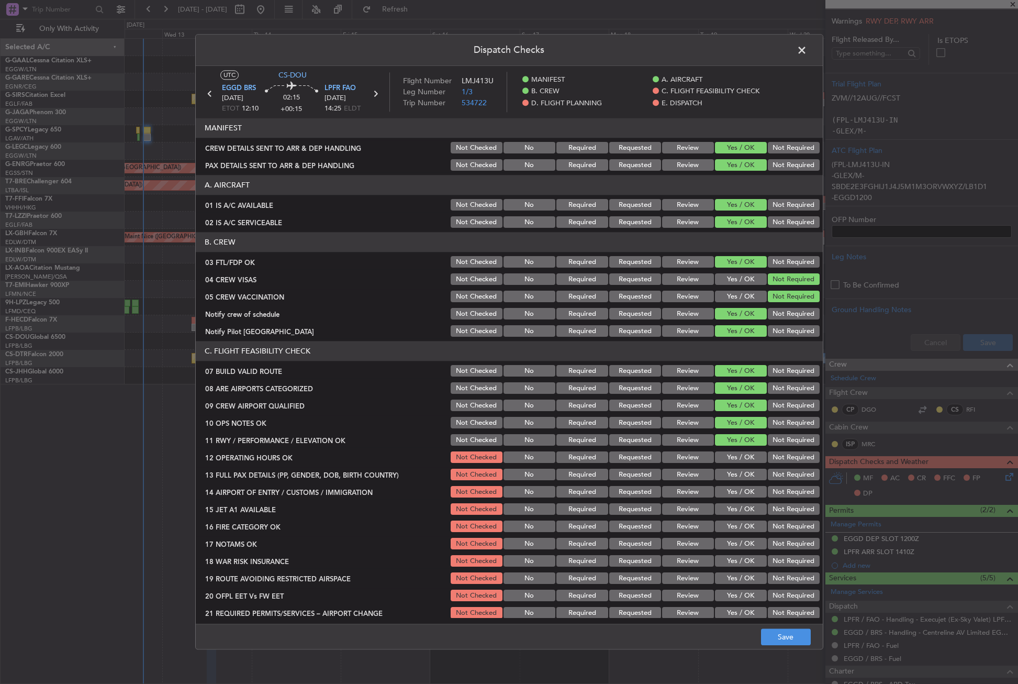
click at [721, 454] on button "Yes / OK" at bounding box center [741, 458] width 52 height 12
click at [723, 478] on button "Yes / OK" at bounding box center [741, 475] width 52 height 12
click at [770, 478] on button "Not Required" at bounding box center [794, 475] width 52 height 12
click at [740, 478] on button "Yes / OK" at bounding box center [741, 475] width 52 height 12
click at [740, 489] on button "Yes / OK" at bounding box center [741, 492] width 52 height 12
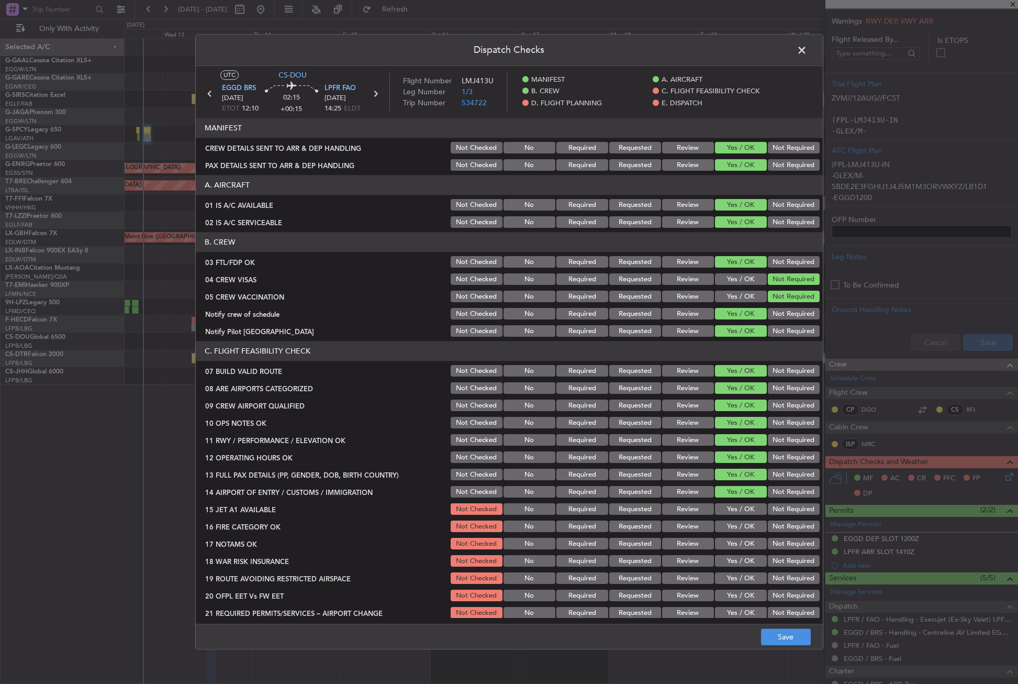
click at [733, 509] on button "Yes / OK" at bounding box center [741, 510] width 52 height 12
click at [731, 526] on button "Yes / OK" at bounding box center [741, 527] width 52 height 12
click at [729, 536] on section "C. FLIGHT FEASIBILITY CHECK 07 BUILD VALID ROUTE Not Checked No Required Reques…" at bounding box center [509, 480] width 627 height 279
click at [729, 546] on button "Yes / OK" at bounding box center [741, 544] width 52 height 12
click at [727, 564] on button "Yes / OK" at bounding box center [741, 562] width 52 height 12
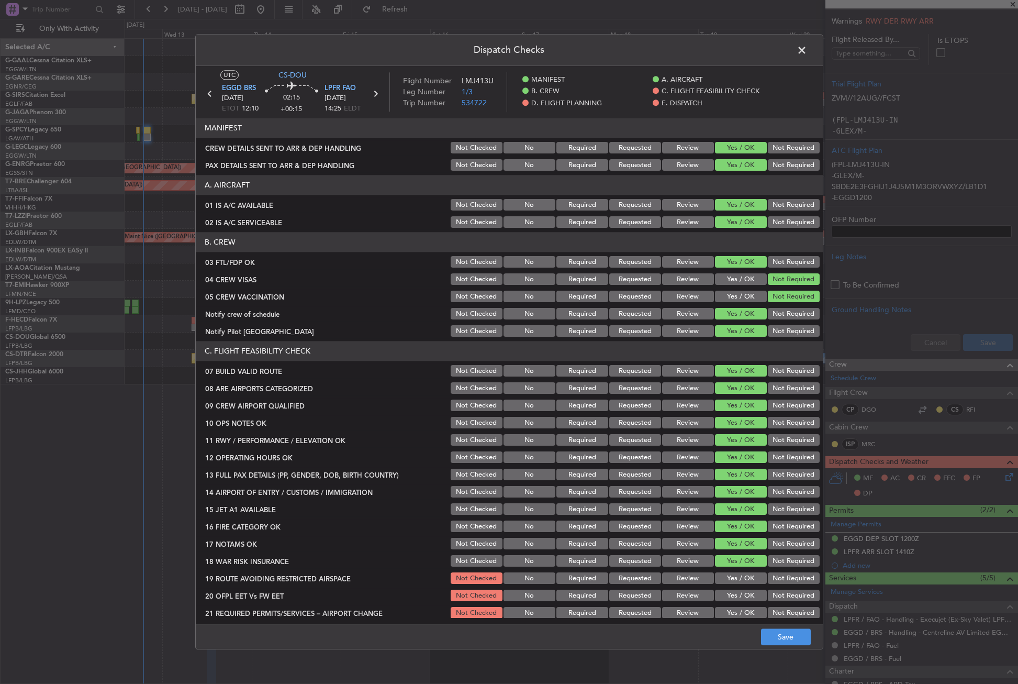
click at [772, 562] on button "Not Required" at bounding box center [794, 562] width 52 height 12
click at [736, 585] on div "Yes / OK" at bounding box center [740, 578] width 53 height 15
click at [735, 582] on button "Yes / OK" at bounding box center [741, 579] width 52 height 12
click at [735, 593] on button "Yes / OK" at bounding box center [741, 596] width 52 height 12
click at [731, 613] on button "Yes / OK" at bounding box center [741, 613] width 52 height 12
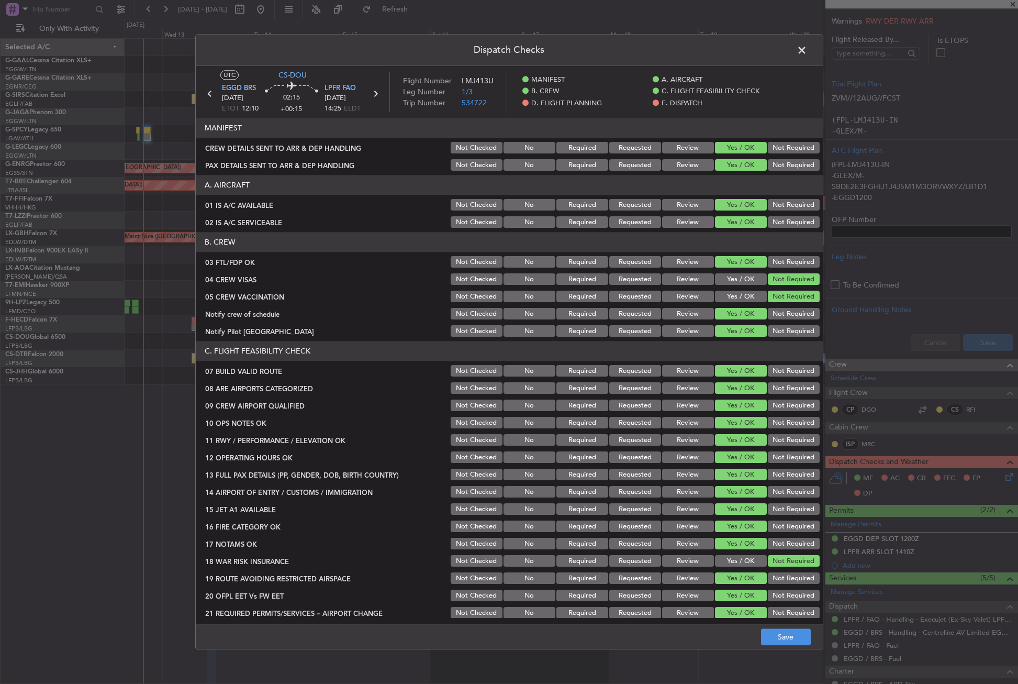
scroll to position [262, 0]
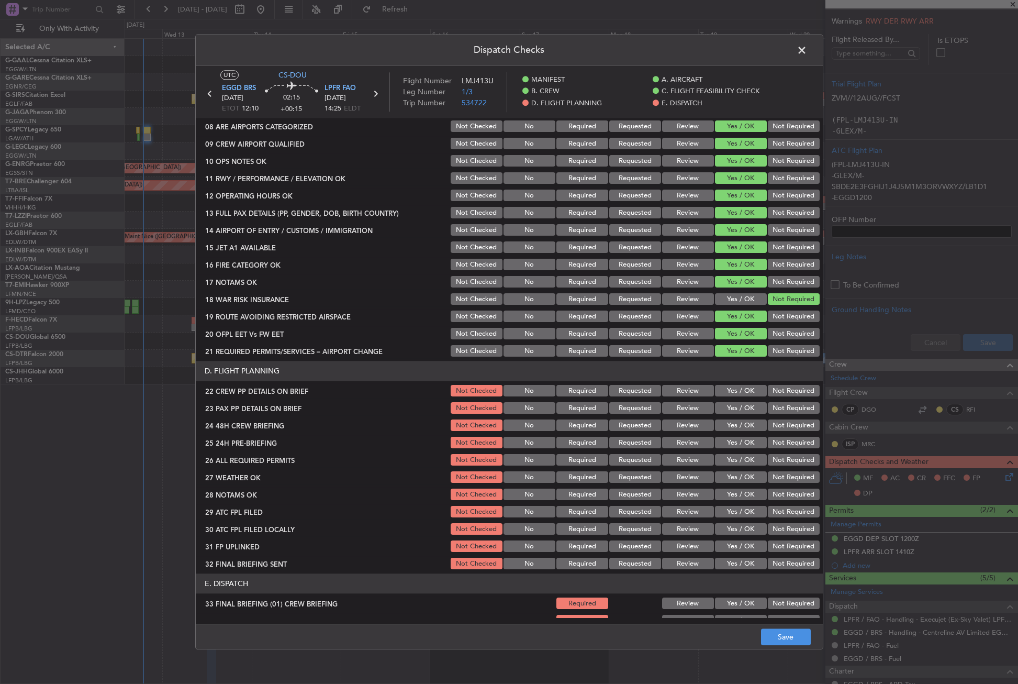
click at [742, 382] on section "D. FLIGHT PLANNING 22 CREW PP DETAILS ON BRIEF Not Checked No Required Requeste…" at bounding box center [509, 466] width 627 height 210
drag, startPoint x: 740, startPoint y: 393, endPoint x: 738, endPoint y: 400, distance: 7.5
click at [739, 393] on button "Yes / OK" at bounding box center [741, 391] width 52 height 12
click at [733, 412] on button "Yes / OK" at bounding box center [741, 409] width 52 height 12
click at [731, 420] on button "Yes / OK" at bounding box center [741, 426] width 52 height 12
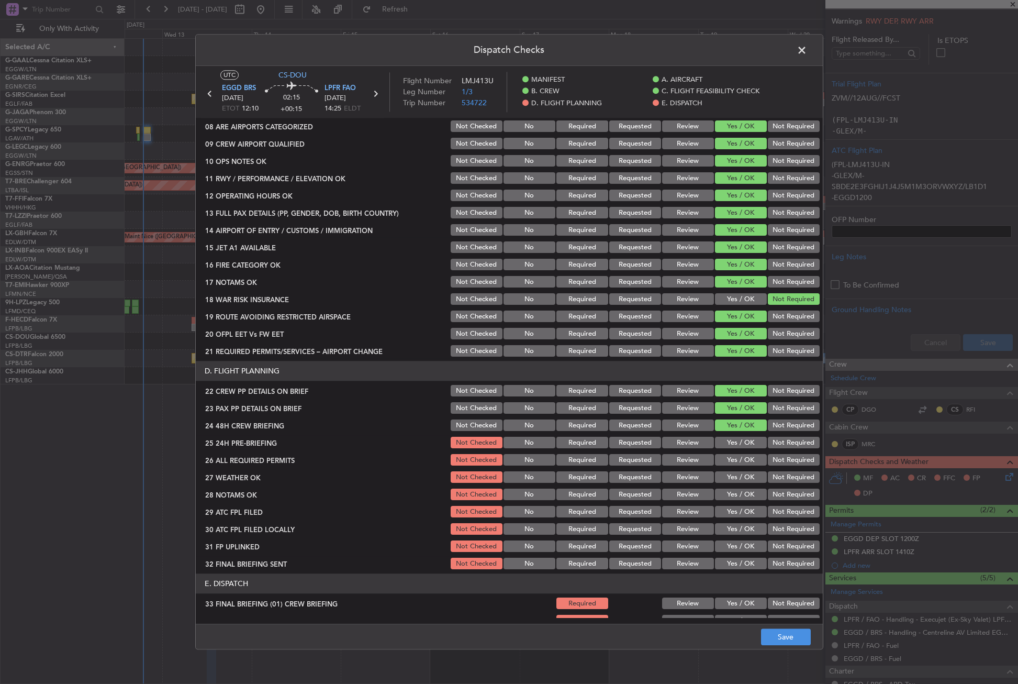
click at [768, 438] on button "Not Required" at bounding box center [794, 443] width 52 height 12
click at [746, 460] on button "Yes / OK" at bounding box center [741, 460] width 52 height 12
click at [740, 472] on button "Yes / OK" at bounding box center [741, 478] width 52 height 12
click at [740, 494] on button "Yes / OK" at bounding box center [741, 495] width 52 height 12
click at [737, 507] on button "Yes / OK" at bounding box center [741, 512] width 52 height 12
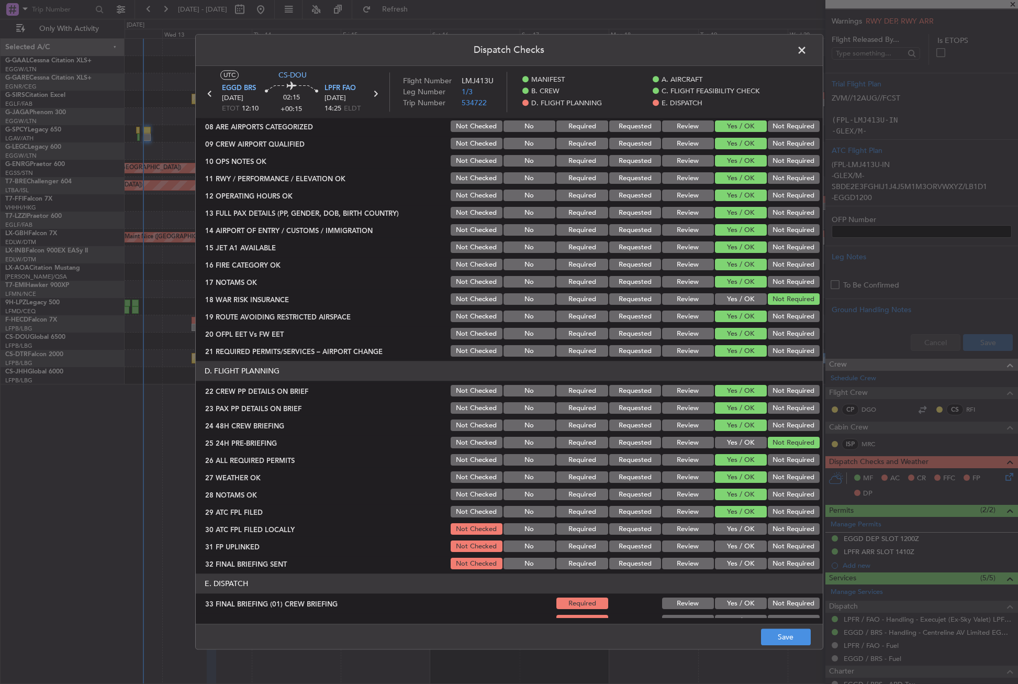
click at [735, 520] on section "D. FLIGHT PLANNING 22 CREW PP DETAILS ON BRIEF Not Checked No Required Requeste…" at bounding box center [509, 466] width 627 height 210
click at [734, 527] on button "Yes / OK" at bounding box center [741, 530] width 52 height 12
drag, startPoint x: 778, startPoint y: 530, endPoint x: 738, endPoint y: 538, distance: 41.0
click at [775, 530] on button "Not Required" at bounding box center [794, 530] width 52 height 12
click at [737, 542] on button "Yes / OK" at bounding box center [741, 547] width 52 height 12
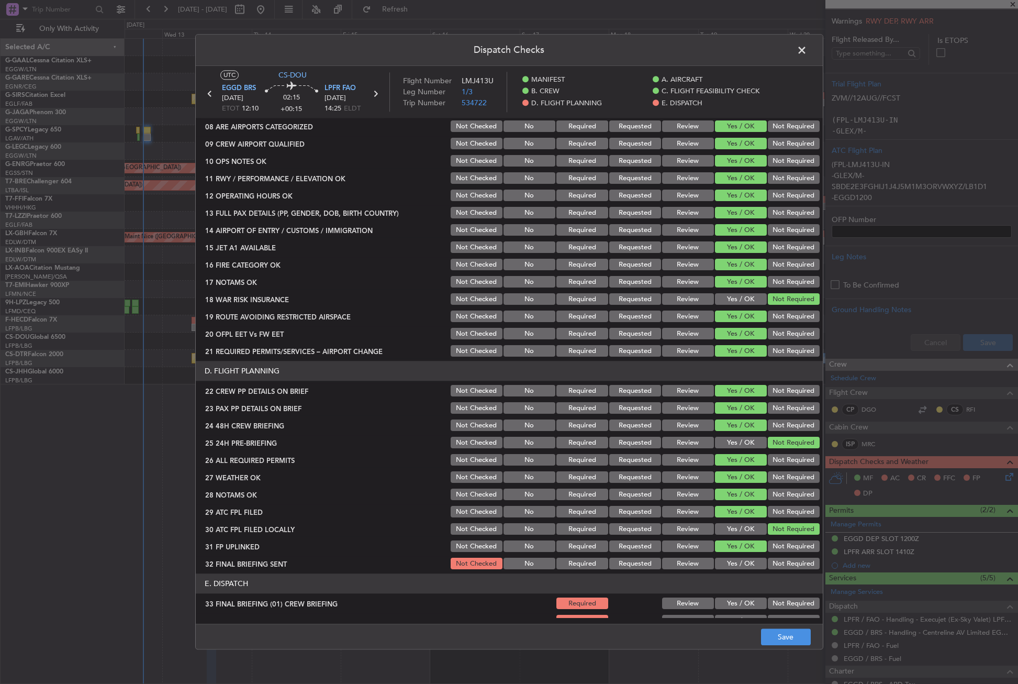
click at [779, 563] on button "Not Required" at bounding box center [794, 564] width 52 height 12
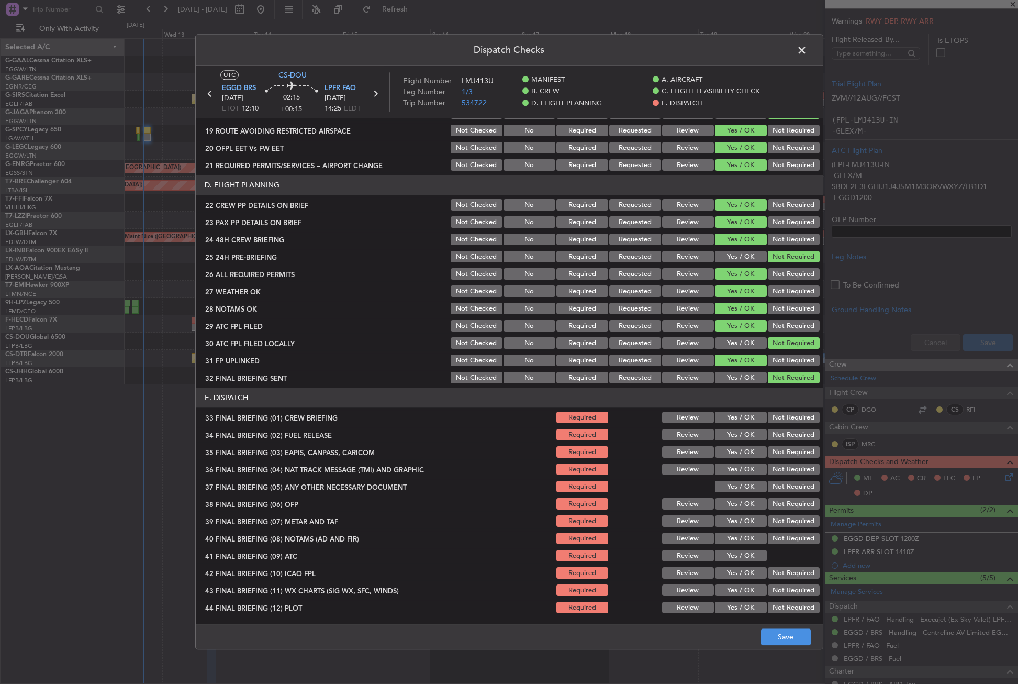
click at [741, 412] on button "Yes / OK" at bounding box center [741, 418] width 52 height 12
click at [737, 430] on div "Yes / OK" at bounding box center [740, 435] width 53 height 15
click at [737, 430] on button "Yes / OK" at bounding box center [741, 435] width 52 height 12
click at [775, 451] on button "Not Required" at bounding box center [794, 453] width 52 height 12
click at [775, 464] on button "Not Required" at bounding box center [794, 470] width 52 height 12
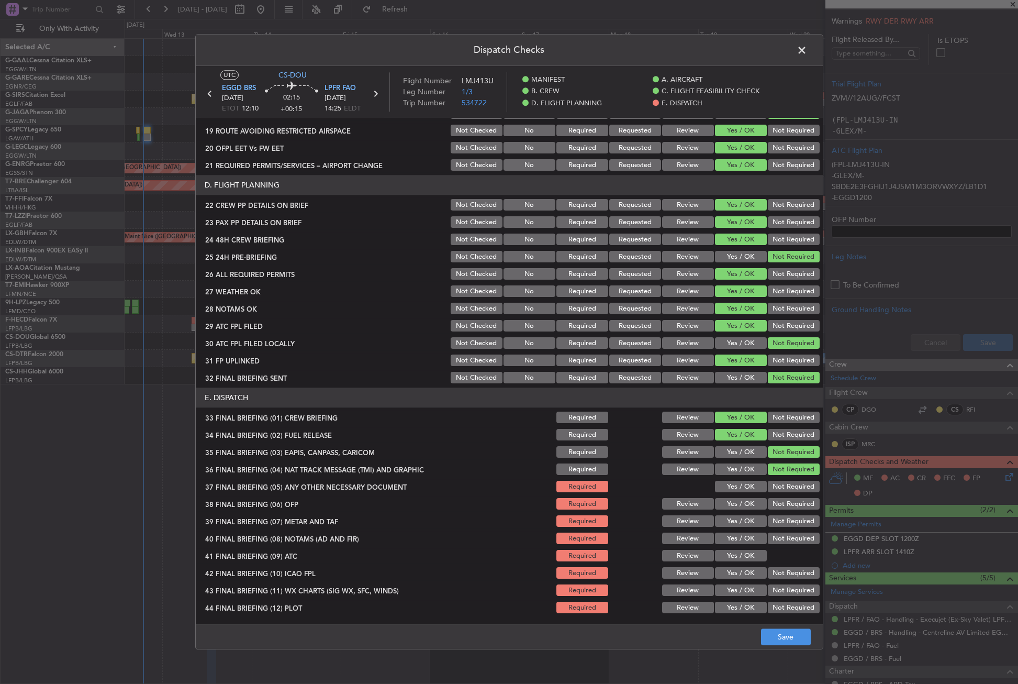
click at [740, 486] on button "Yes / OK" at bounding box center [741, 487] width 52 height 12
click at [734, 500] on button "Yes / OK" at bounding box center [741, 504] width 52 height 12
click at [729, 522] on button "Yes / OK" at bounding box center [741, 522] width 52 height 12
click at [728, 533] on button "Yes / OK" at bounding box center [741, 539] width 52 height 12
click at [728, 549] on div "Yes / OK" at bounding box center [740, 556] width 53 height 15
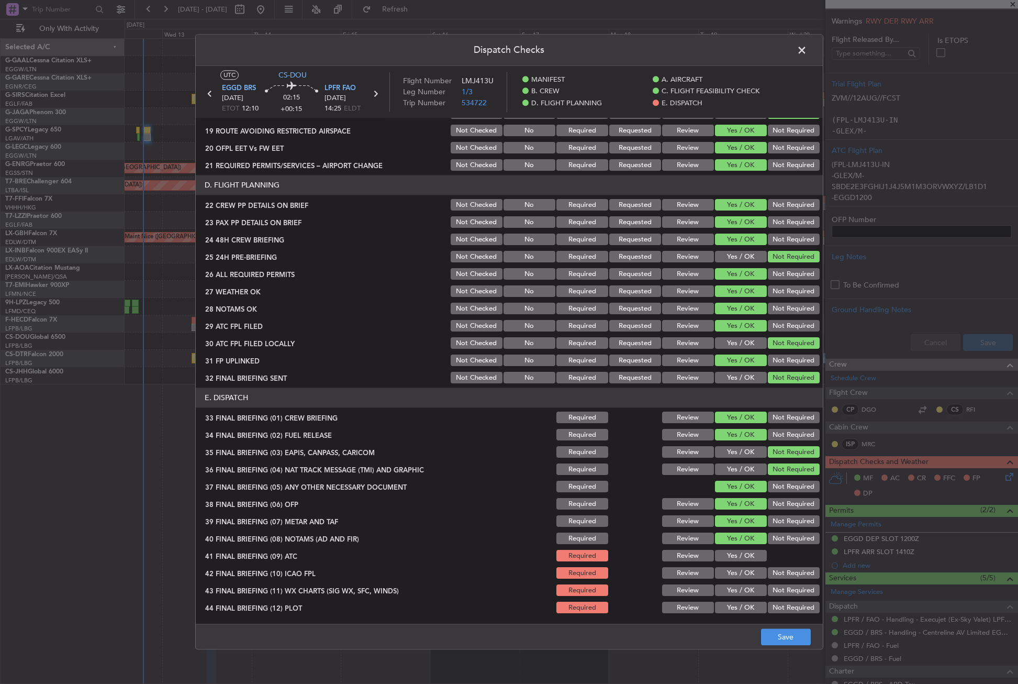
click at [751, 562] on div "Yes / OK" at bounding box center [740, 556] width 53 height 15
click at [743, 557] on button "Yes / OK" at bounding box center [741, 556] width 52 height 12
click at [770, 573] on button "Not Required" at bounding box center [794, 574] width 52 height 12
click at [747, 594] on button "Yes / OK" at bounding box center [741, 591] width 52 height 12
click at [770, 609] on button "Not Required" at bounding box center [794, 608] width 52 height 12
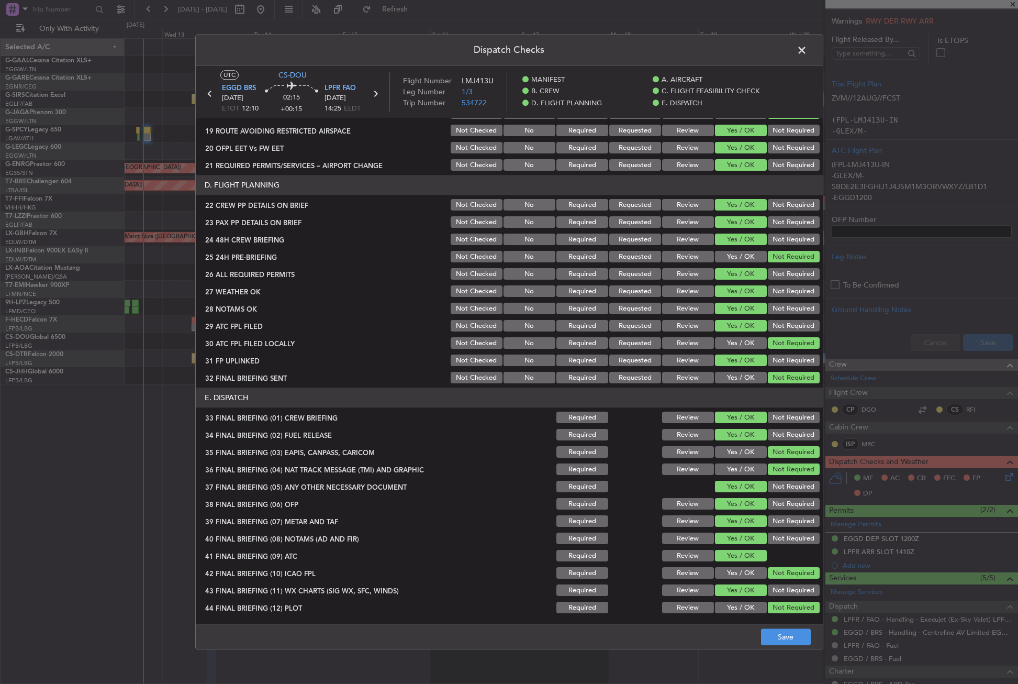
click at [786, 654] on div "Dispatch Checks UTC CS-DOU EGGD BRS 13/08/2025 ETOT 12:10 02:15 +00:15 LPFR FAO…" at bounding box center [509, 342] width 1018 height 684
click at [784, 641] on button "Save" at bounding box center [786, 637] width 50 height 17
click at [807, 52] on span at bounding box center [807, 52] width 0 height 21
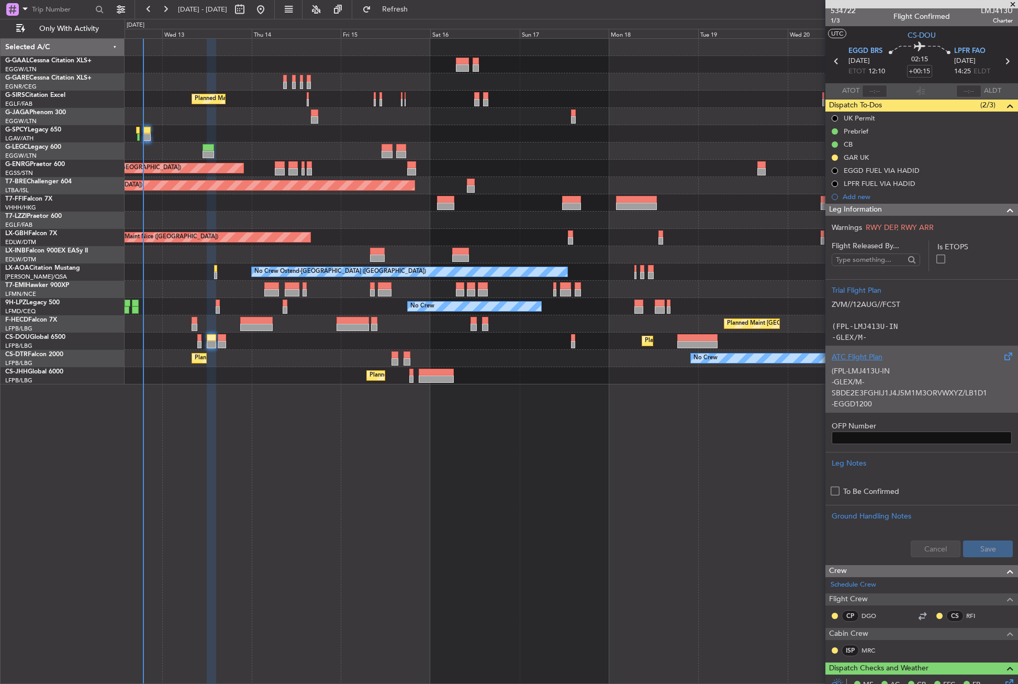
scroll to position [0, 0]
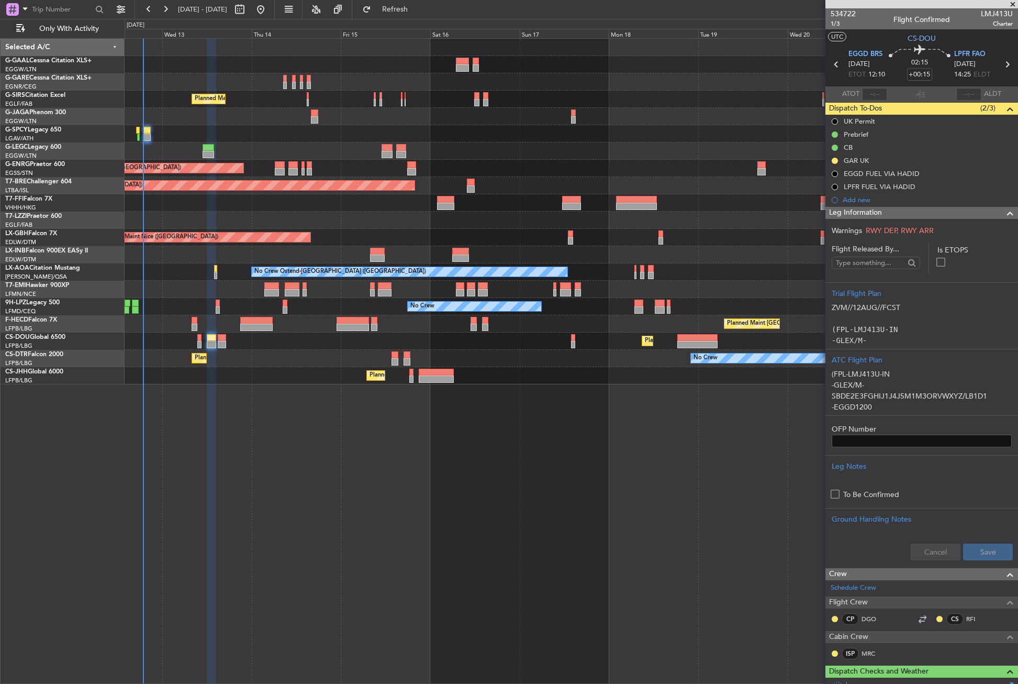
click at [847, 214] on span "Leg Information" at bounding box center [855, 213] width 53 height 12
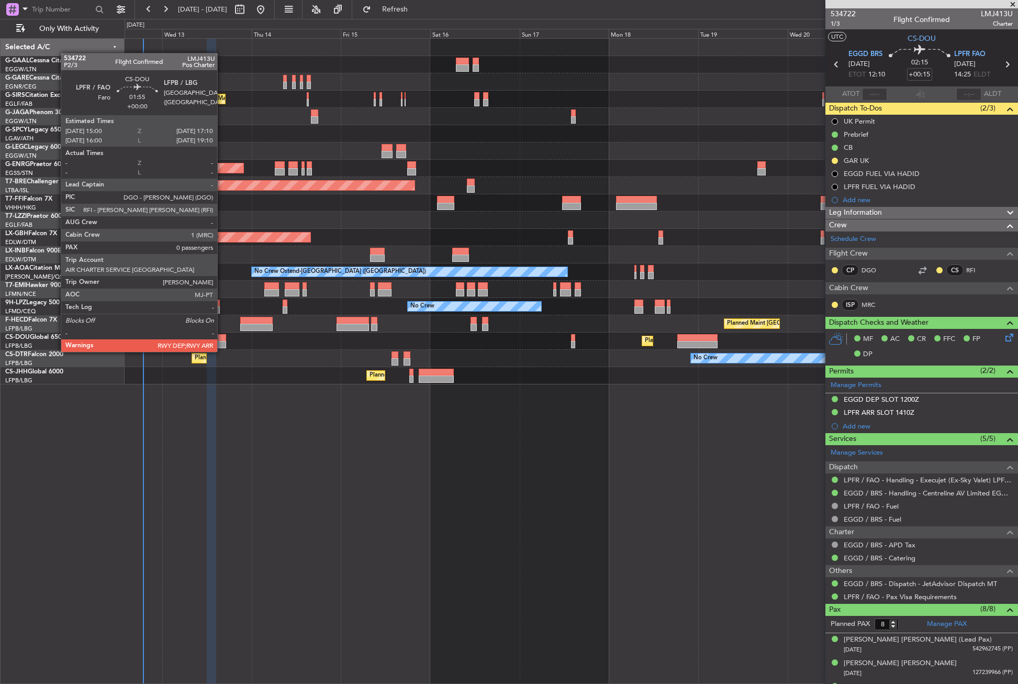
click at [222, 341] on div at bounding box center [222, 344] width 8 height 7
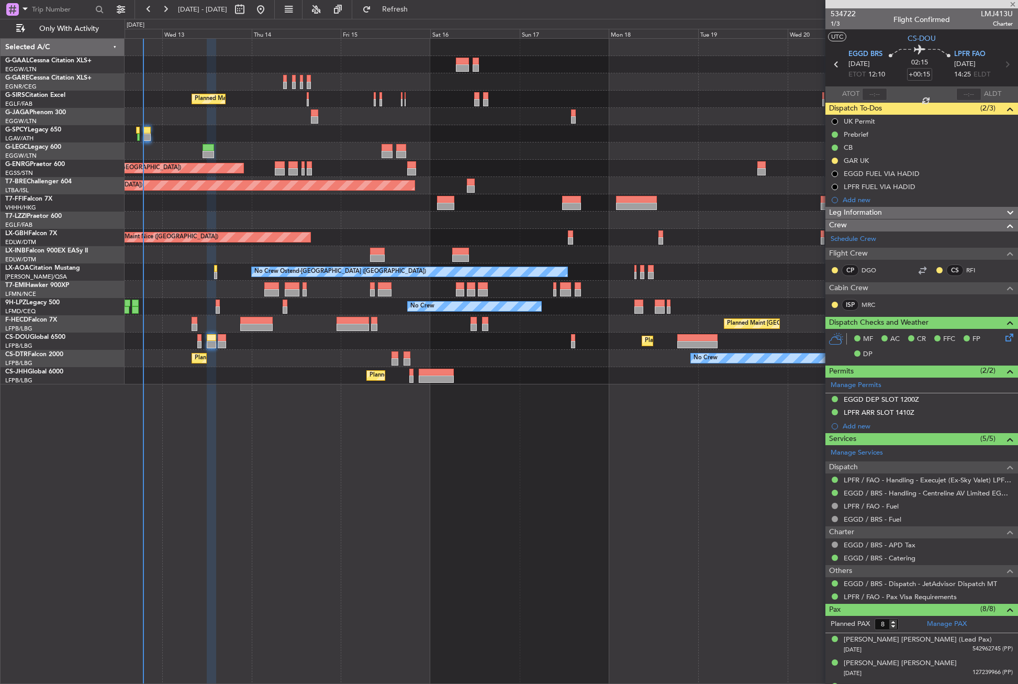
type input "0"
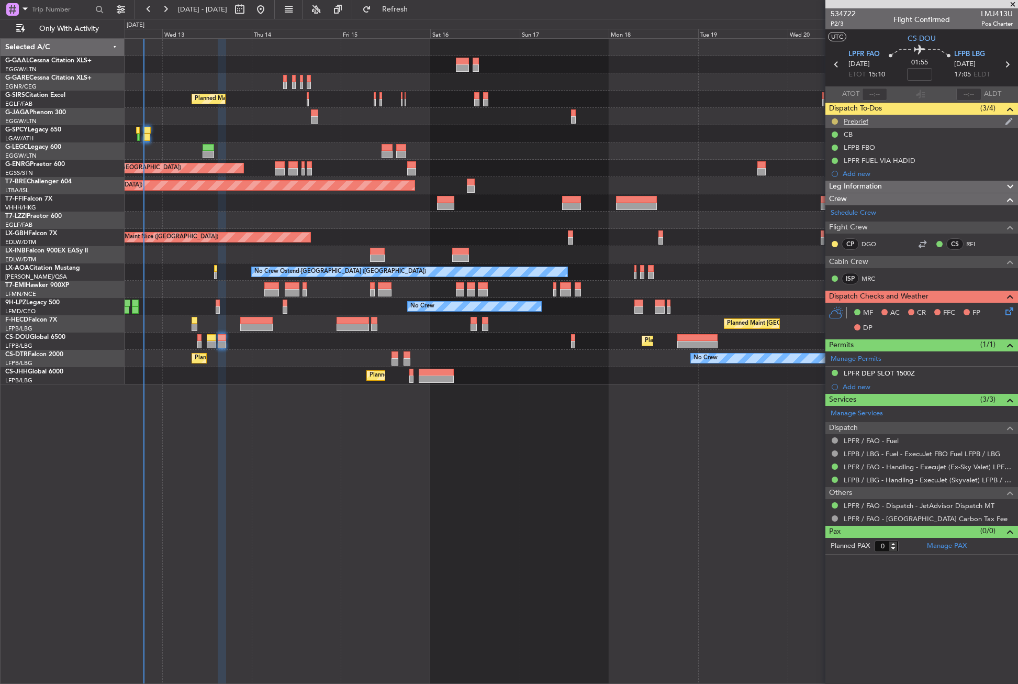
click at [835, 121] on button at bounding box center [835, 121] width 6 height 6
click at [824, 169] on span "Completed" at bounding box center [839, 167] width 35 height 10
click at [856, 186] on span "Leg Information" at bounding box center [855, 187] width 53 height 12
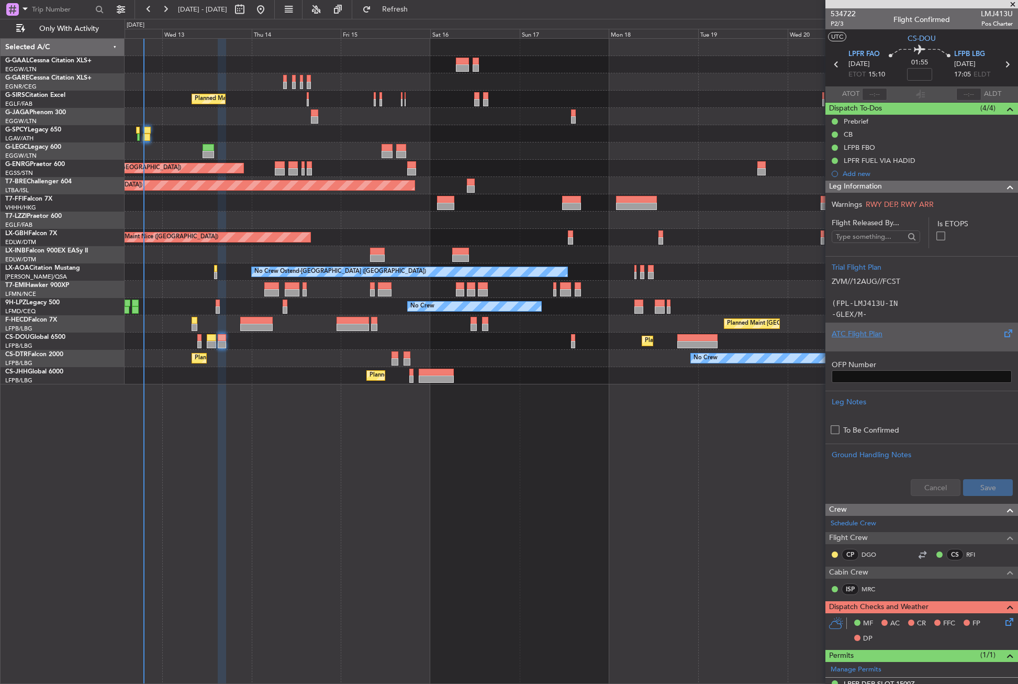
click at [847, 335] on div "ATC Flight Plan" at bounding box center [922, 333] width 180 height 11
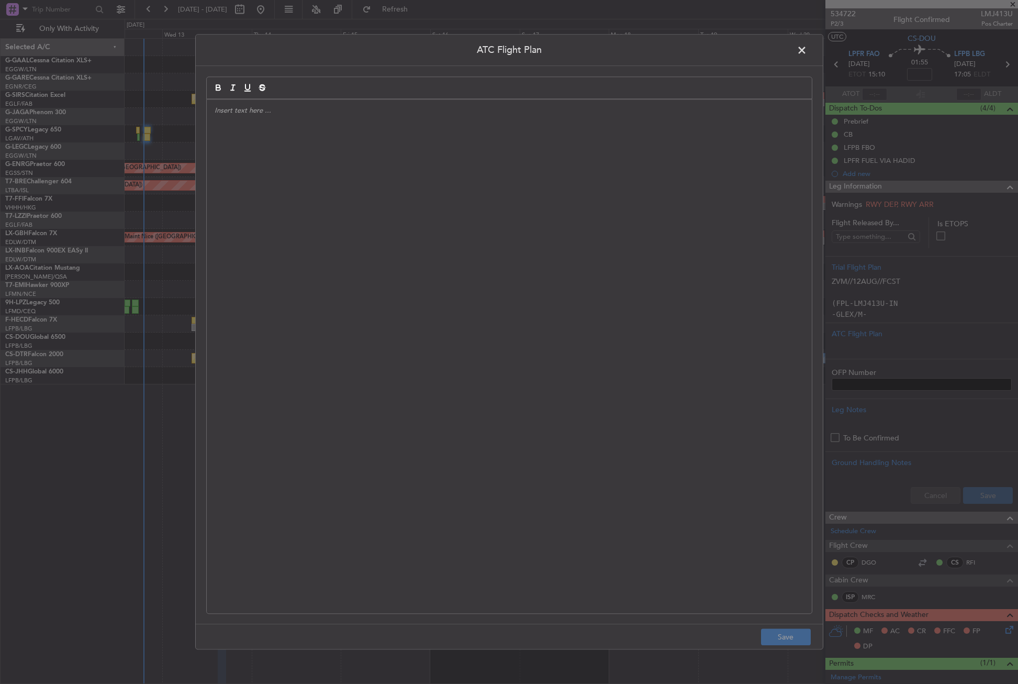
click at [525, 286] on div at bounding box center [509, 356] width 605 height 514
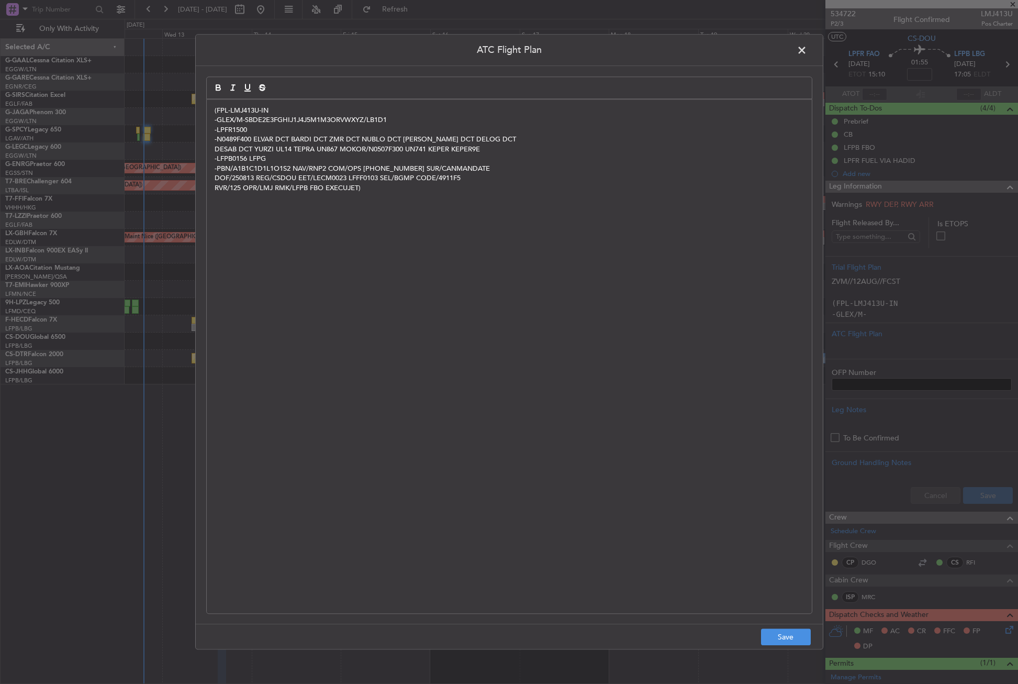
click at [764, 627] on footer "Save" at bounding box center [509, 636] width 627 height 25
click at [769, 630] on button "Save" at bounding box center [786, 637] width 50 height 17
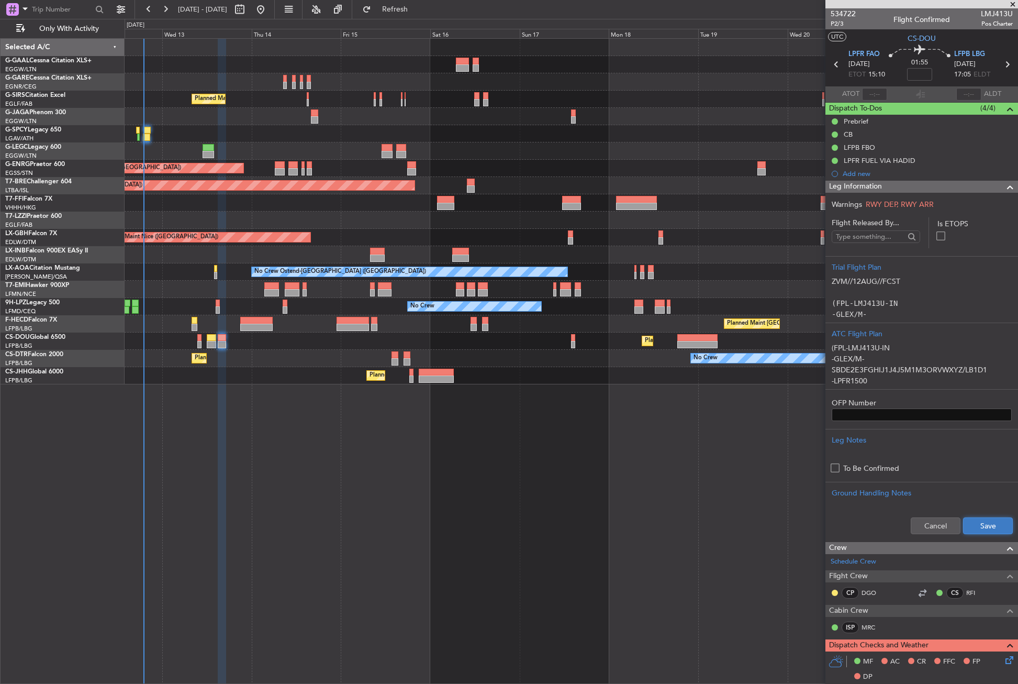
click at [968, 520] on button "Save" at bounding box center [988, 525] width 50 height 17
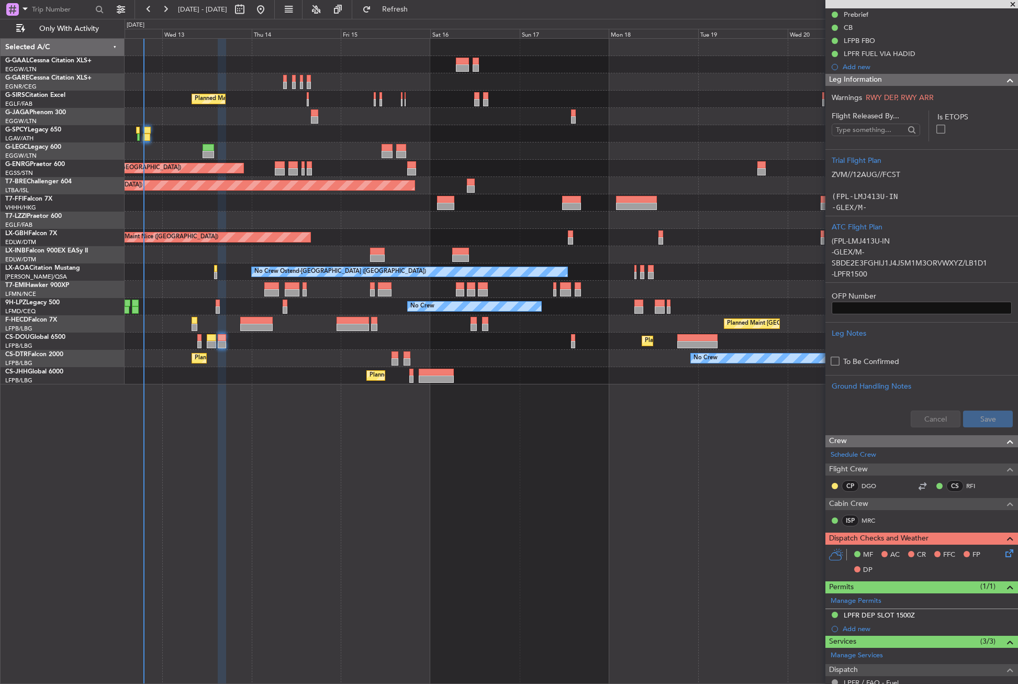
scroll to position [157, 0]
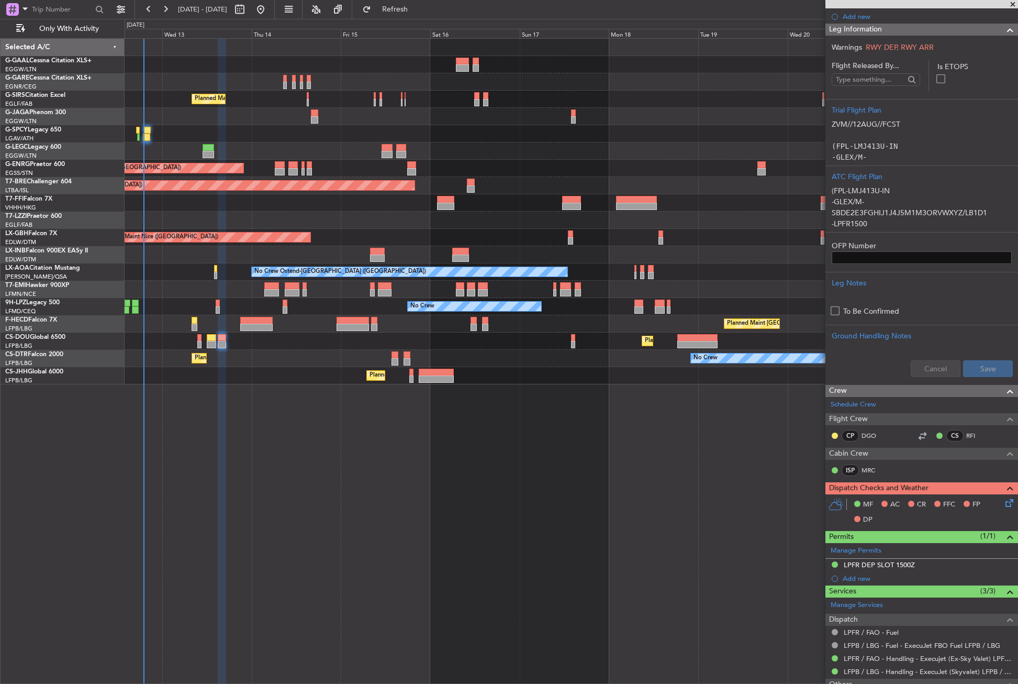
click at [1004, 500] on icon at bounding box center [1008, 501] width 8 height 8
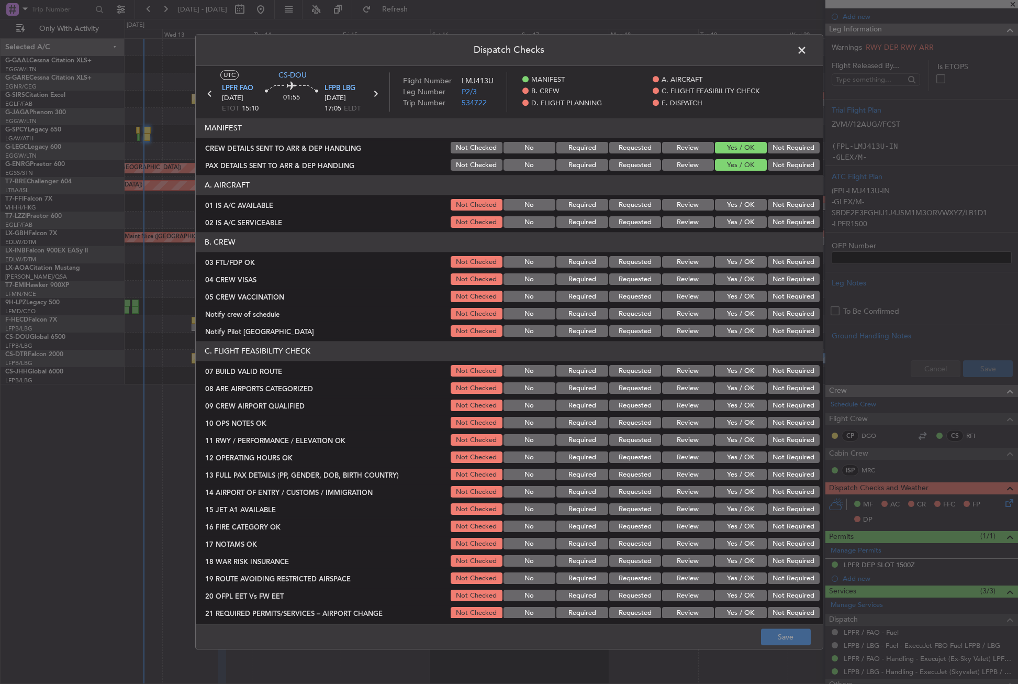
click at [718, 203] on button "Yes / OK" at bounding box center [741, 205] width 52 height 12
click at [725, 220] on button "Yes / OK" at bounding box center [741, 223] width 52 height 12
click at [740, 261] on button "Yes / OK" at bounding box center [741, 263] width 52 height 12
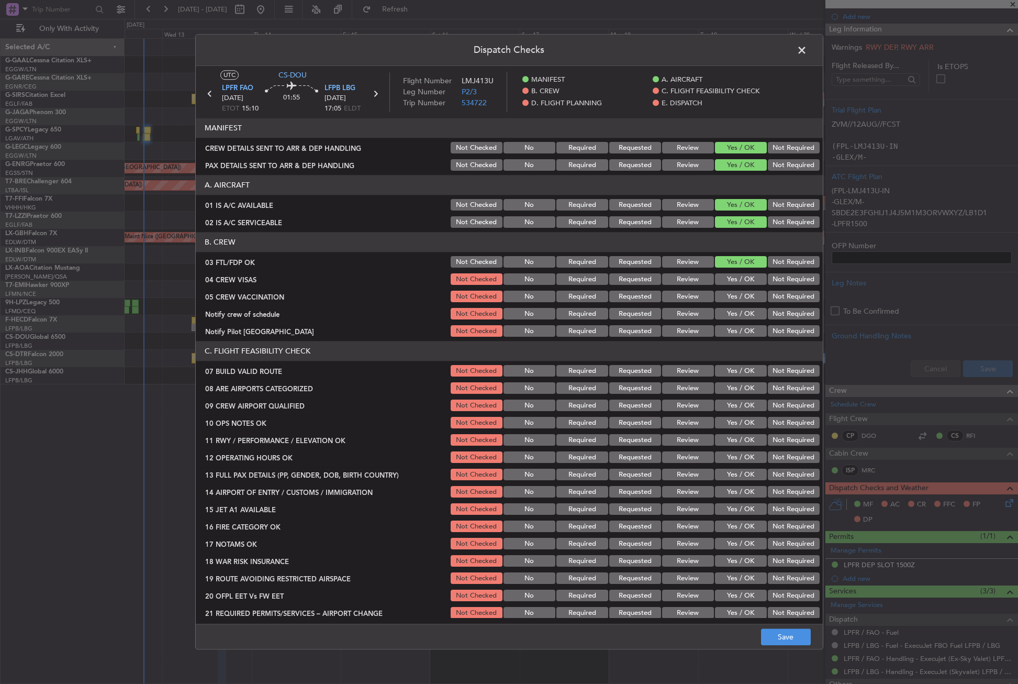
click at [784, 281] on button "Not Required" at bounding box center [794, 280] width 52 height 12
click at [771, 301] on button "Not Required" at bounding box center [794, 297] width 52 height 12
click at [746, 312] on button "Yes / OK" at bounding box center [741, 314] width 52 height 12
click at [739, 331] on button "Yes / OK" at bounding box center [741, 332] width 52 height 12
click at [735, 369] on button "Yes / OK" at bounding box center [741, 371] width 52 height 12
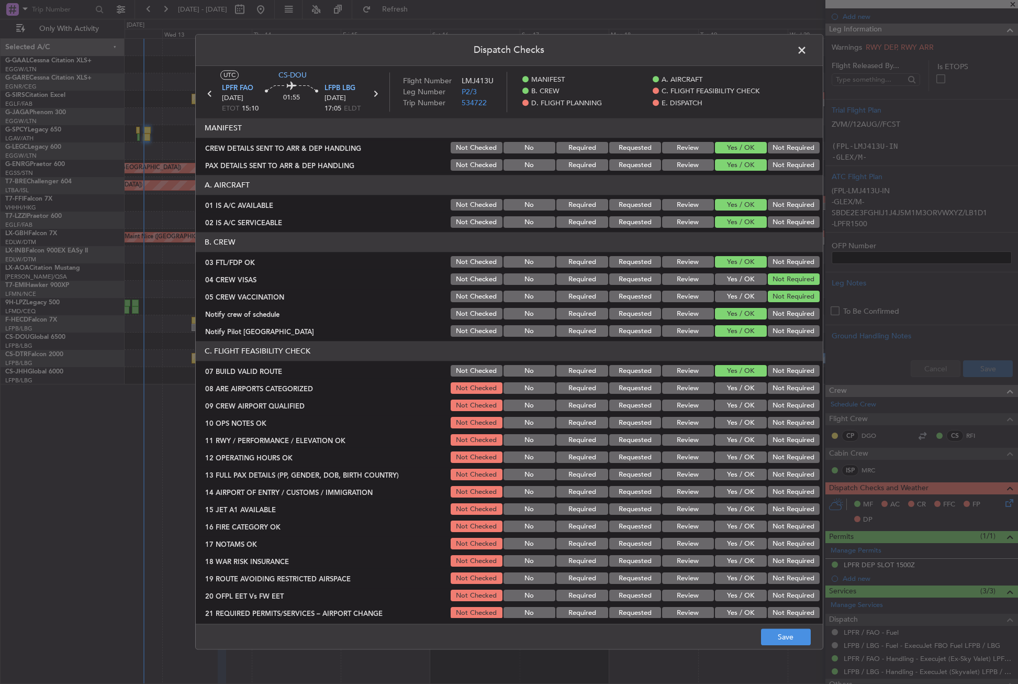
click at [732, 387] on button "Yes / OK" at bounding box center [741, 389] width 52 height 12
click at [733, 403] on button "Yes / OK" at bounding box center [741, 406] width 52 height 12
click at [735, 424] on button "Yes / OK" at bounding box center [741, 423] width 52 height 12
click at [735, 440] on button "Yes / OK" at bounding box center [741, 441] width 52 height 12
click at [736, 454] on button "Yes / OK" at bounding box center [741, 458] width 52 height 12
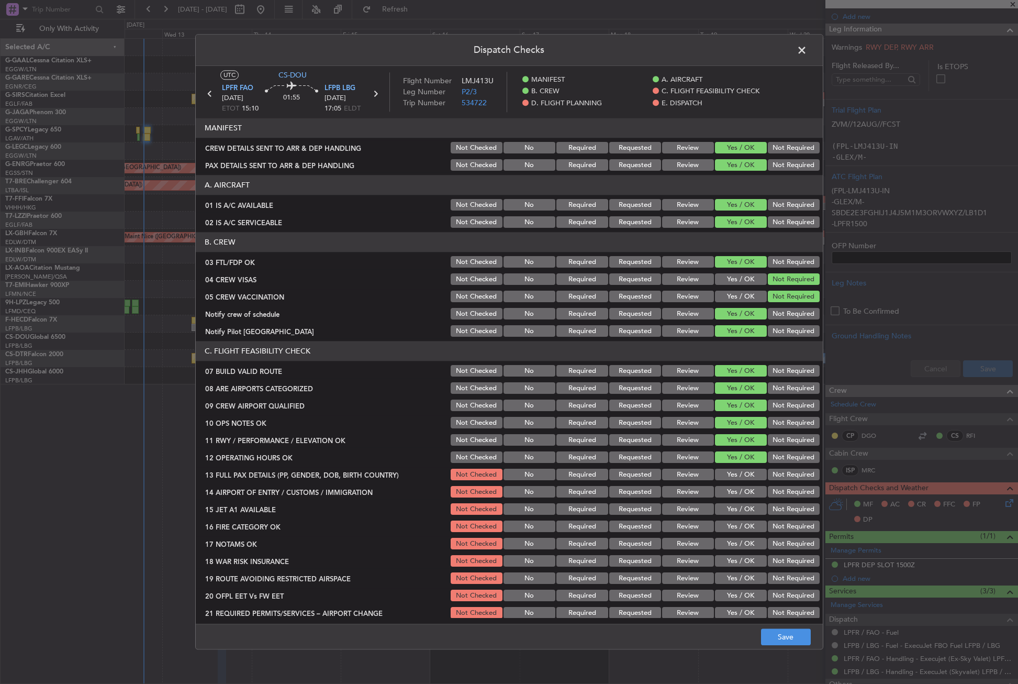
click at [769, 470] on button "Not Required" at bounding box center [794, 475] width 52 height 12
click at [740, 493] on button "Yes / OK" at bounding box center [741, 492] width 52 height 12
click at [741, 504] on button "Yes / OK" at bounding box center [741, 510] width 52 height 12
click at [735, 524] on button "Yes / OK" at bounding box center [741, 527] width 52 height 12
click at [733, 537] on div "Yes / OK" at bounding box center [740, 544] width 53 height 15
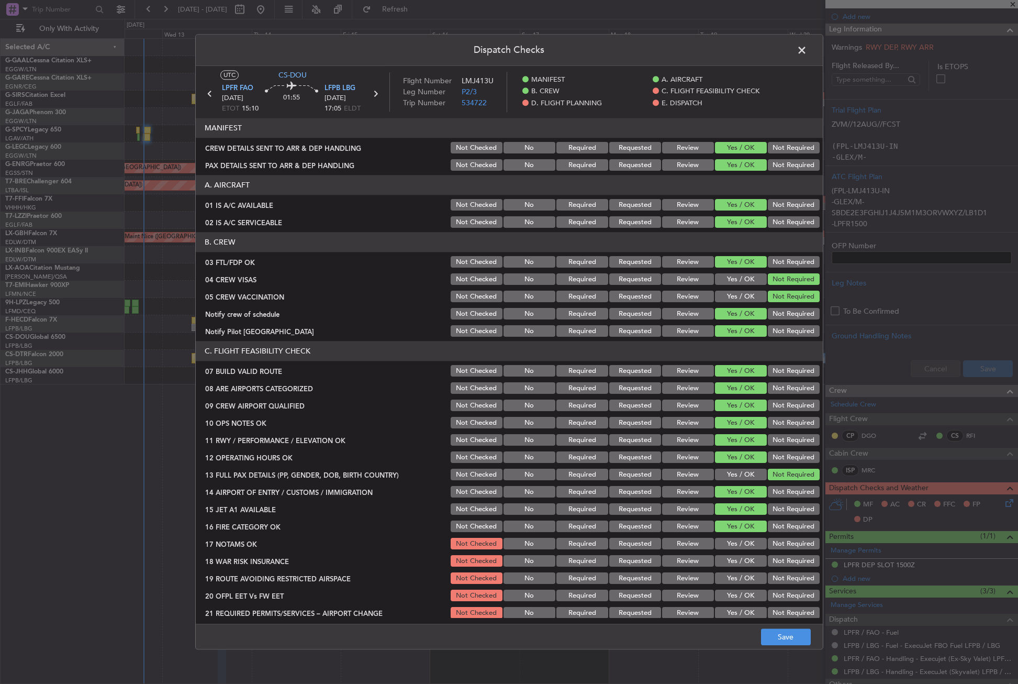
click at [732, 543] on button "Yes / OK" at bounding box center [741, 544] width 52 height 12
click at [729, 561] on button "Yes / OK" at bounding box center [741, 562] width 52 height 12
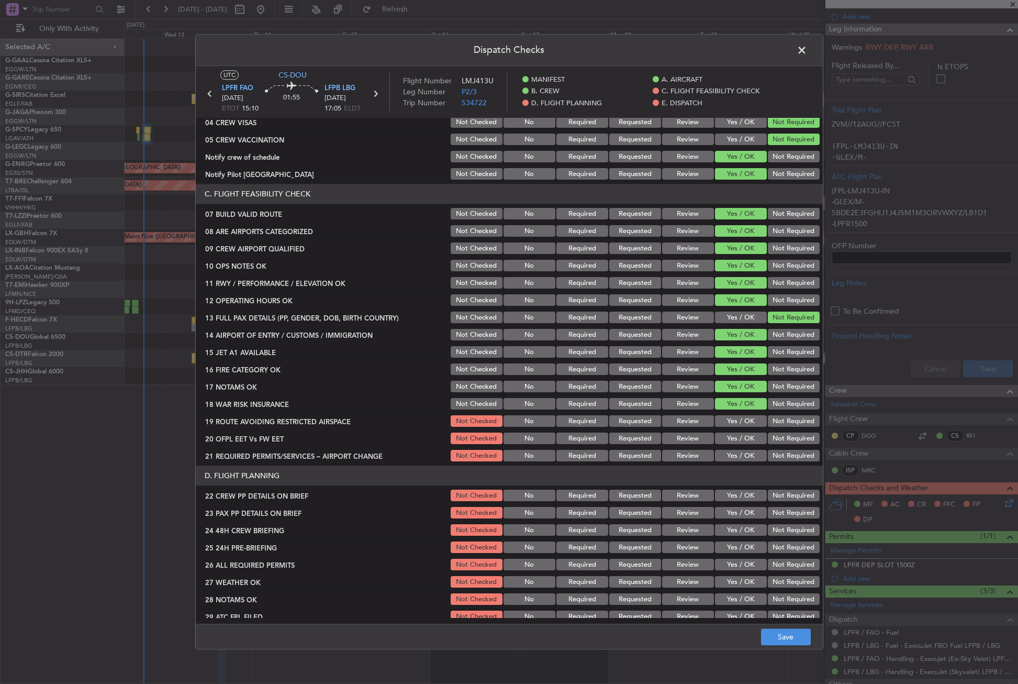
click at [773, 402] on button "Not Required" at bounding box center [794, 404] width 52 height 12
click at [738, 419] on button "Yes / OK" at bounding box center [741, 422] width 52 height 12
click at [737, 437] on button "Yes / OK" at bounding box center [741, 439] width 52 height 12
click at [735, 453] on button "Yes / OK" at bounding box center [741, 456] width 52 height 12
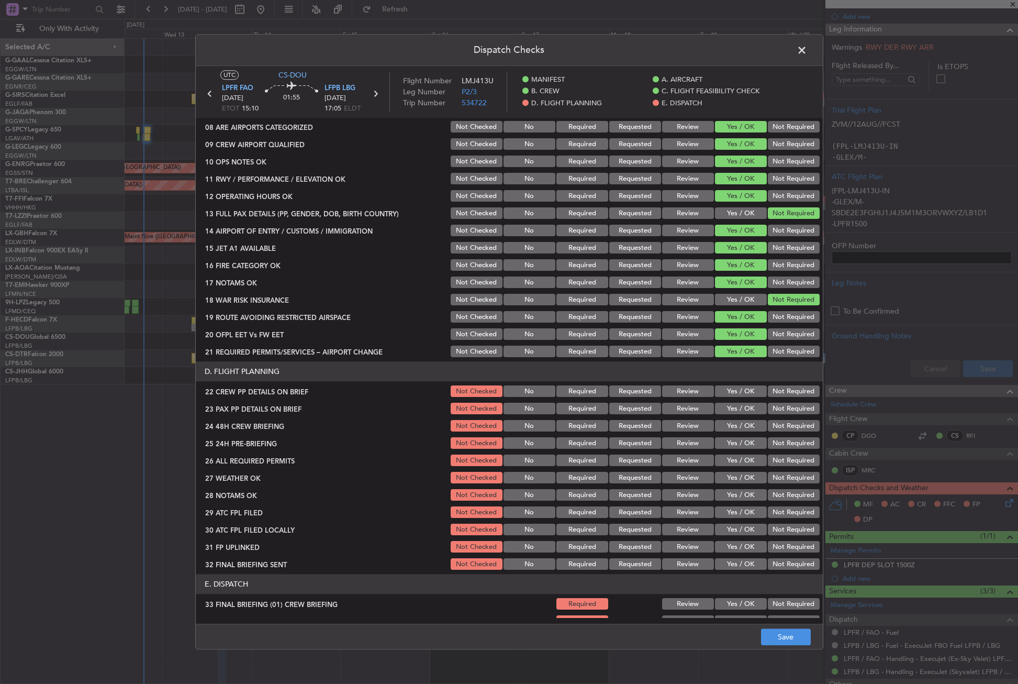
scroll to position [262, 0]
click at [730, 393] on button "Yes / OK" at bounding box center [741, 391] width 52 height 12
click at [729, 408] on button "Yes / OK" at bounding box center [741, 409] width 52 height 12
click at [730, 425] on button "Yes / OK" at bounding box center [741, 426] width 52 height 12
click at [768, 441] on button "Not Required" at bounding box center [794, 443] width 52 height 12
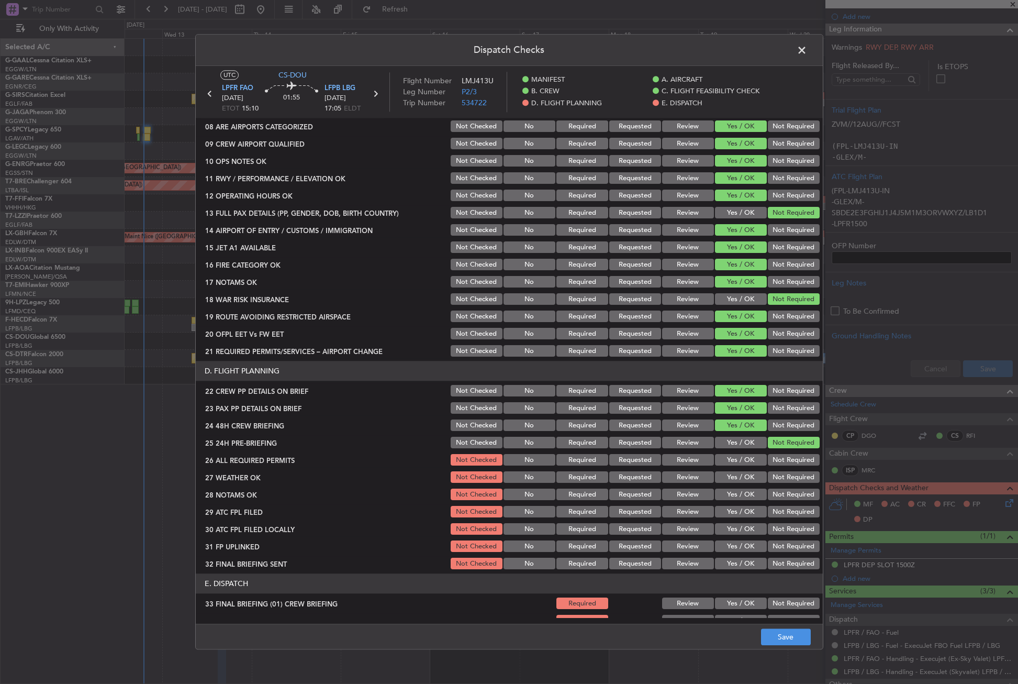
click at [747, 452] on section "D. FLIGHT PLANNING 22 CREW PP DETAILS ON BRIEF Not Checked No Required Requeste…" at bounding box center [509, 466] width 627 height 210
click at [744, 460] on button "Yes / OK" at bounding box center [741, 460] width 52 height 12
click at [740, 474] on button "Yes / OK" at bounding box center [741, 478] width 52 height 12
click at [734, 493] on button "Yes / OK" at bounding box center [741, 495] width 52 height 12
click at [732, 508] on button "Yes / OK" at bounding box center [741, 512] width 52 height 12
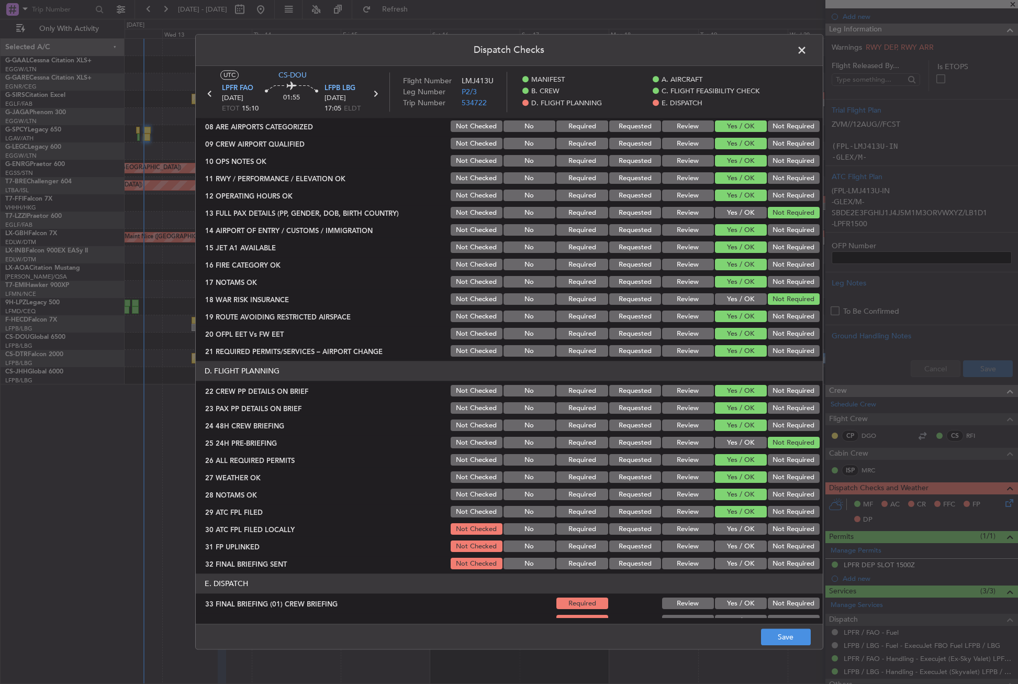
click at [732, 524] on button "Yes / OK" at bounding box center [741, 530] width 52 height 12
click at [768, 526] on button "Not Required" at bounding box center [794, 530] width 52 height 12
click at [748, 545] on button "Yes / OK" at bounding box center [741, 547] width 52 height 12
click at [767, 558] on div "Not Required" at bounding box center [793, 564] width 53 height 15
click at [768, 558] on button "Not Required" at bounding box center [794, 564] width 52 height 12
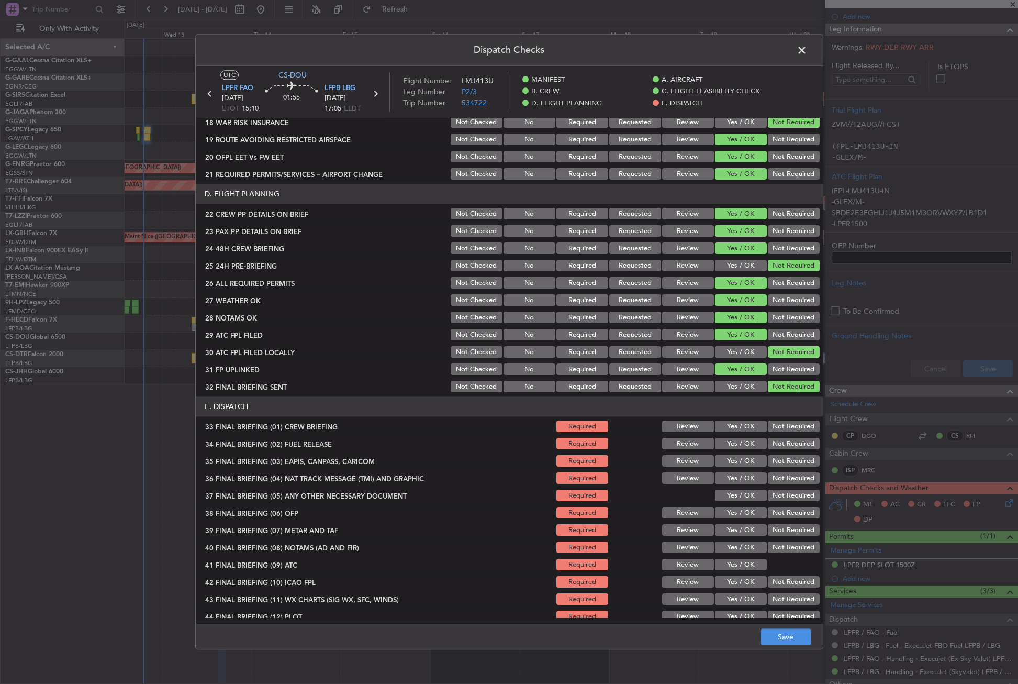
scroll to position [448, 0]
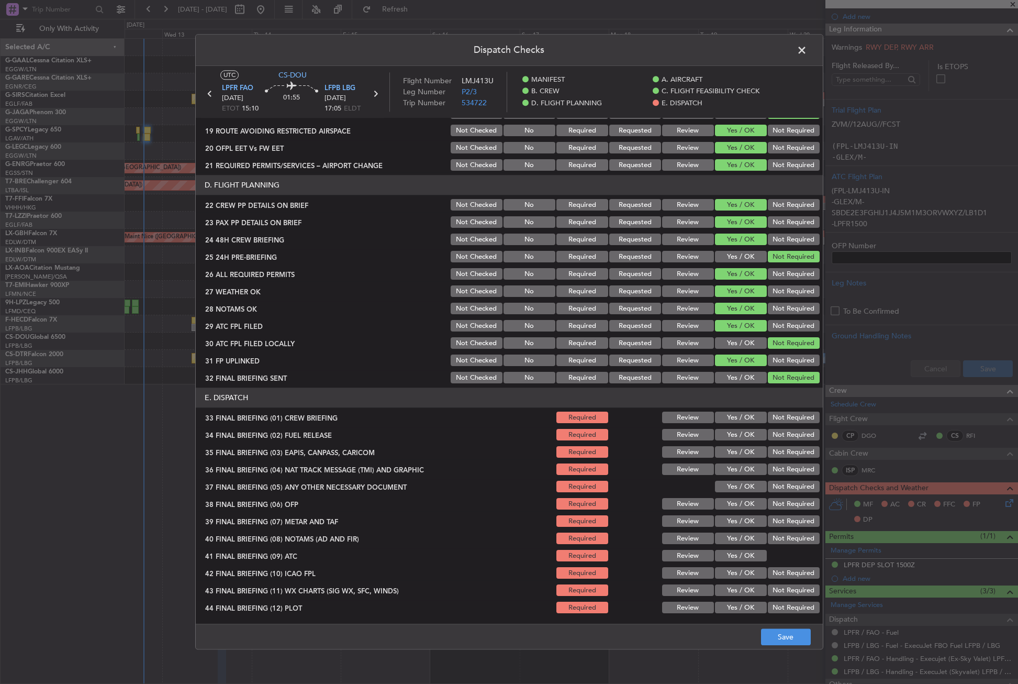
click at [737, 422] on button "Yes / OK" at bounding box center [741, 418] width 52 height 12
click at [734, 437] on button "Yes / OK" at bounding box center [741, 435] width 52 height 12
click at [778, 449] on button "Not Required" at bounding box center [794, 453] width 52 height 12
click at [772, 473] on button "Not Required" at bounding box center [794, 470] width 52 height 12
click at [736, 485] on button "Yes / OK" at bounding box center [741, 487] width 52 height 12
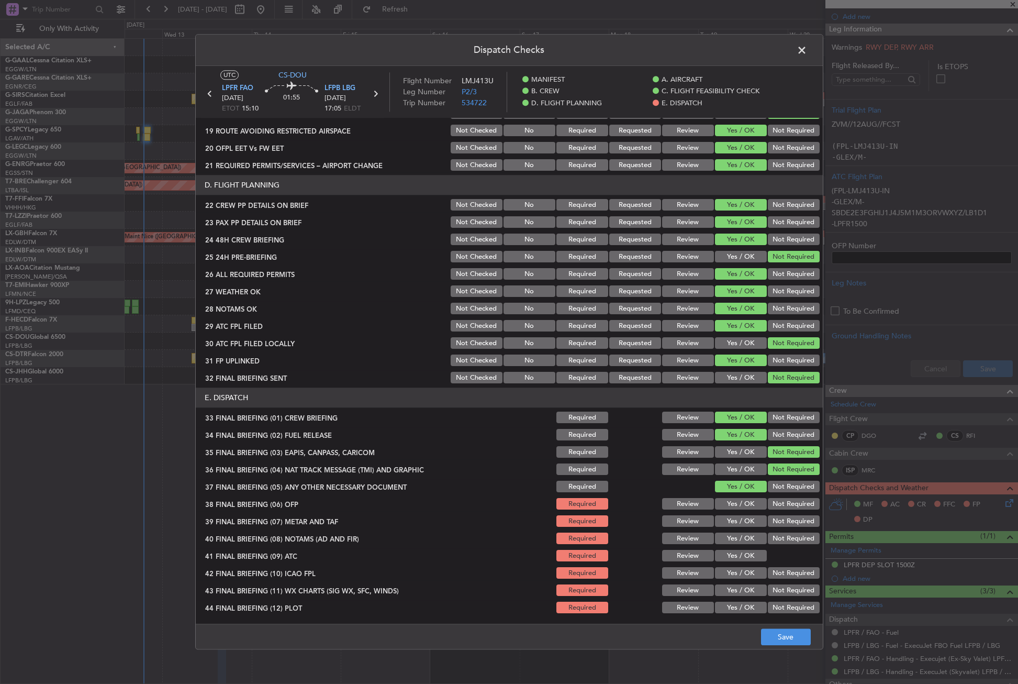
click at [731, 501] on button "Yes / OK" at bounding box center [741, 504] width 52 height 12
click at [724, 518] on button "Yes / OK" at bounding box center [741, 522] width 52 height 12
click at [724, 537] on button "Yes / OK" at bounding box center [741, 539] width 52 height 12
click at [731, 558] on button "Yes / OK" at bounding box center [741, 556] width 52 height 12
click at [771, 572] on button "Not Required" at bounding box center [794, 574] width 52 height 12
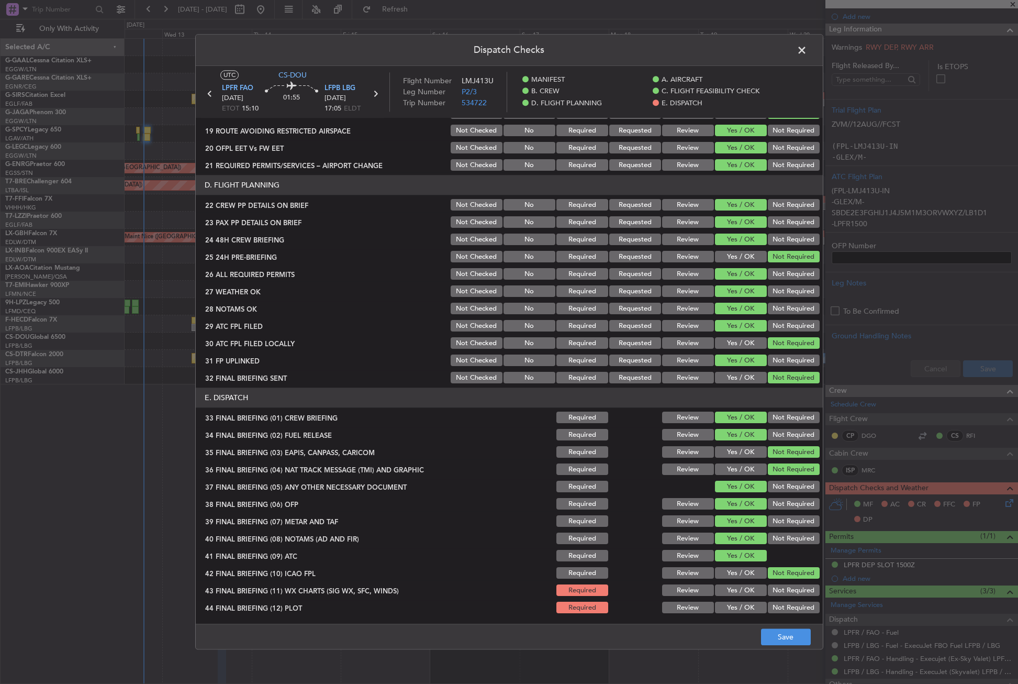
click at [747, 585] on button "Yes / OK" at bounding box center [741, 591] width 52 height 12
click at [769, 601] on div "Not Required" at bounding box center [793, 608] width 53 height 15
click at [772, 611] on button "Not Required" at bounding box center [794, 608] width 52 height 12
click at [775, 635] on button "Save" at bounding box center [786, 637] width 50 height 17
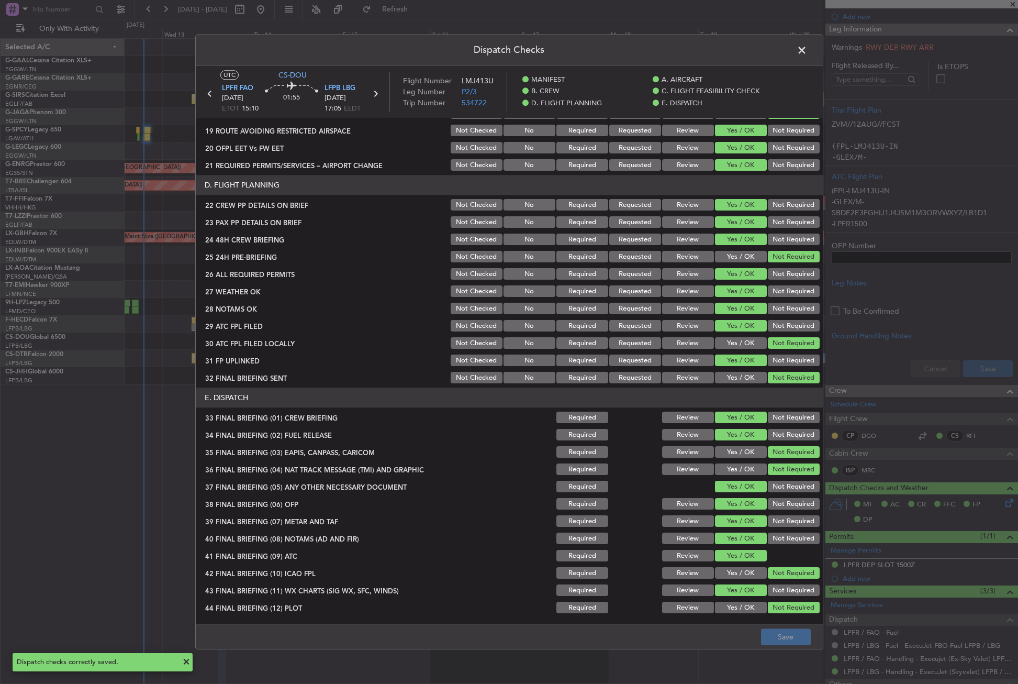
click at [807, 55] on span at bounding box center [807, 52] width 0 height 21
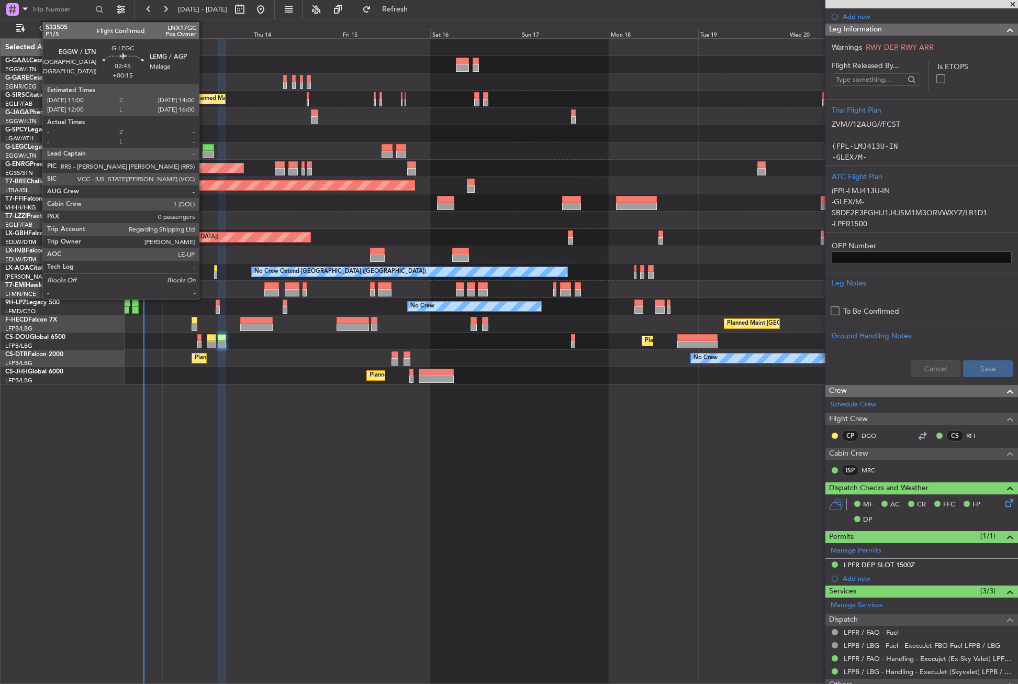
click at [204, 147] on div at bounding box center [209, 147] width 12 height 7
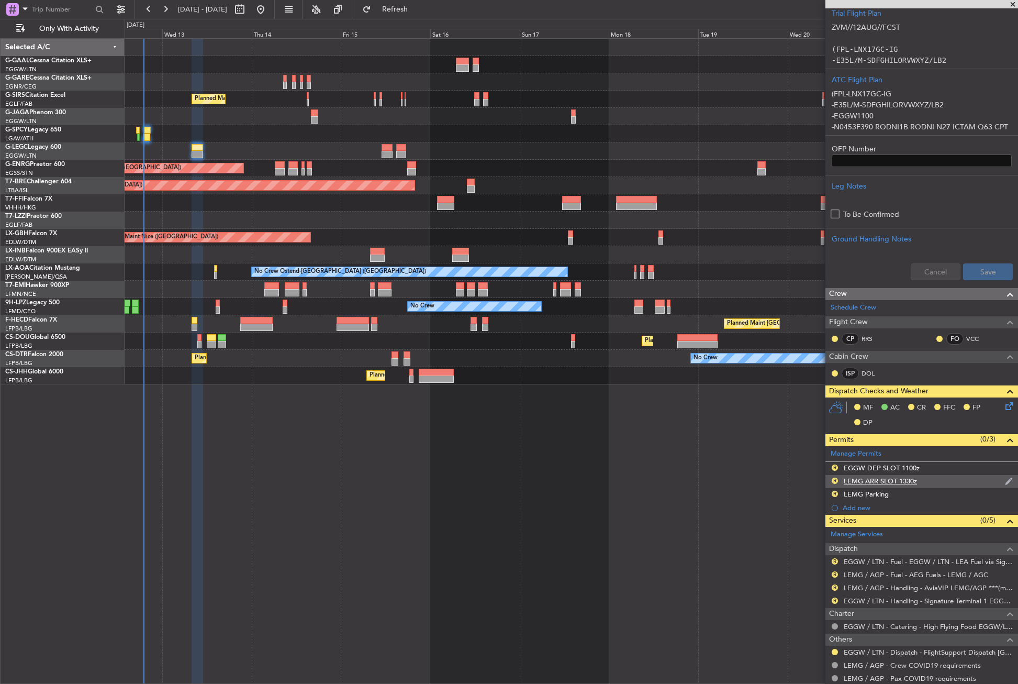
scroll to position [240, 0]
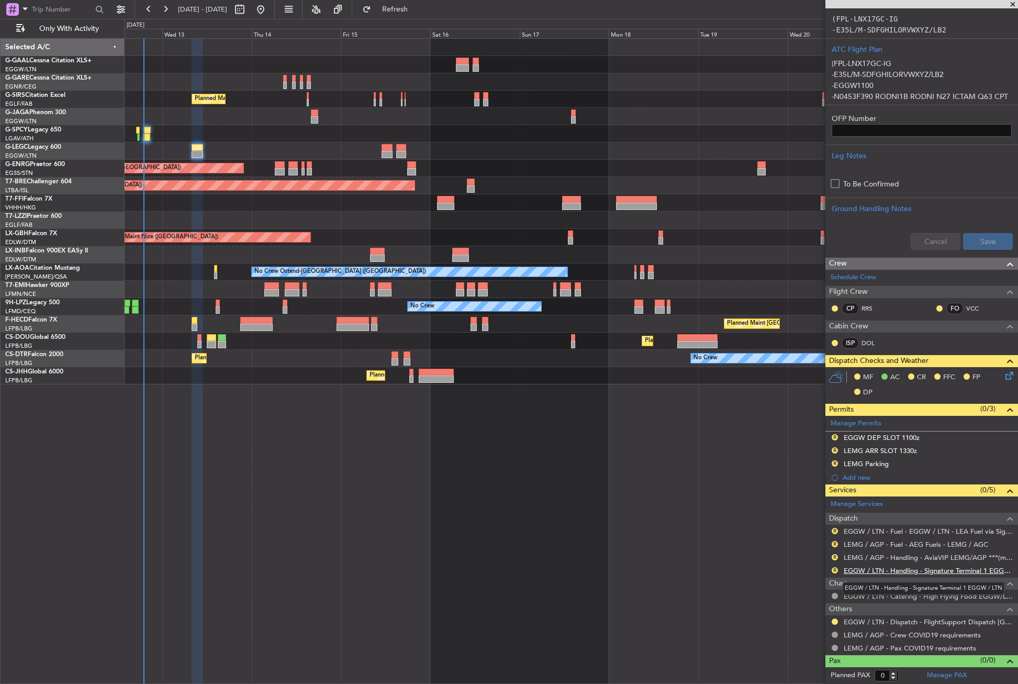
click at [884, 569] on link "EGGW / LTN - Handling - Signature Terminal 1 EGGW / LTN" at bounding box center [928, 570] width 169 height 9
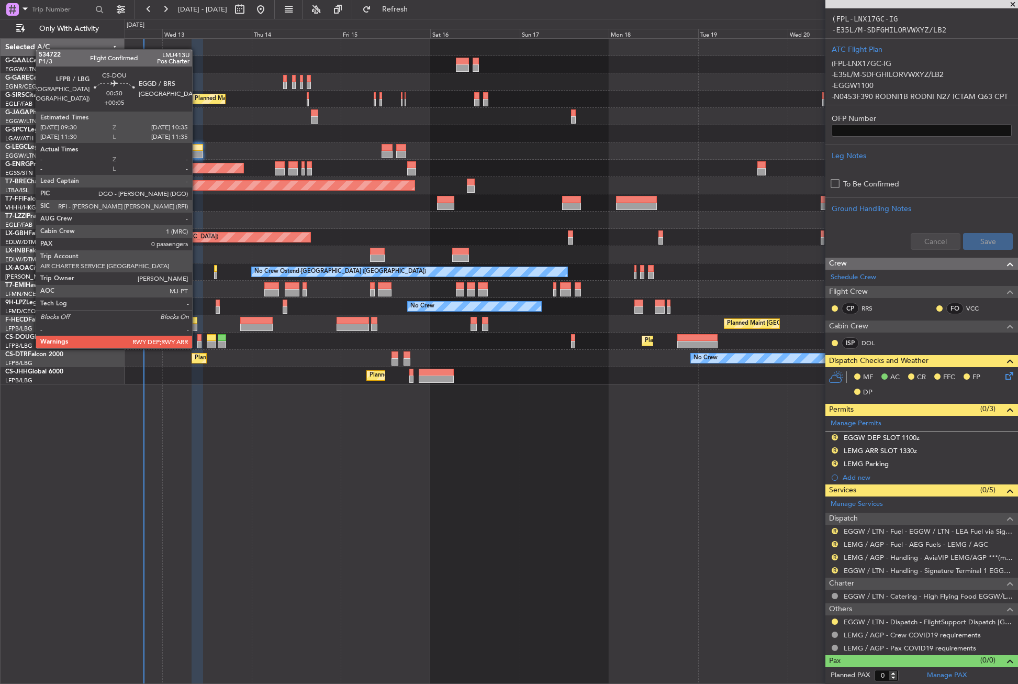
click at [197, 338] on div at bounding box center [199, 337] width 4 height 7
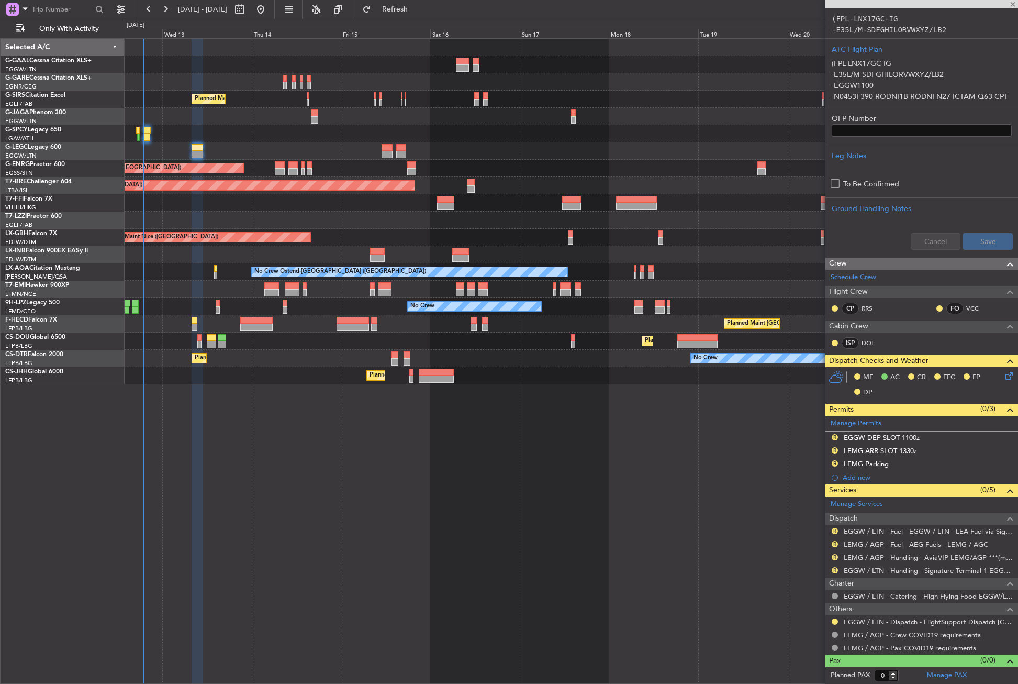
type input "+00:05"
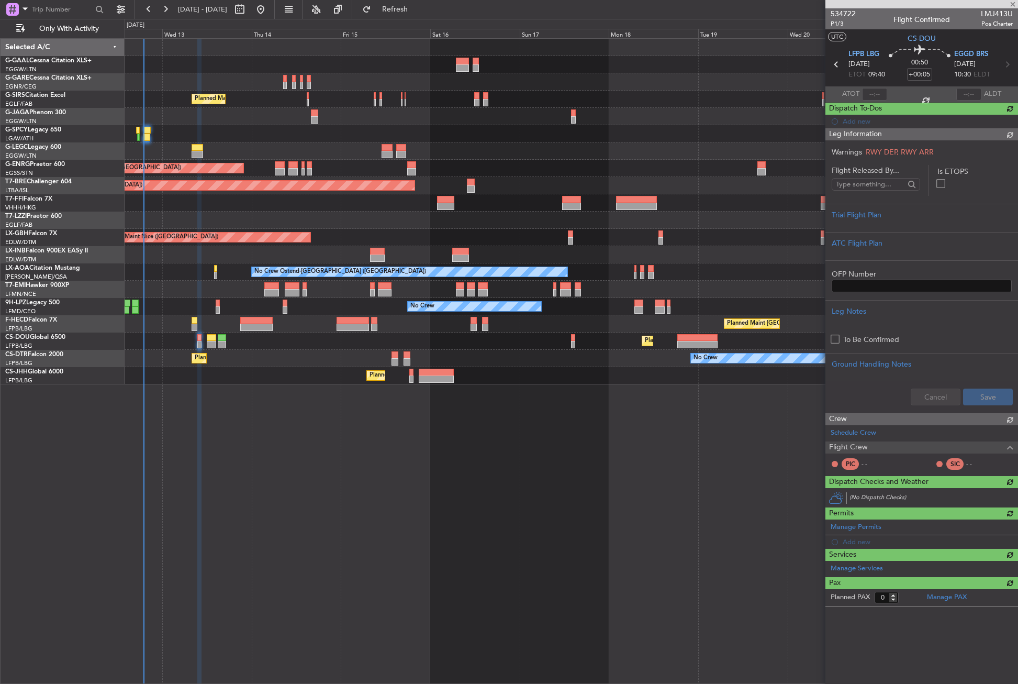
scroll to position [0, 0]
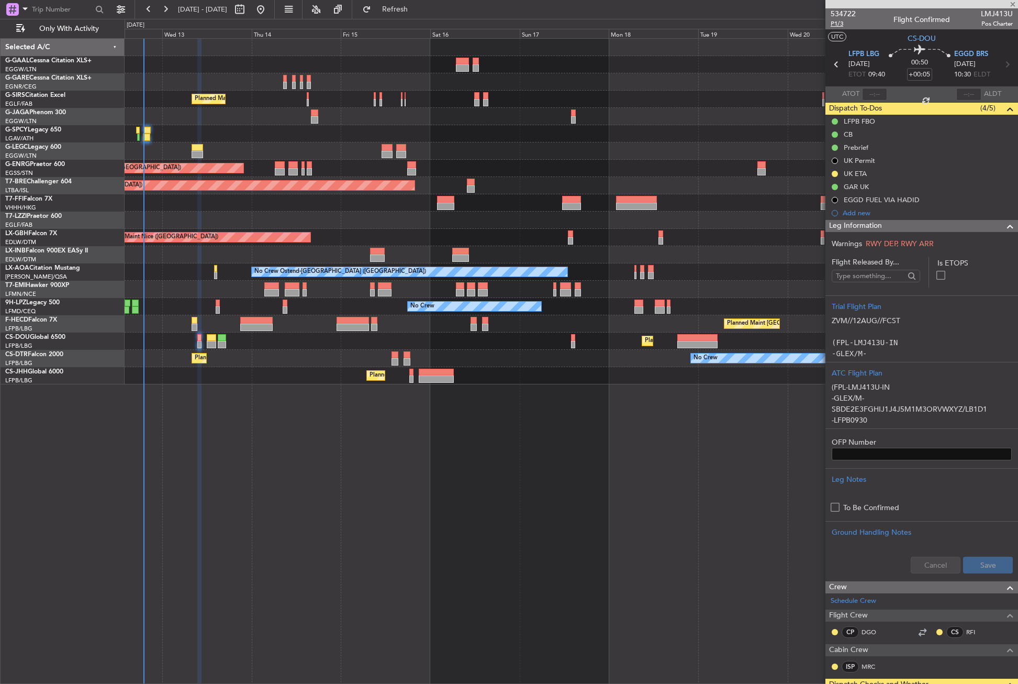
click at [838, 20] on span "P1/3" at bounding box center [843, 23] width 25 height 9
click at [402, 8] on button "Refresh" at bounding box center [389, 9] width 63 height 17
click at [853, 227] on span "Leg Information" at bounding box center [855, 226] width 53 height 12
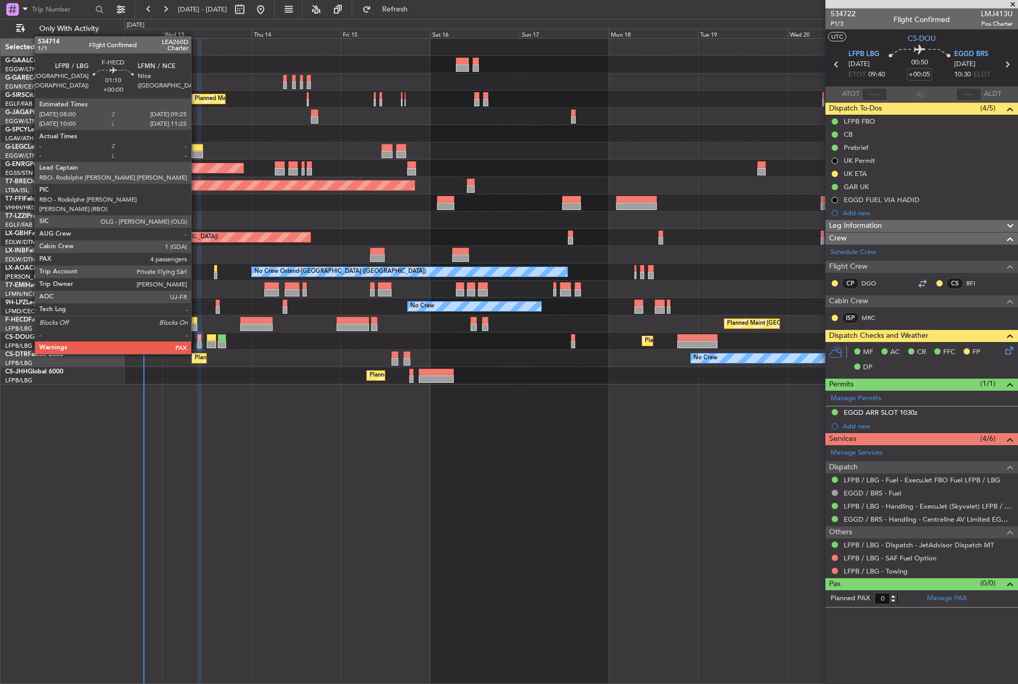
click at [196, 325] on div at bounding box center [195, 327] width 6 height 7
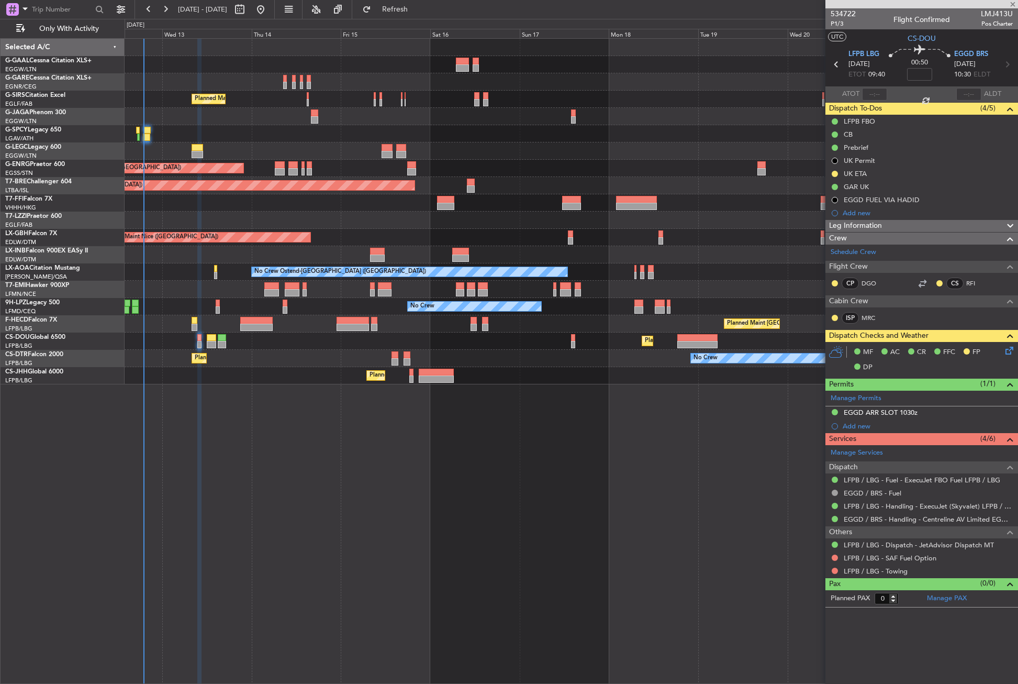
type input "4"
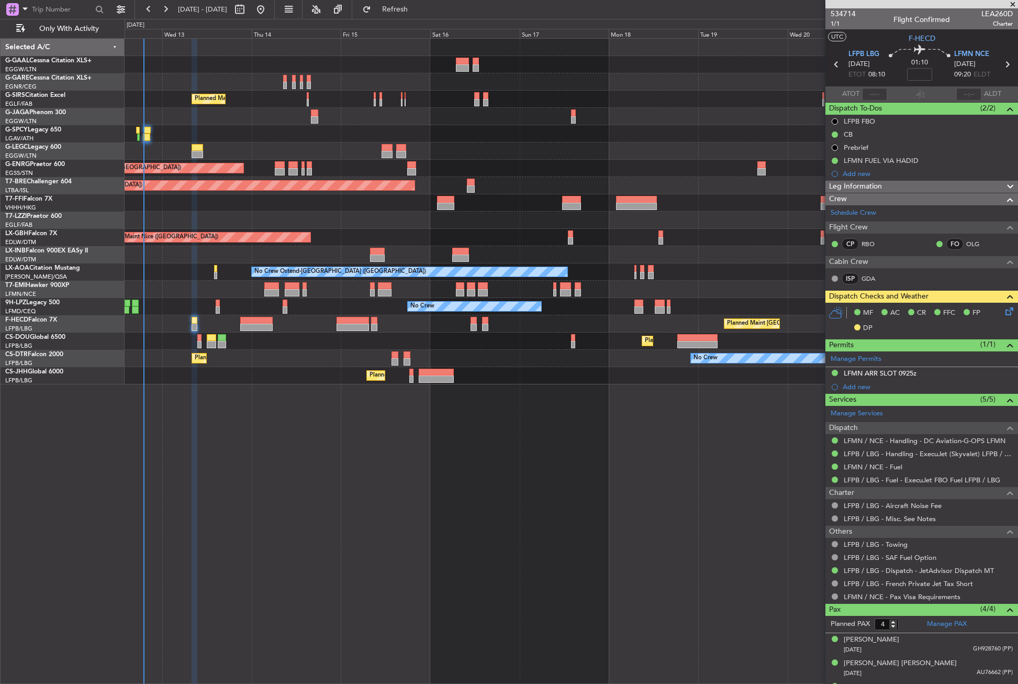
click at [310, 576] on div "Planned Maint [GEOGRAPHIC_DATA] ([GEOGRAPHIC_DATA]) A/C Unavailable [GEOGRAPHIC…" at bounding box center [572, 361] width 894 height 646
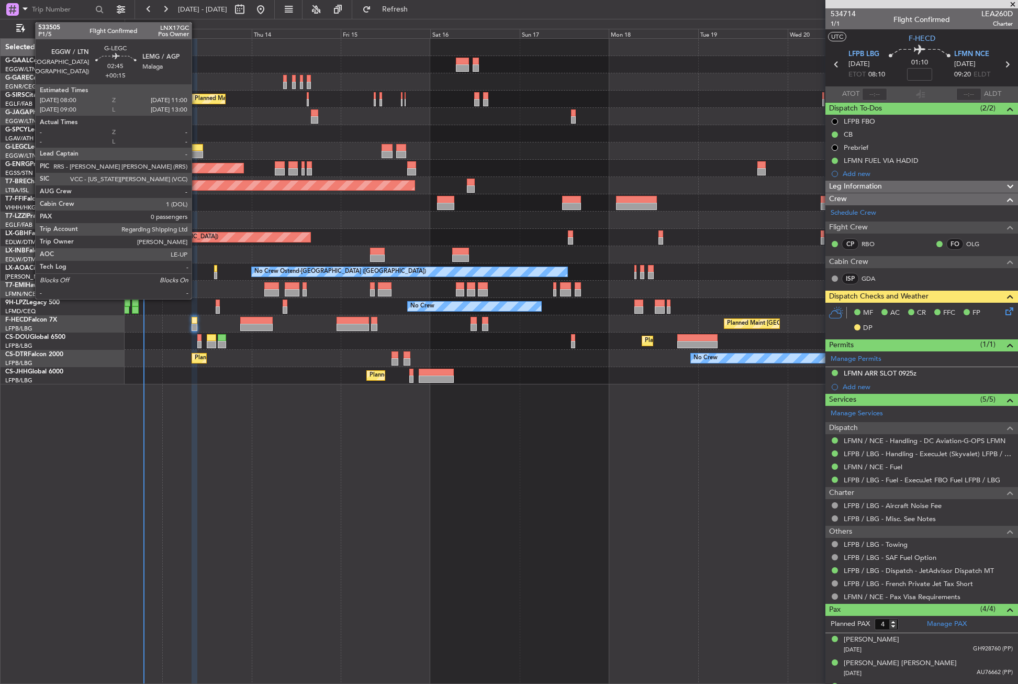
click at [196, 153] on div at bounding box center [198, 154] width 12 height 7
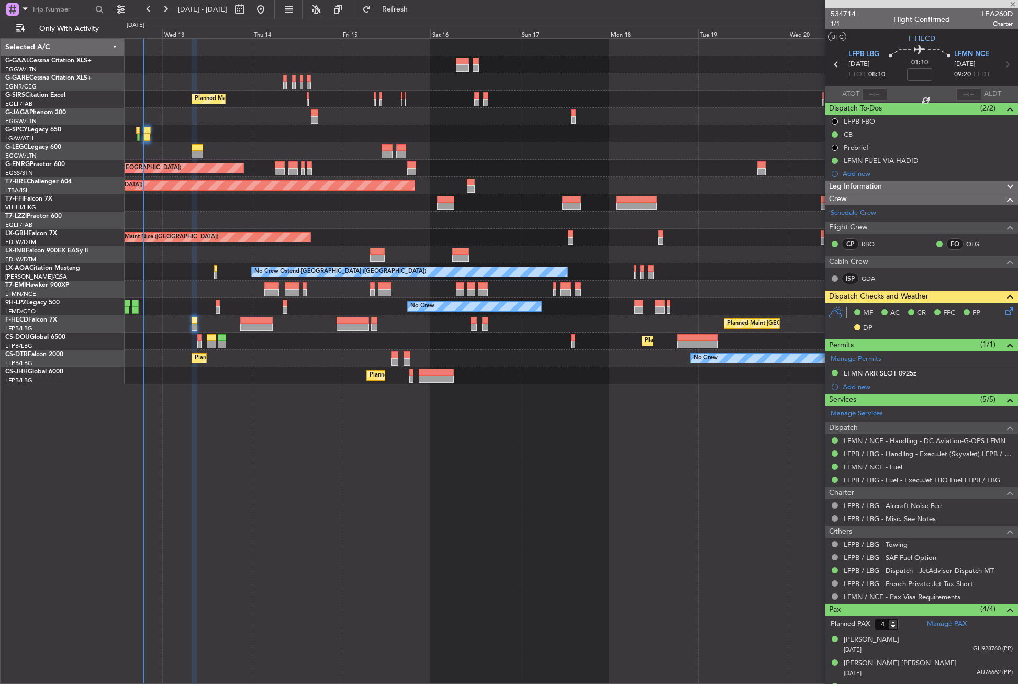
type input "+00:15"
type input "0"
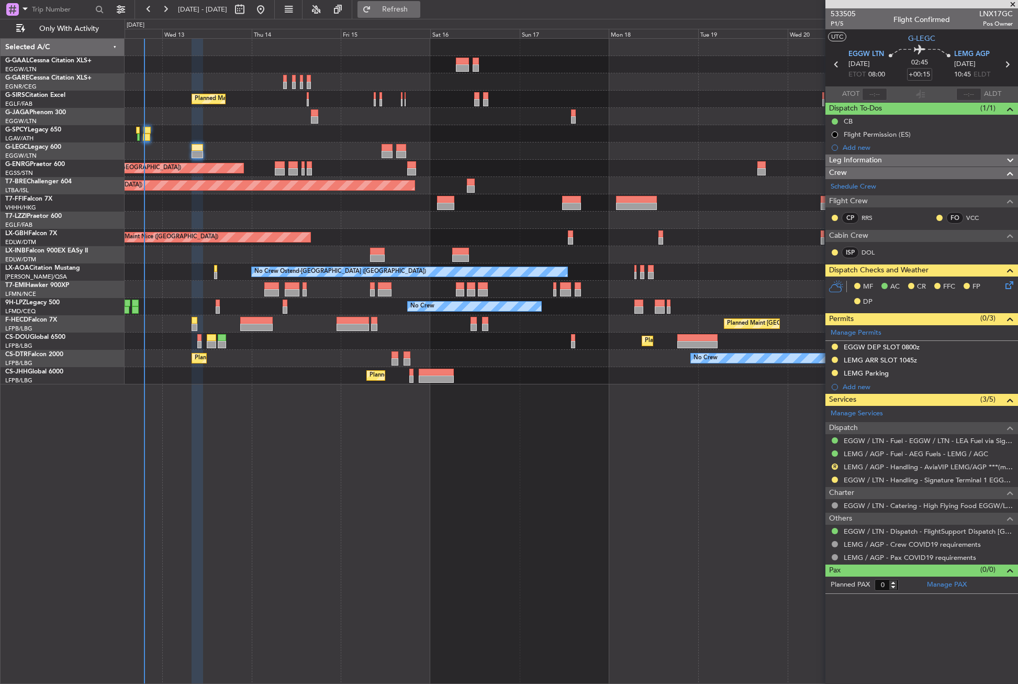
click at [410, 9] on span "Refresh" at bounding box center [395, 9] width 44 height 7
click at [409, 430] on div "Planned Maint [GEOGRAPHIC_DATA] ([GEOGRAPHIC_DATA]) A/C Unavailable [GEOGRAPHIC…" at bounding box center [572, 361] width 894 height 646
